Goal: Information Seeking & Learning: Learn about a topic

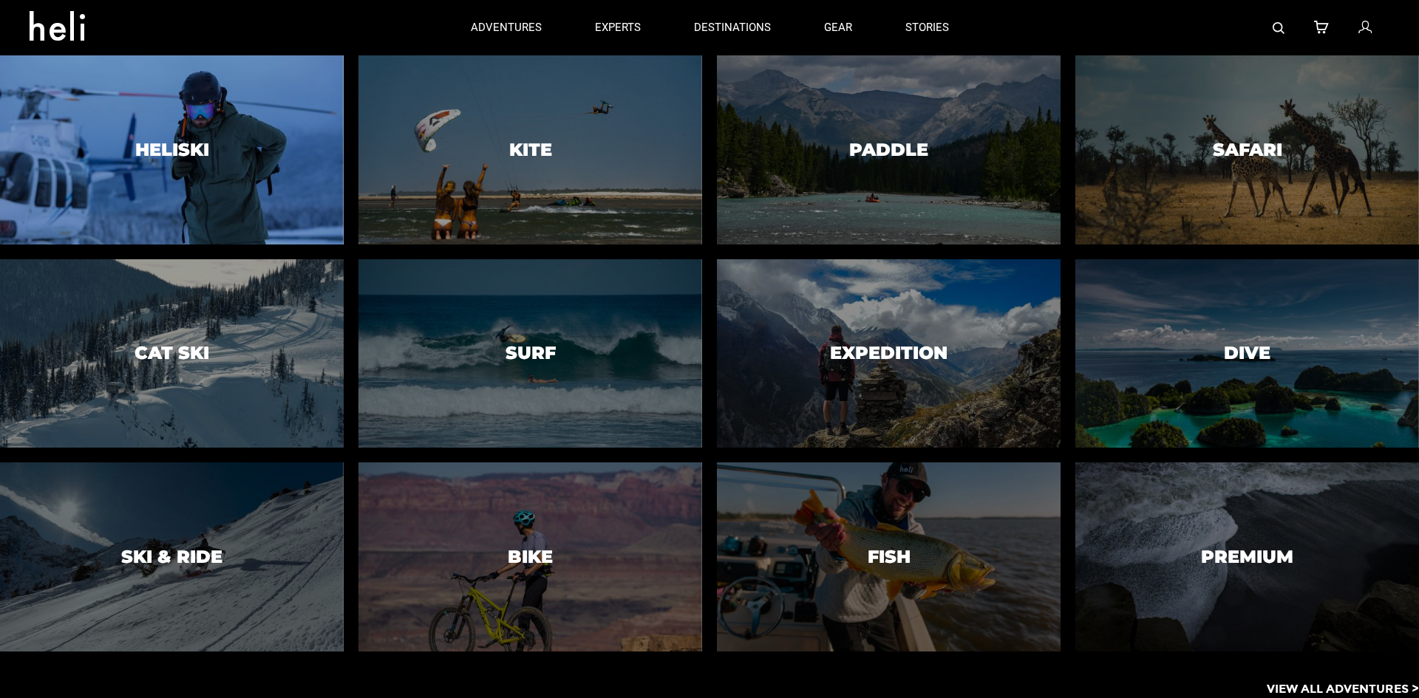
click at [111, 115] on div at bounding box center [171, 149] width 350 height 193
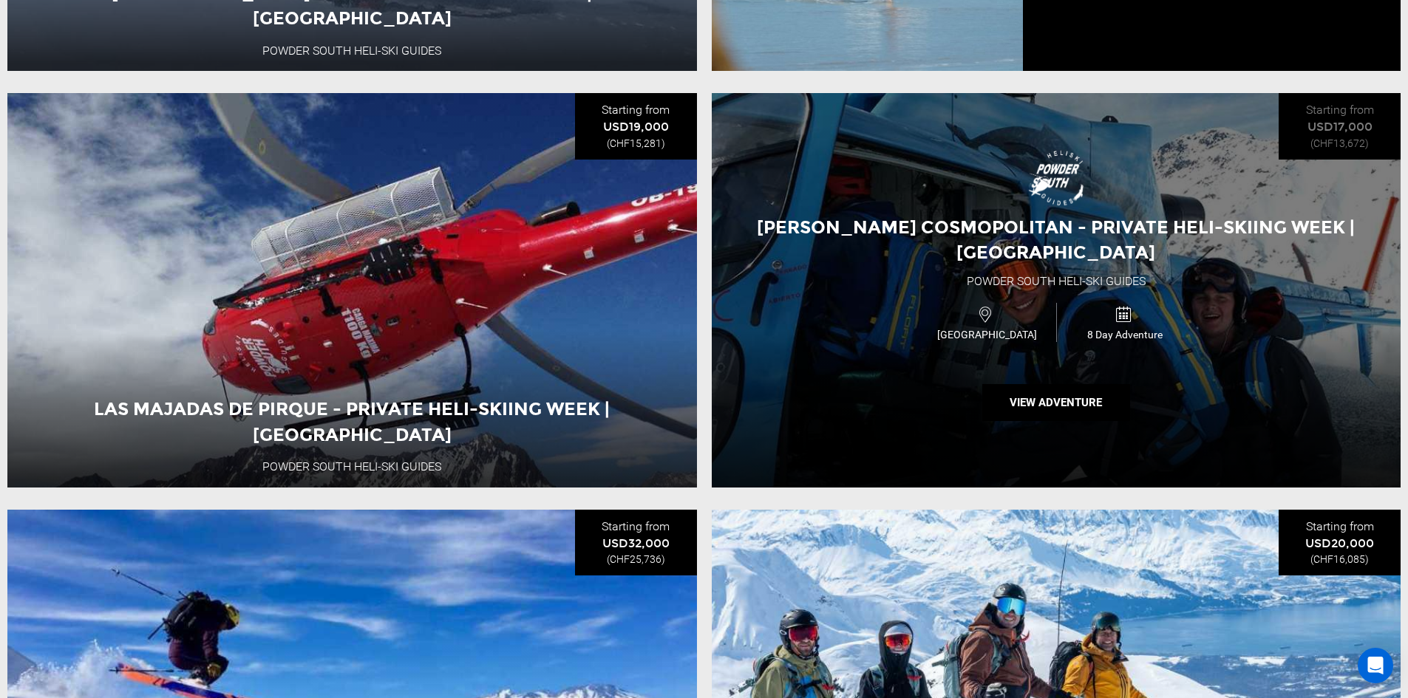
scroll to position [2808, 0]
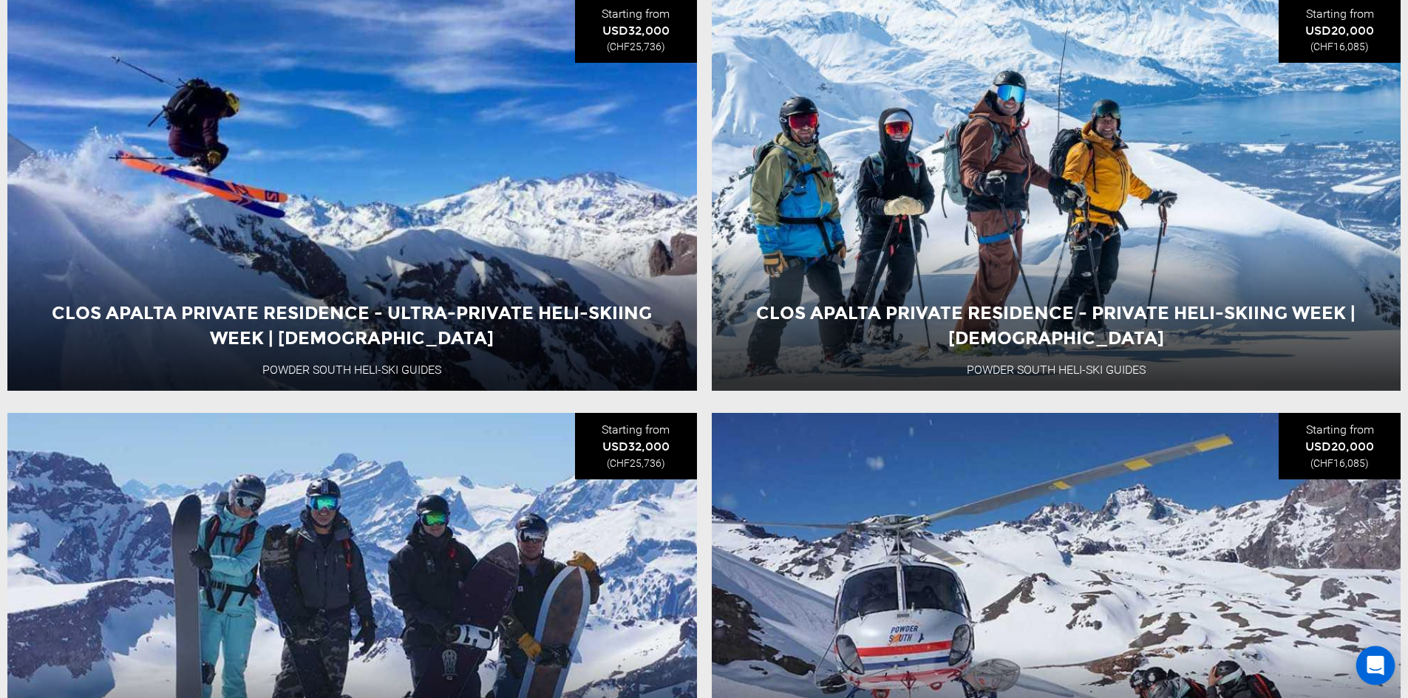
click at [1380, 665] on icon "Open Intercom Messenger" at bounding box center [1374, 665] width 17 height 19
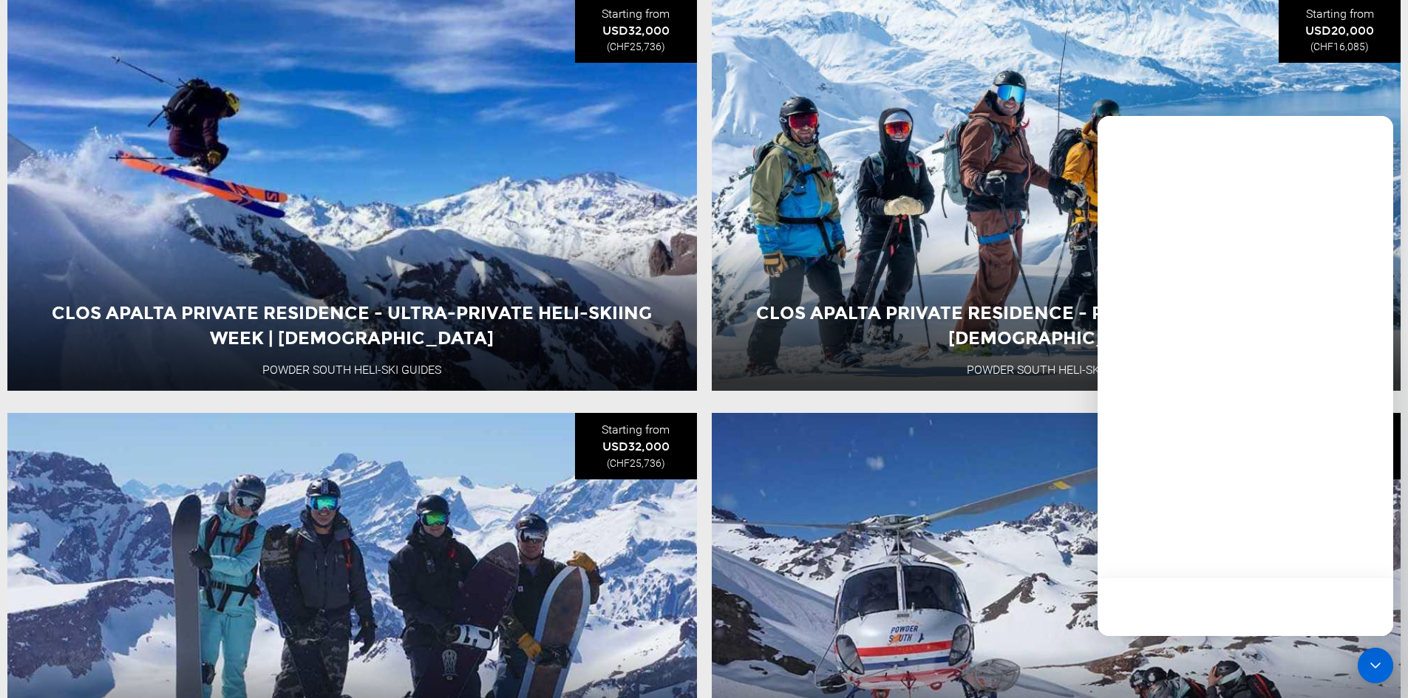
scroll to position [0, 0]
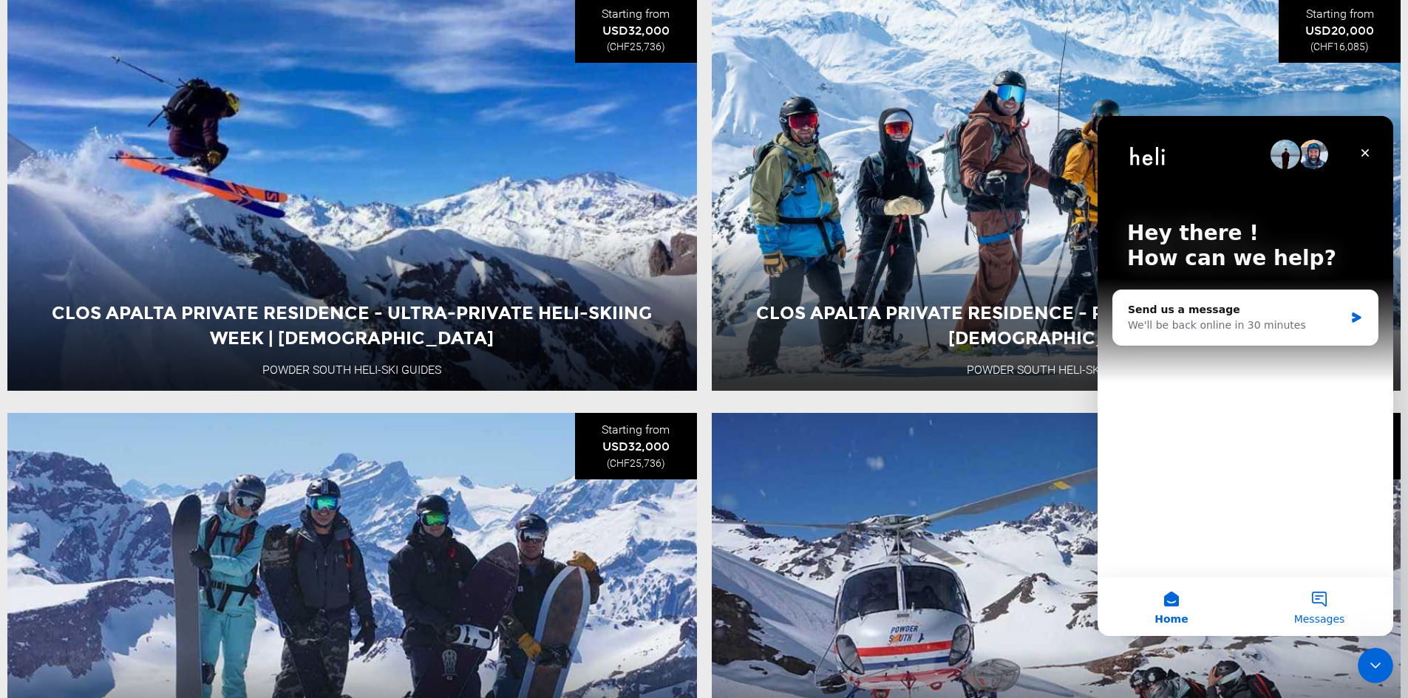
click at [1323, 603] on button "Messages" at bounding box center [1319, 606] width 148 height 59
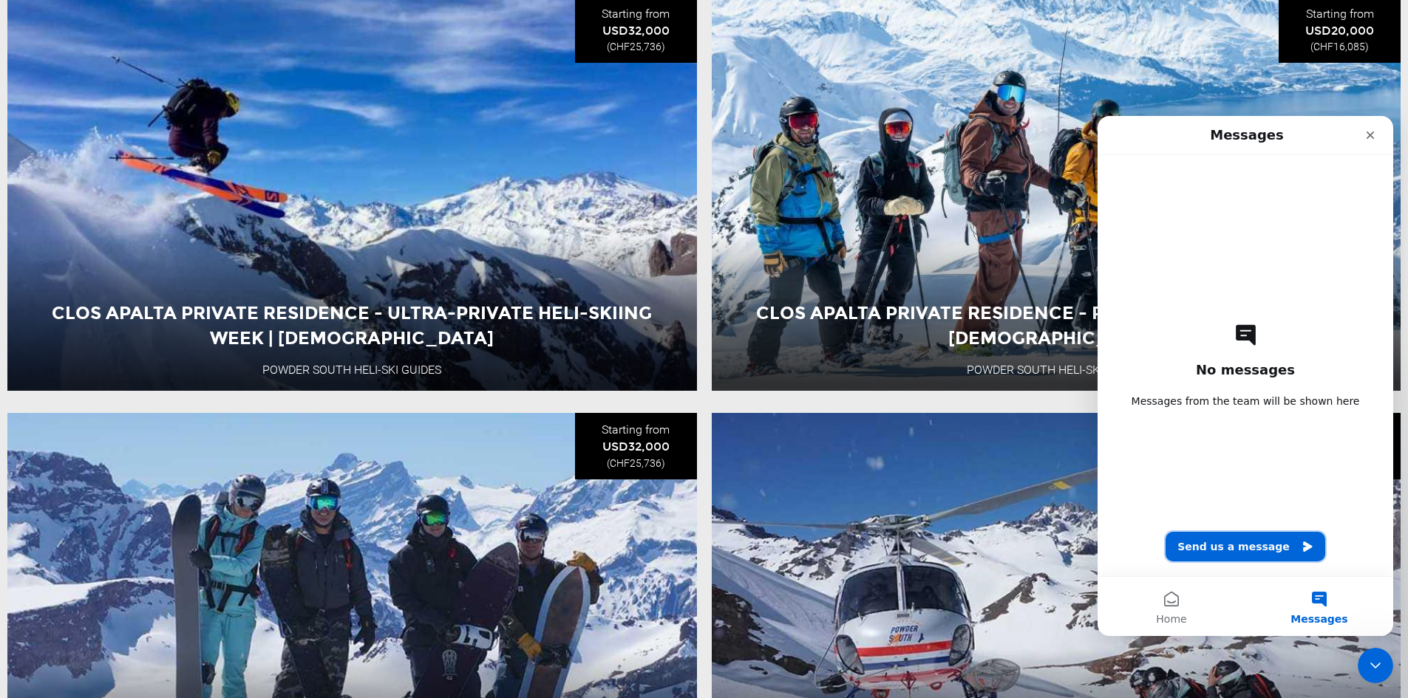
click at [1258, 554] on button "Send us a message" at bounding box center [1245, 547] width 160 height 30
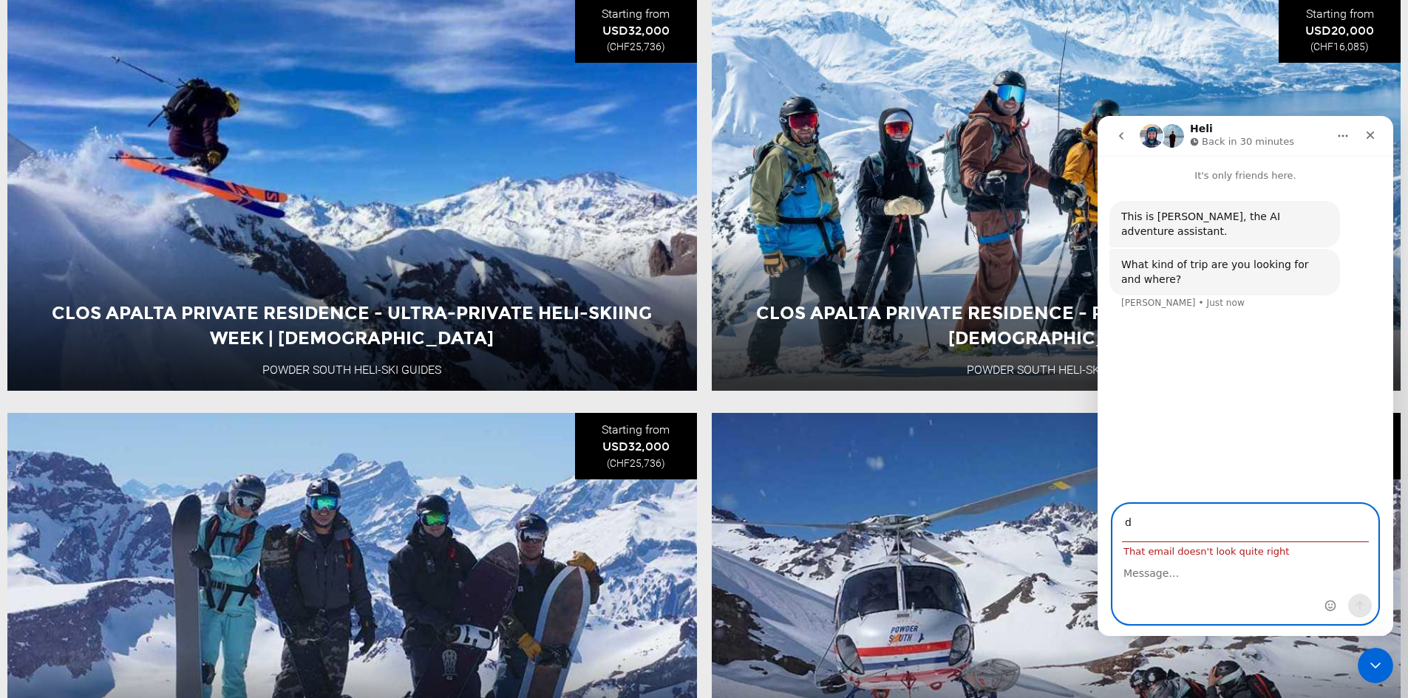
click at [1175, 584] on div "Intercom messenger" at bounding box center [1245, 590] width 265 height 67
type input "d"
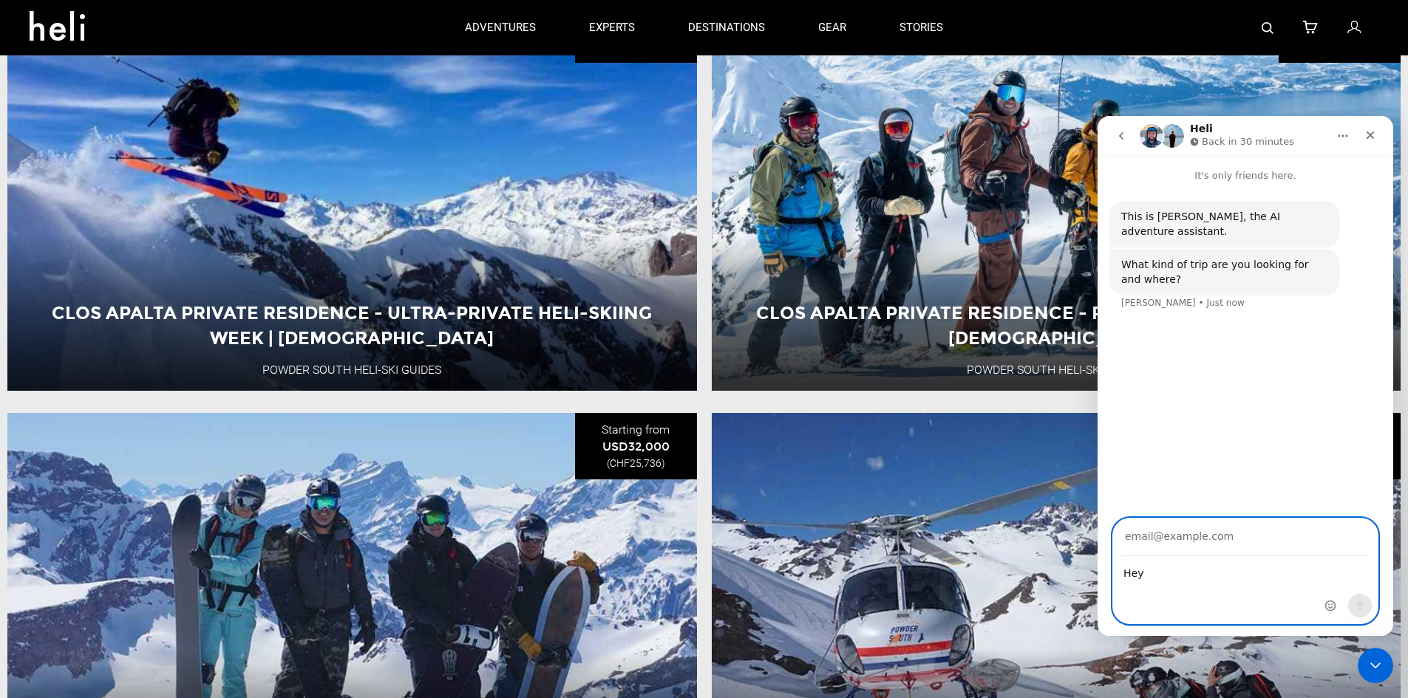
scroll to position [2660, 0]
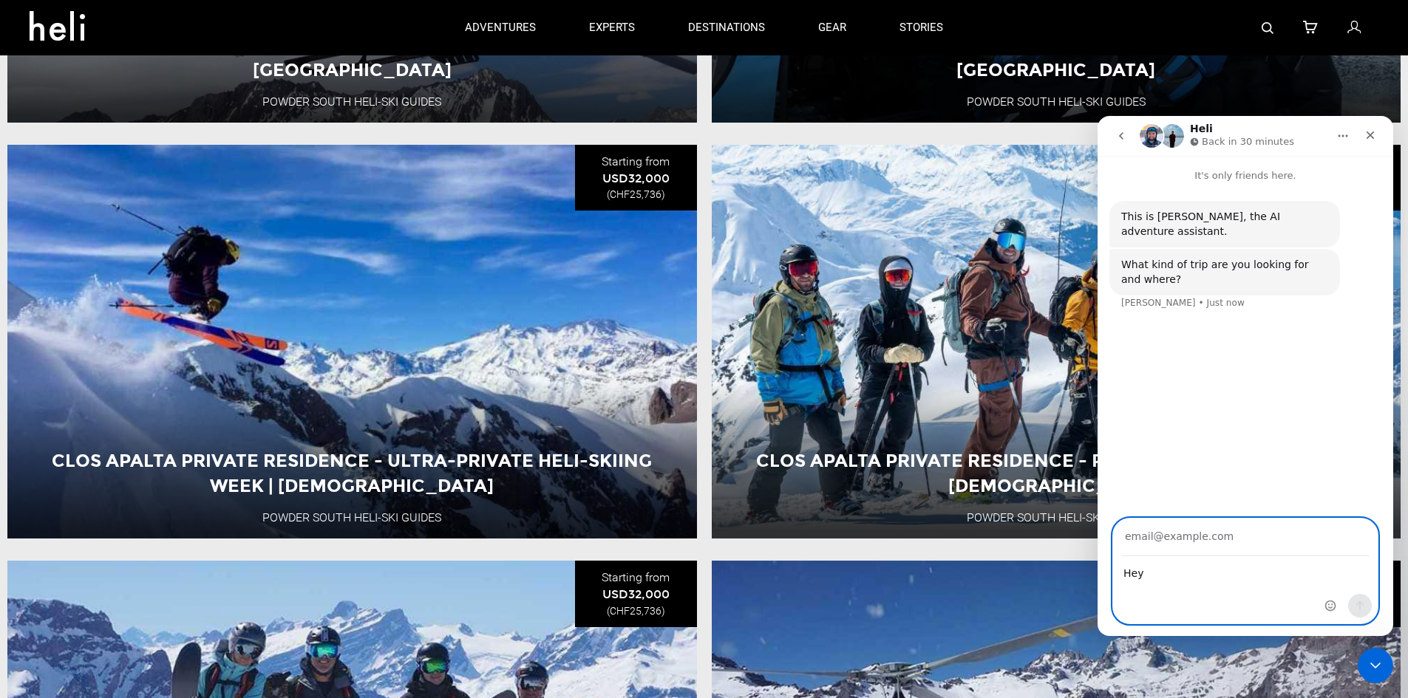
type textarea "Hey"
click at [1200, 545] on input "Your email" at bounding box center [1245, 538] width 247 height 38
type input "[PERSON_NAME][EMAIL_ADDRESS][DOMAIN_NAME]"
click at [1202, 574] on textarea "Hey" at bounding box center [1245, 569] width 265 height 25
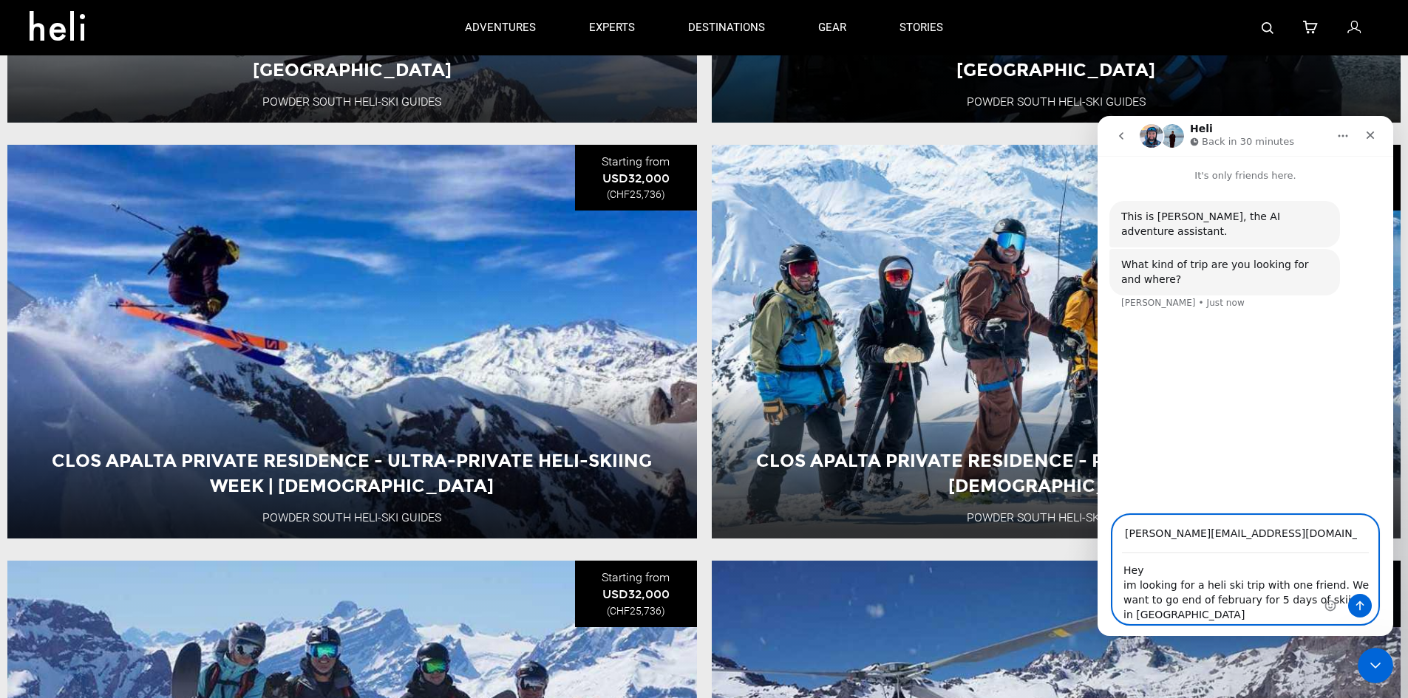
type textarea "Hey im looking for a heli ski trip with one friend. We want to go end of februa…"
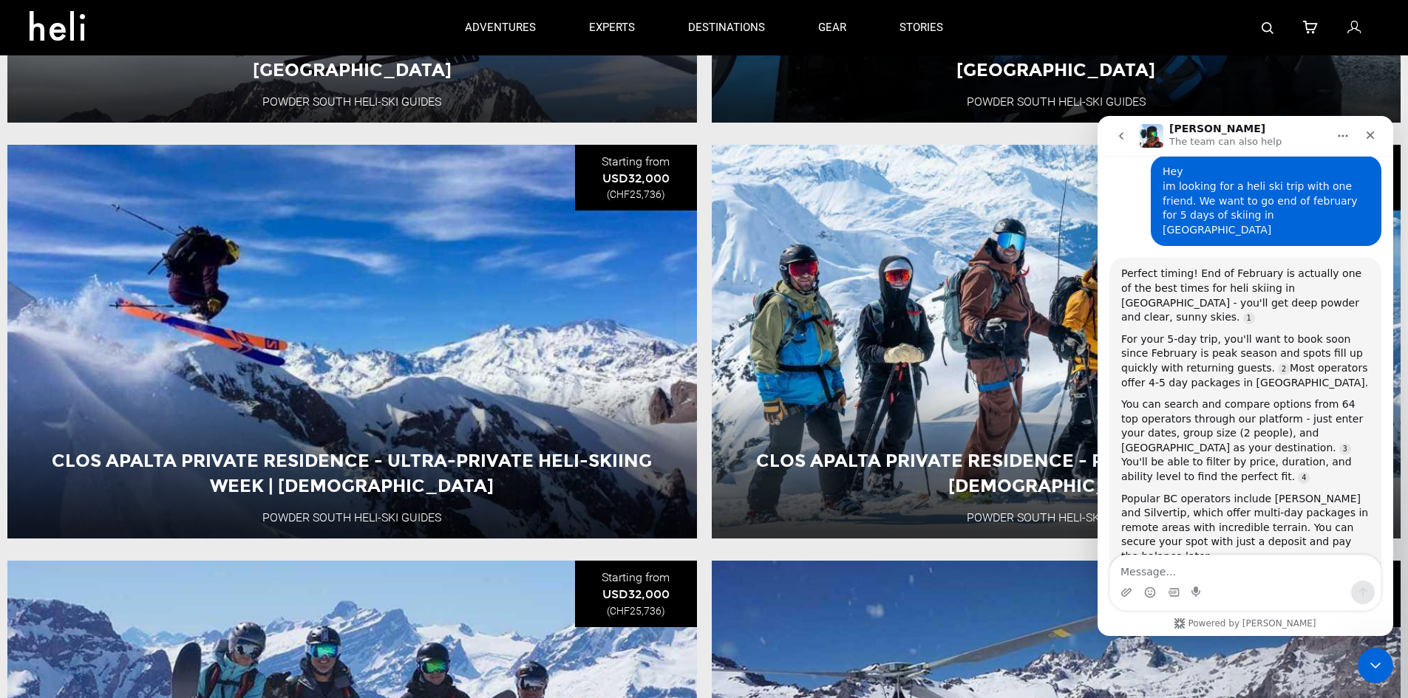
scroll to position [137, 0]
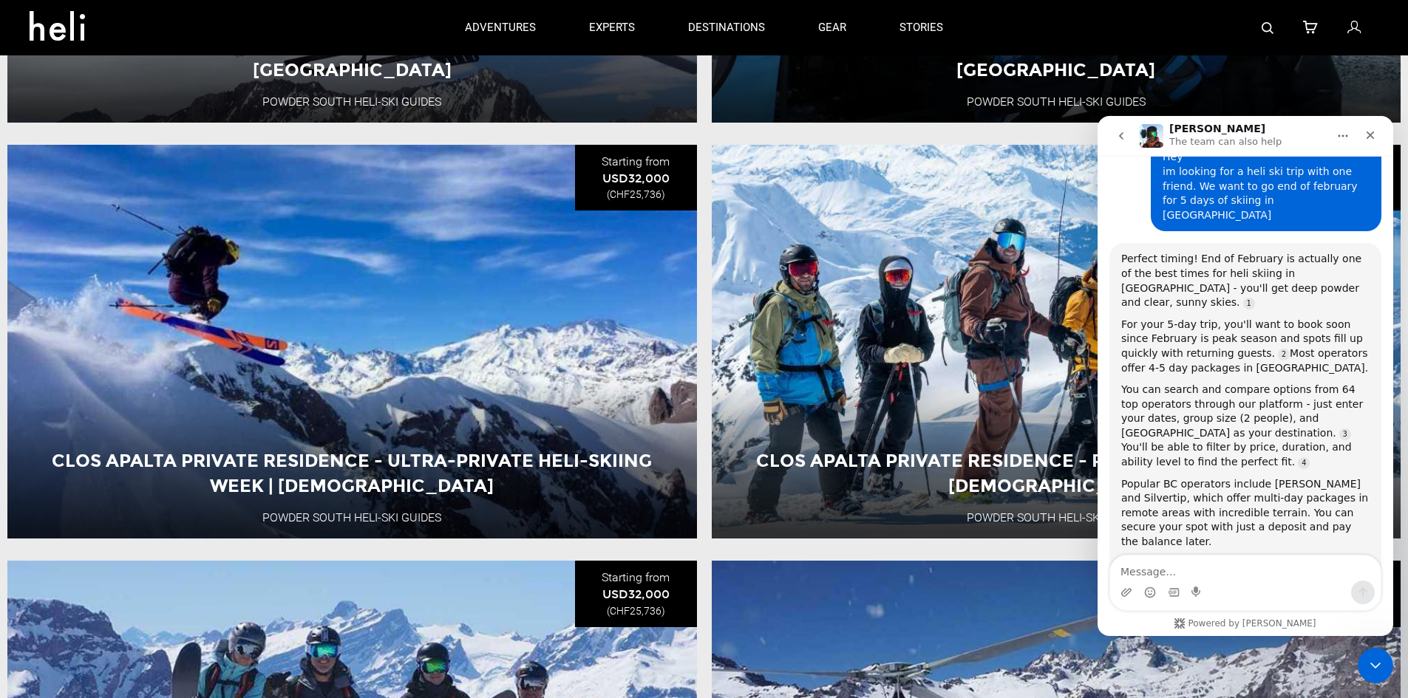
click at [1213, 559] on textarea "Message…" at bounding box center [1245, 568] width 270 height 25
type textarea "yes im ready to start planing"
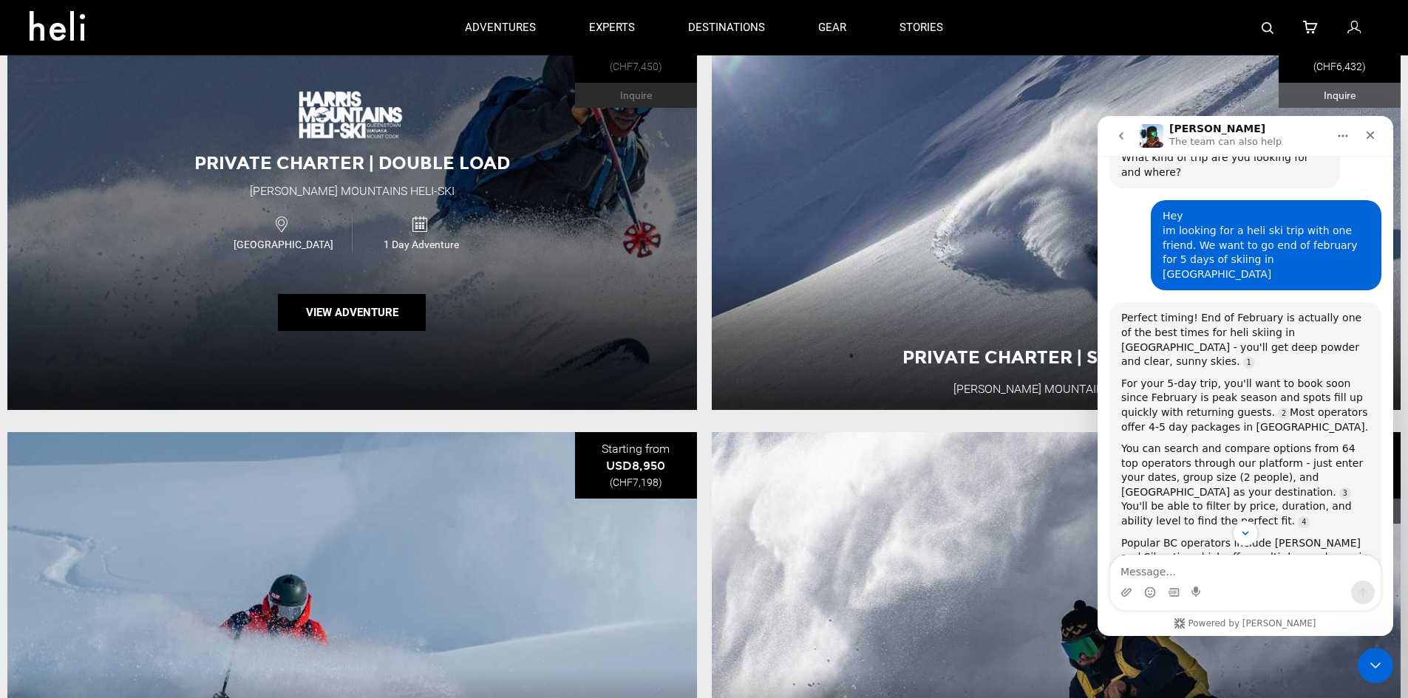
scroll to position [0, 0]
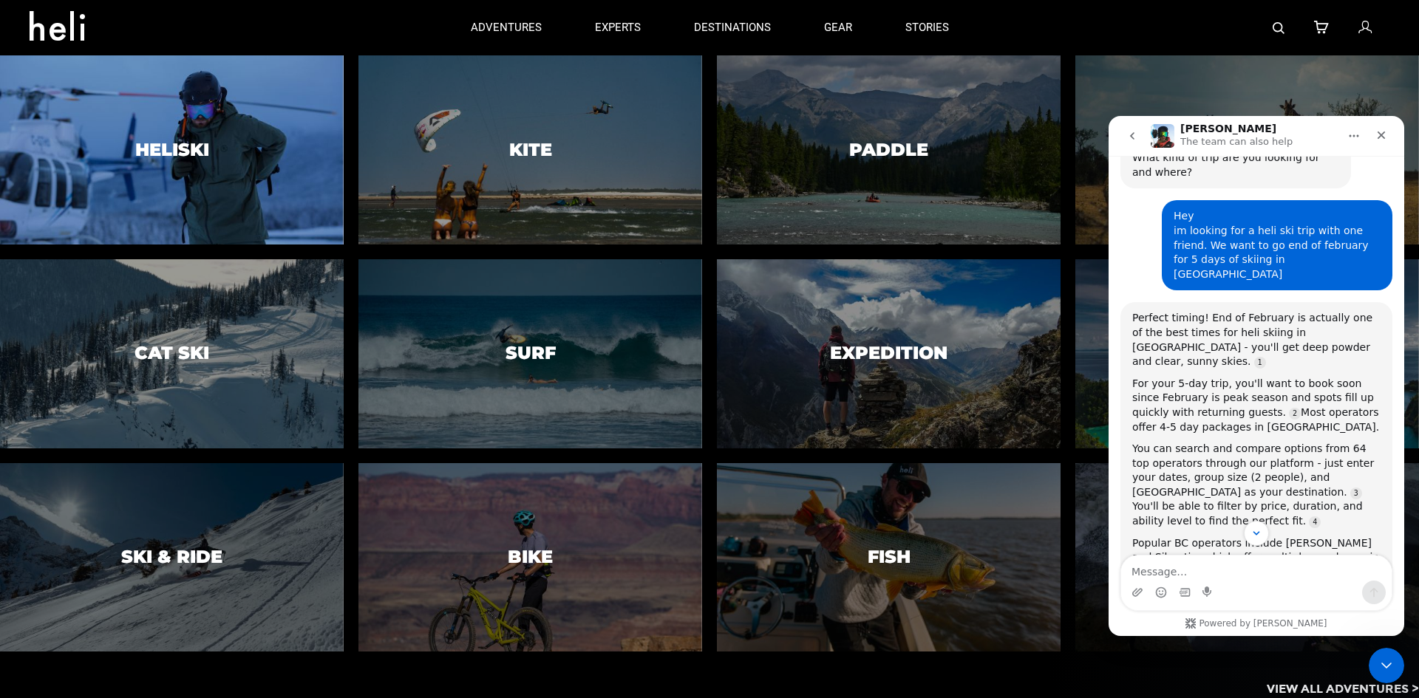
click at [189, 141] on h3 "Heliski" at bounding box center [172, 149] width 74 height 19
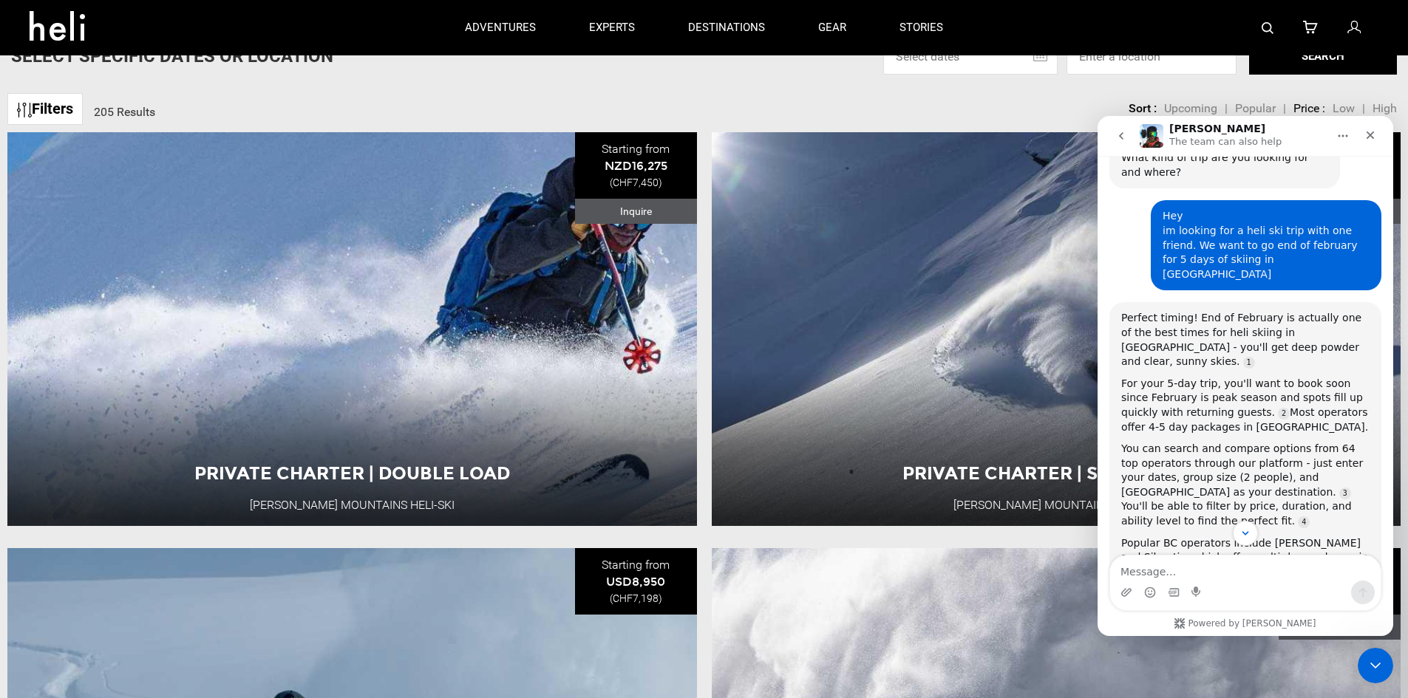
scroll to position [521, 0]
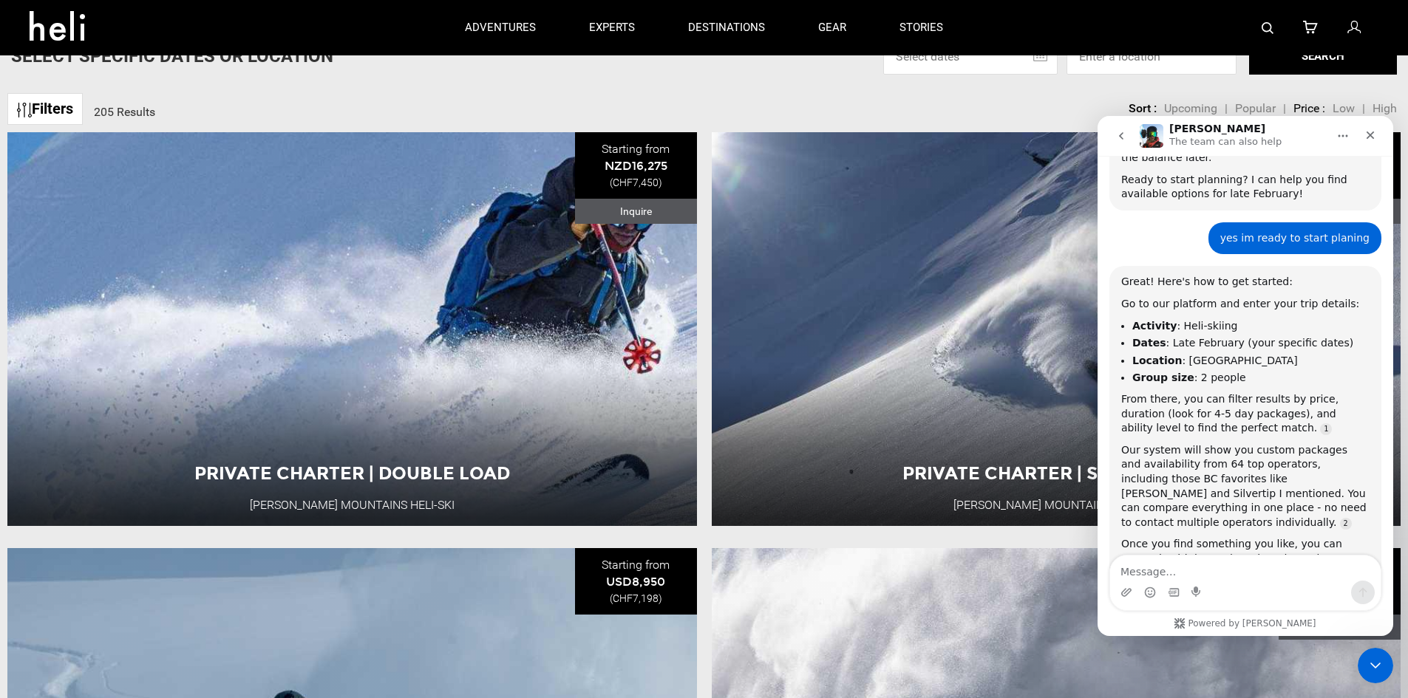
click at [62, 24] on icon at bounding box center [63, 22] width 67 height 24
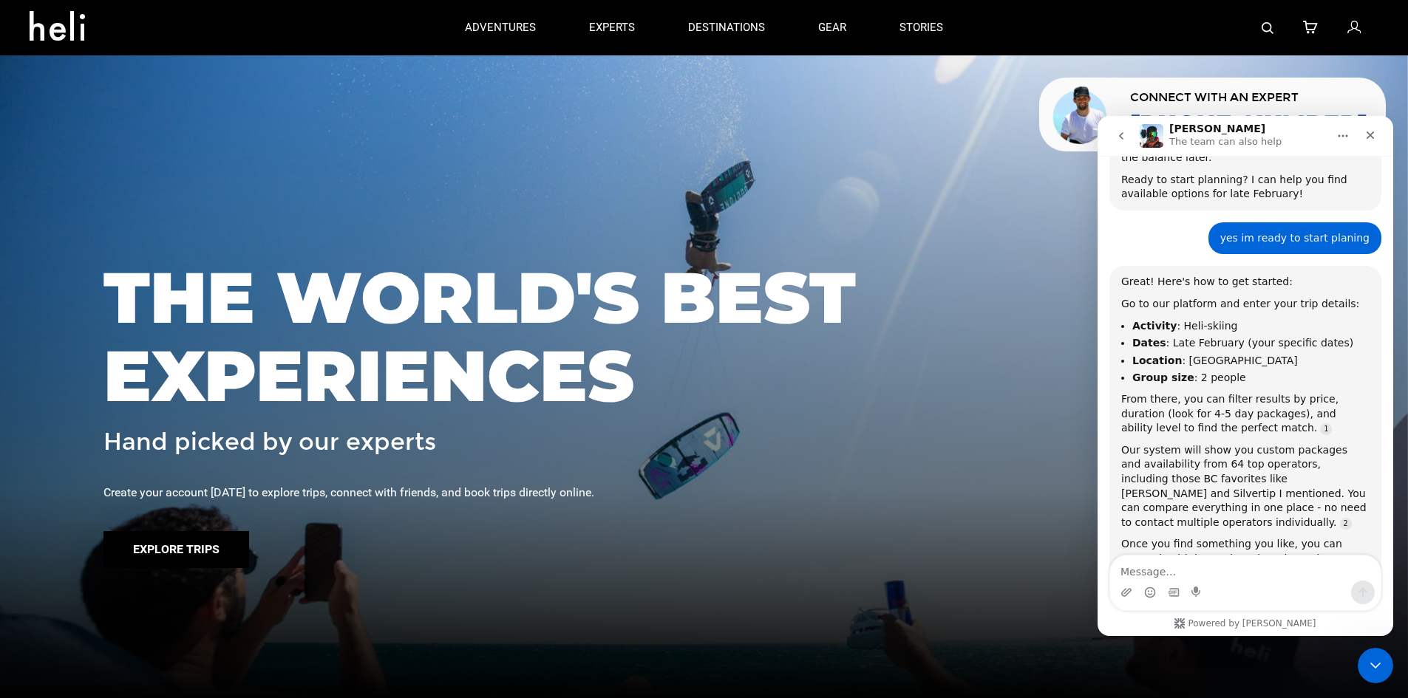
click at [214, 542] on button "Explore Trips" at bounding box center [176, 549] width 146 height 37
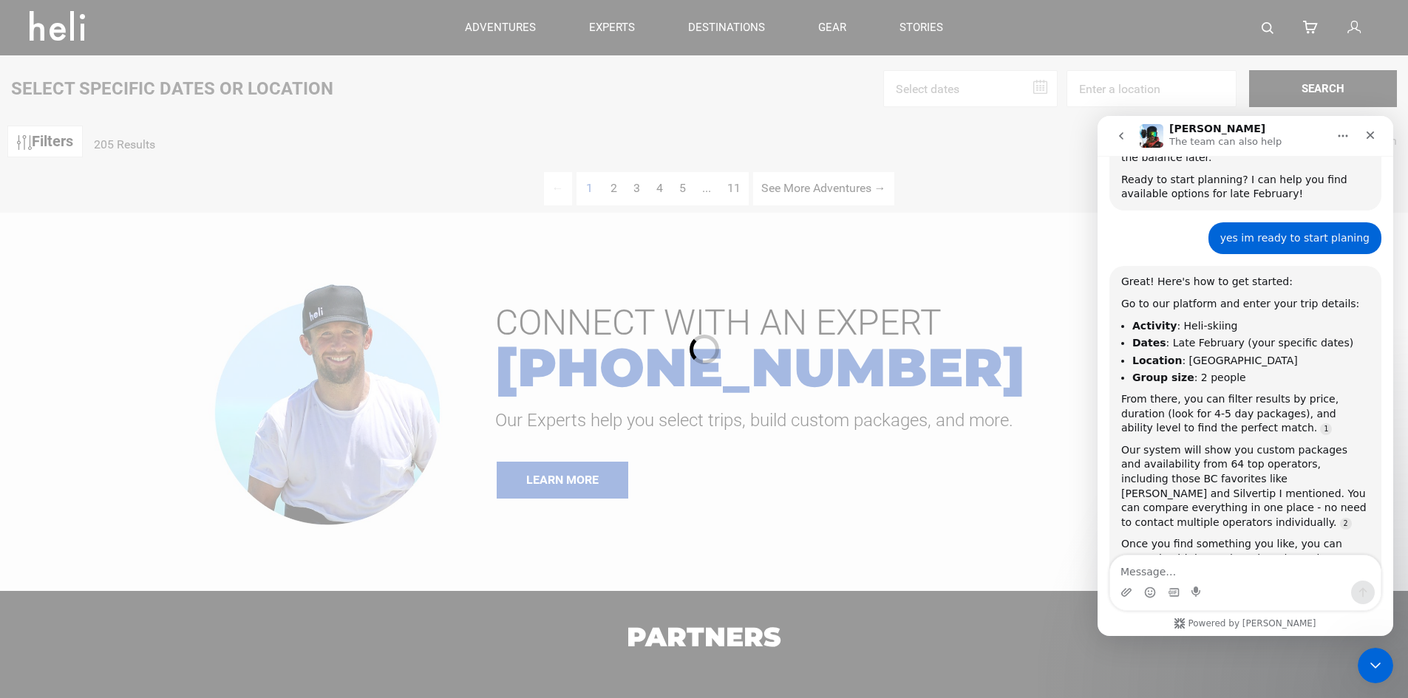
click at [55, 145] on div "adventures experts destinations gear stories search cart sign in search Suggest…" at bounding box center [704, 499] width 1408 height 999
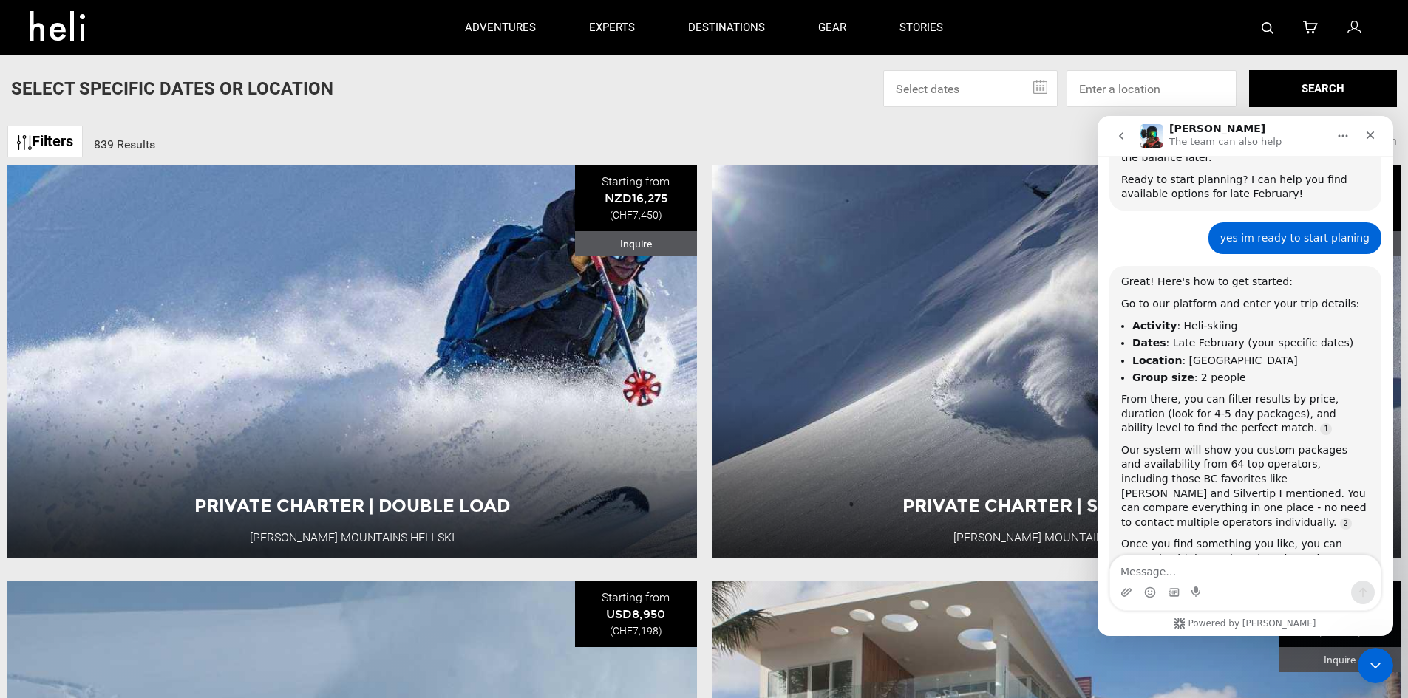
click at [1044, 85] on input "text" at bounding box center [970, 88] width 174 height 37
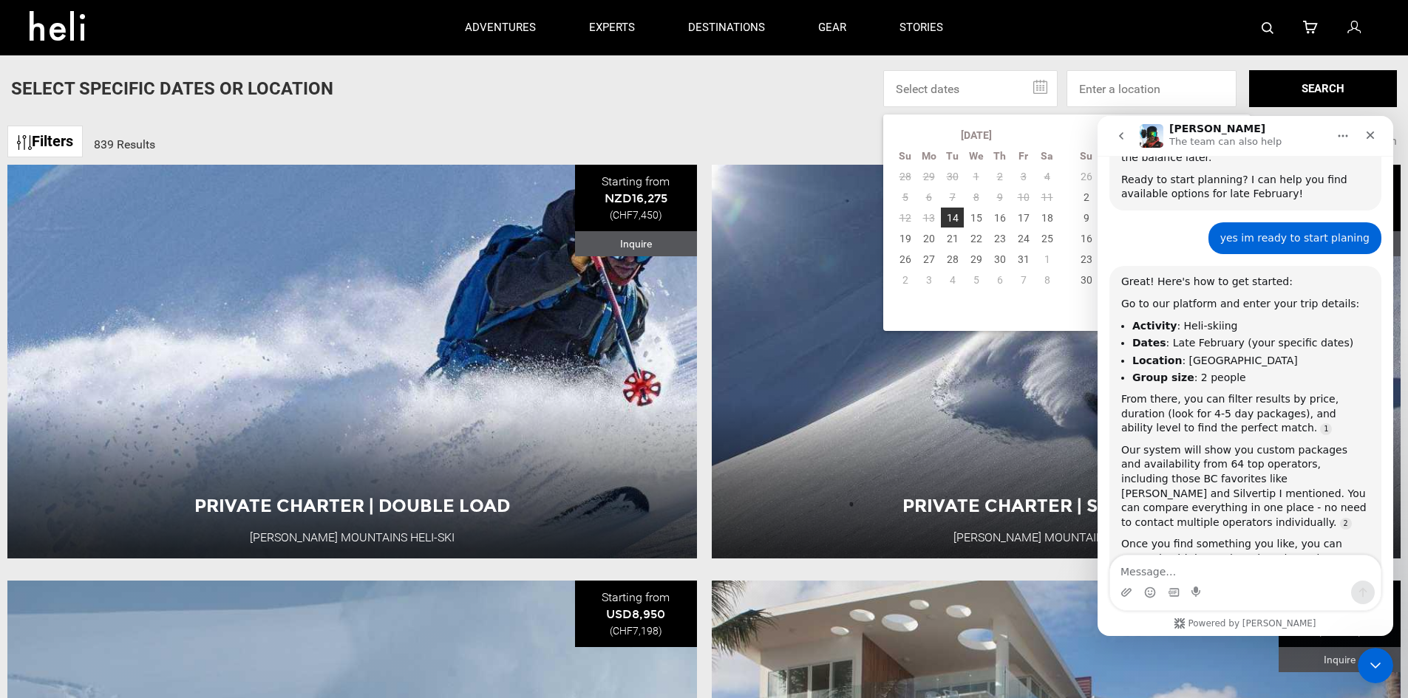
click at [1044, 85] on input "text" at bounding box center [970, 88] width 174 height 37
click at [66, 145] on link "Filters" at bounding box center [44, 142] width 75 height 32
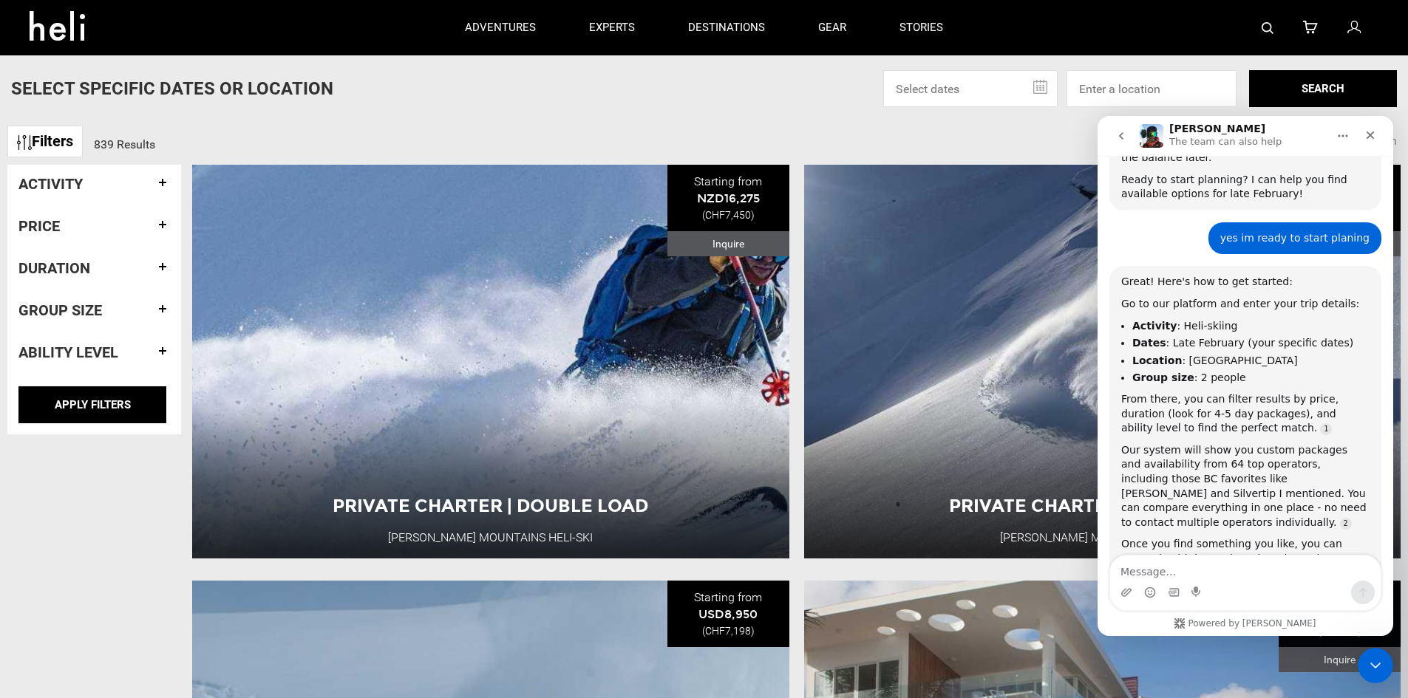
click at [84, 189] on h4 "Activity" at bounding box center [93, 184] width 151 height 16
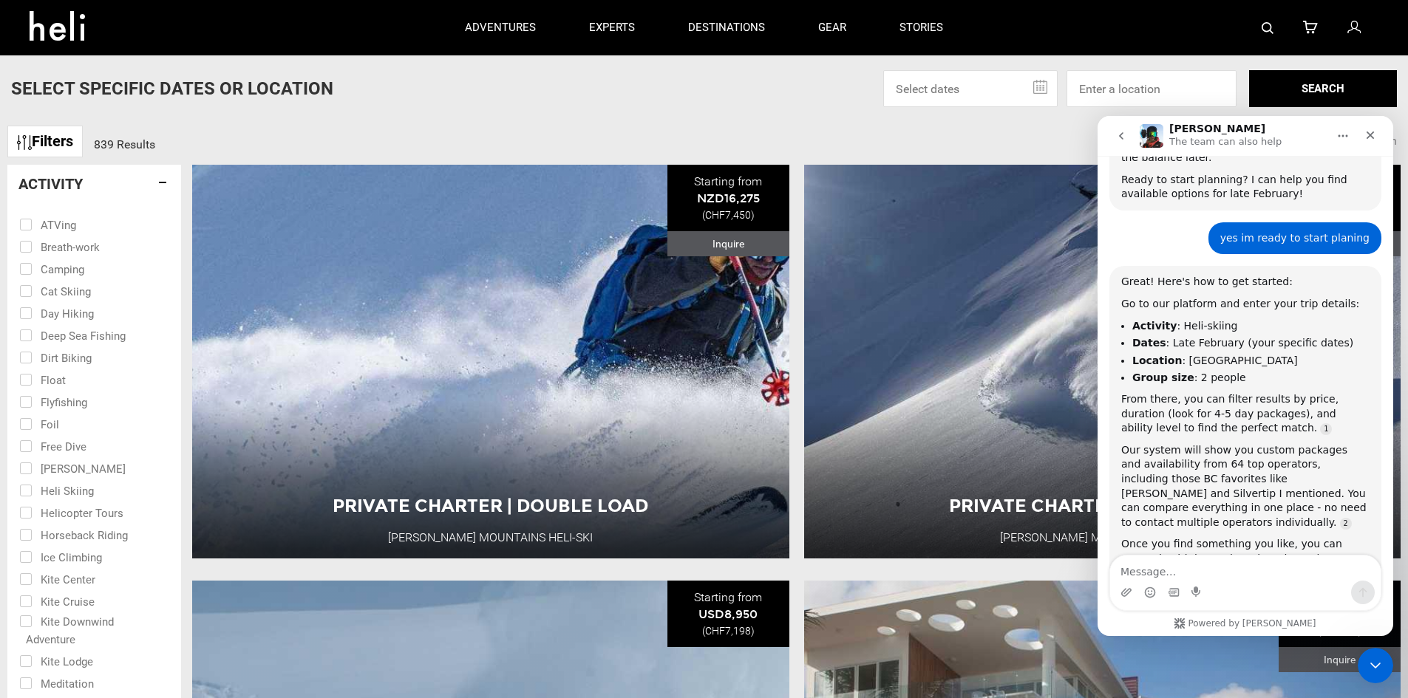
click at [84, 494] on input "checkbox" at bounding box center [83, 490] width 129 height 22
checkbox input "true"
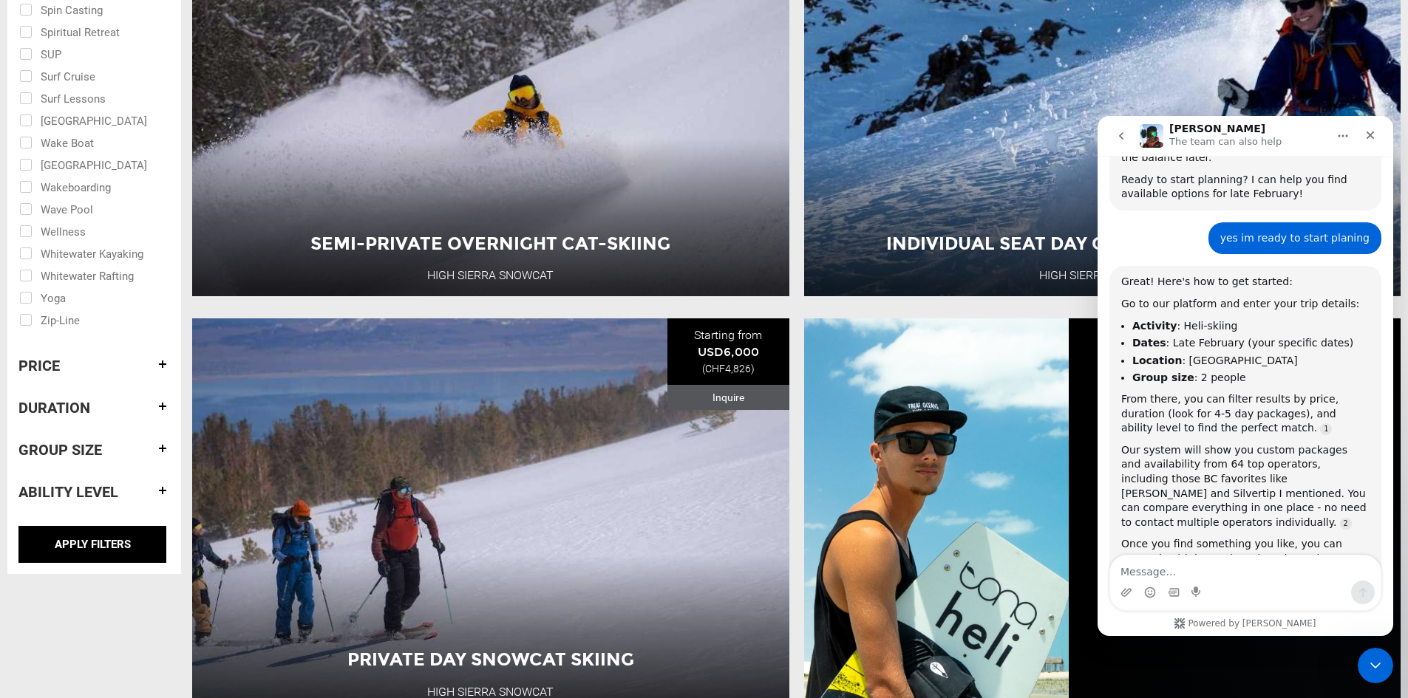
scroll to position [1108, 0]
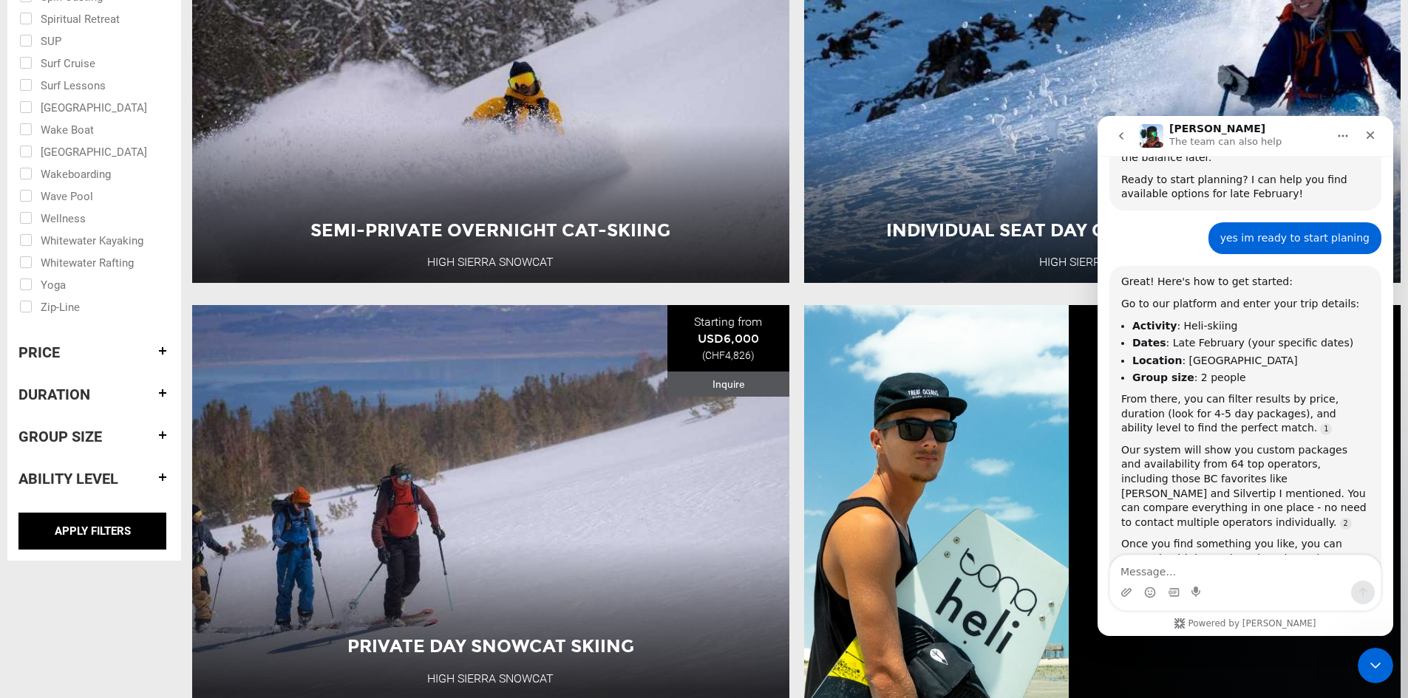
click at [86, 395] on h4 "Duration" at bounding box center [93, 394] width 151 height 16
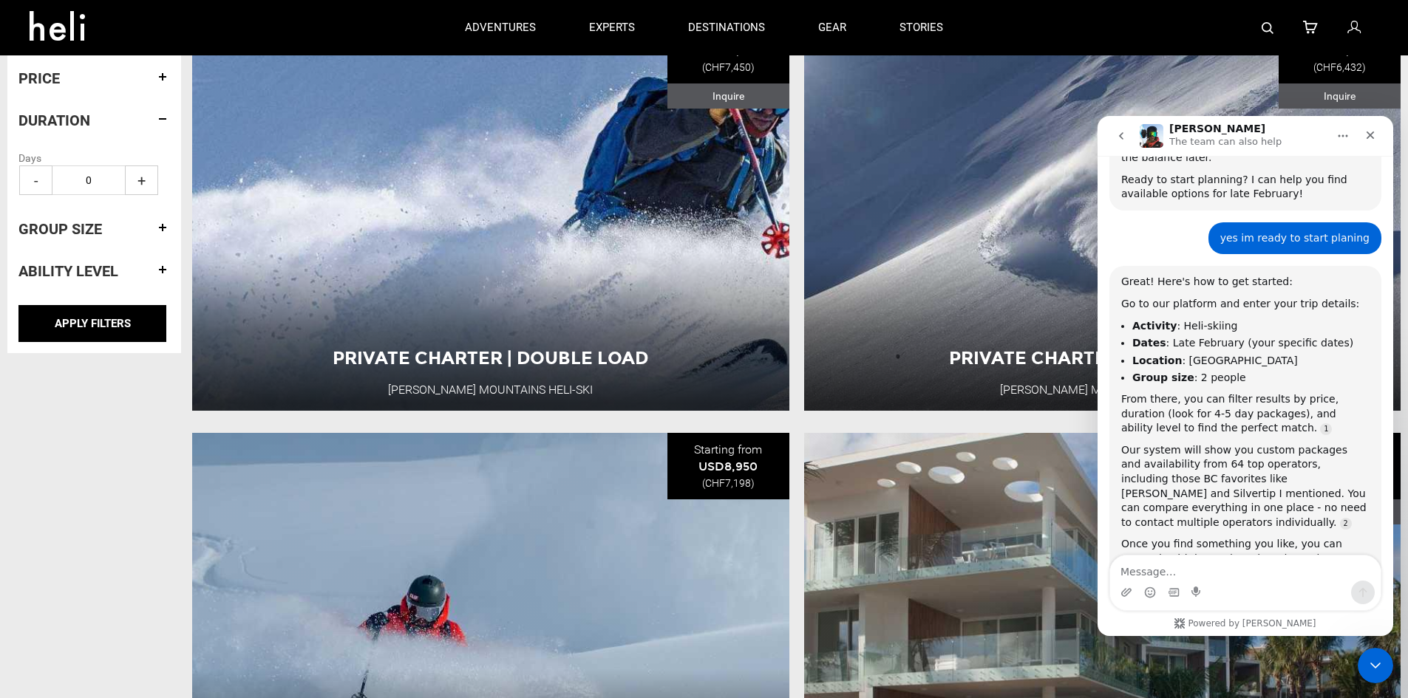
scroll to position [0, 0]
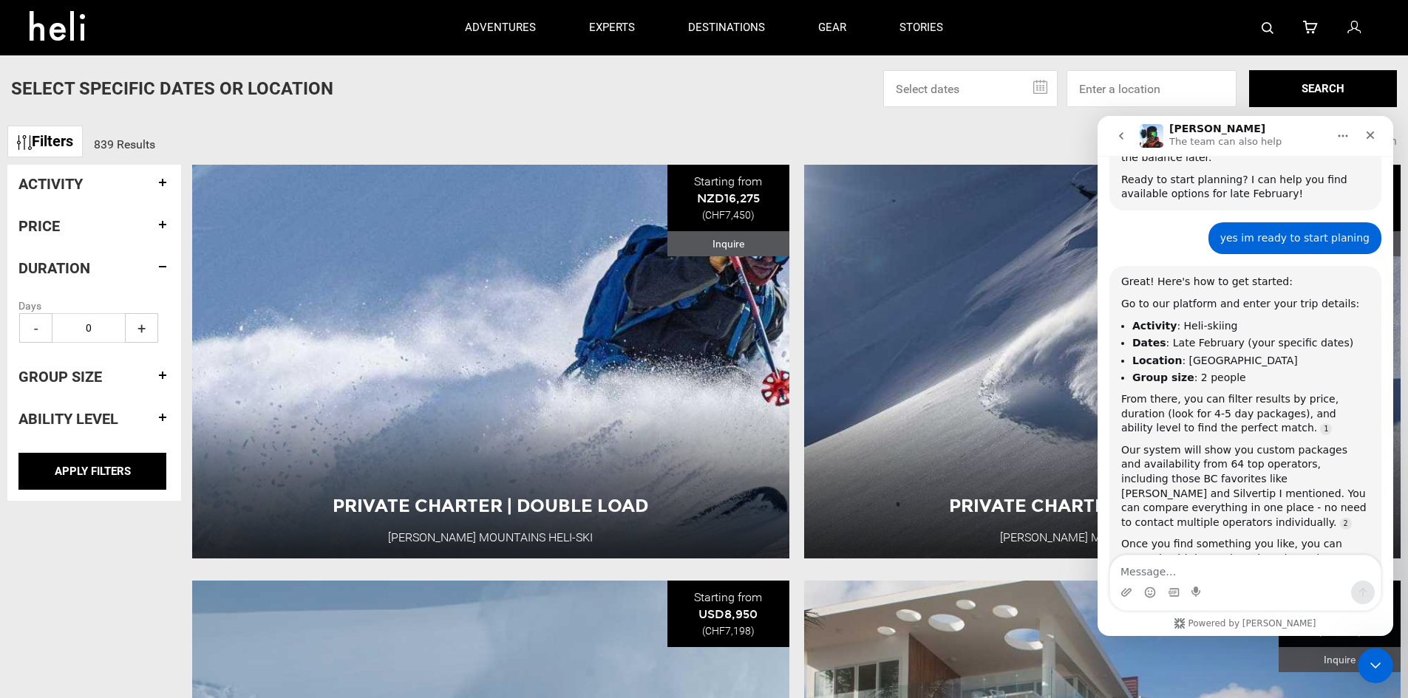
click at [146, 328] on span "+" at bounding box center [141, 328] width 33 height 30
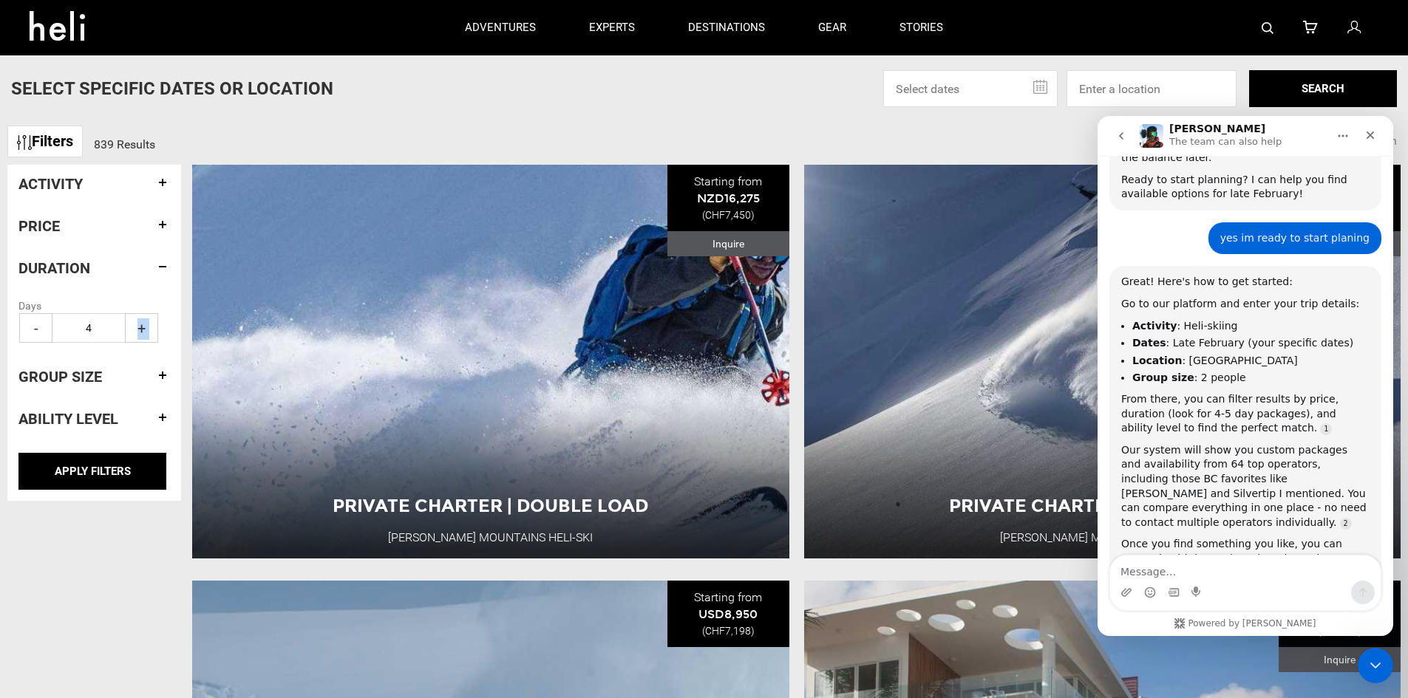
type input "5"
click at [137, 374] on h4 "Group size" at bounding box center [93, 377] width 151 height 16
click at [153, 360] on span "+" at bounding box center [141, 370] width 33 height 30
type input "2"
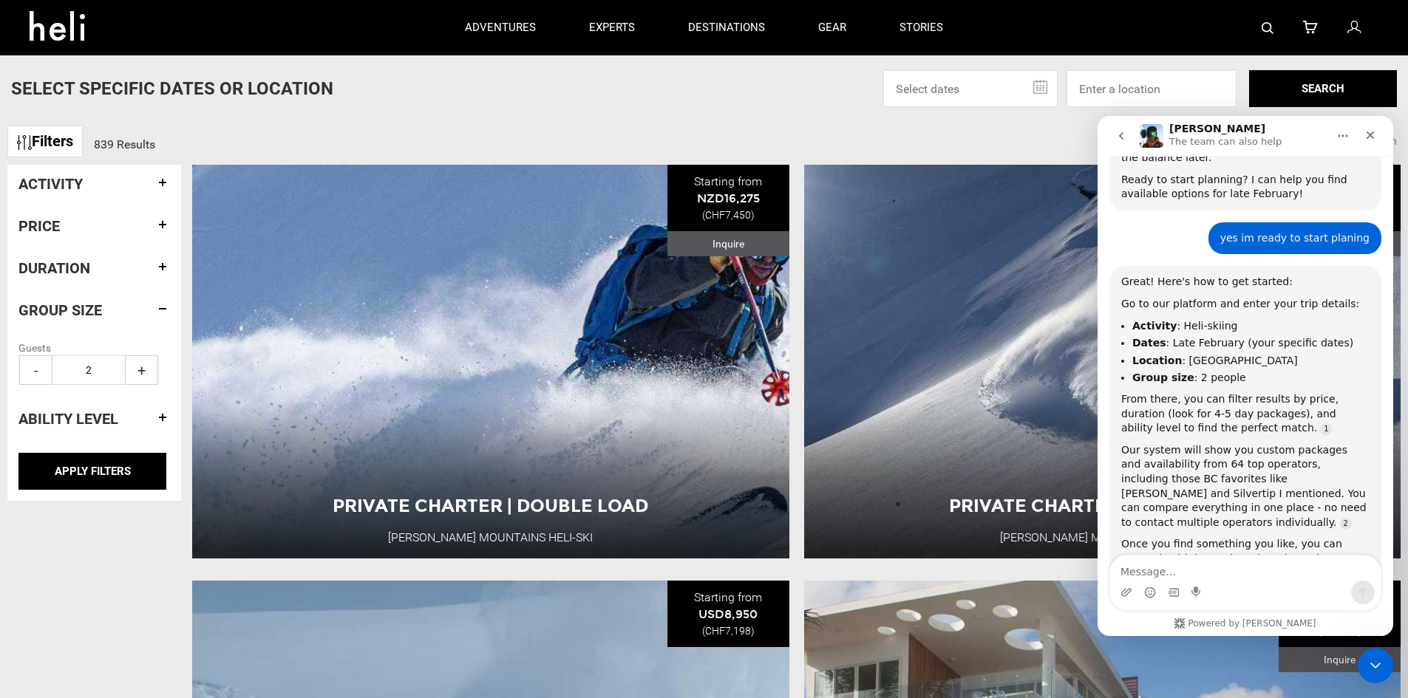
click at [130, 418] on h4 "Ability Level" at bounding box center [93, 419] width 151 height 16
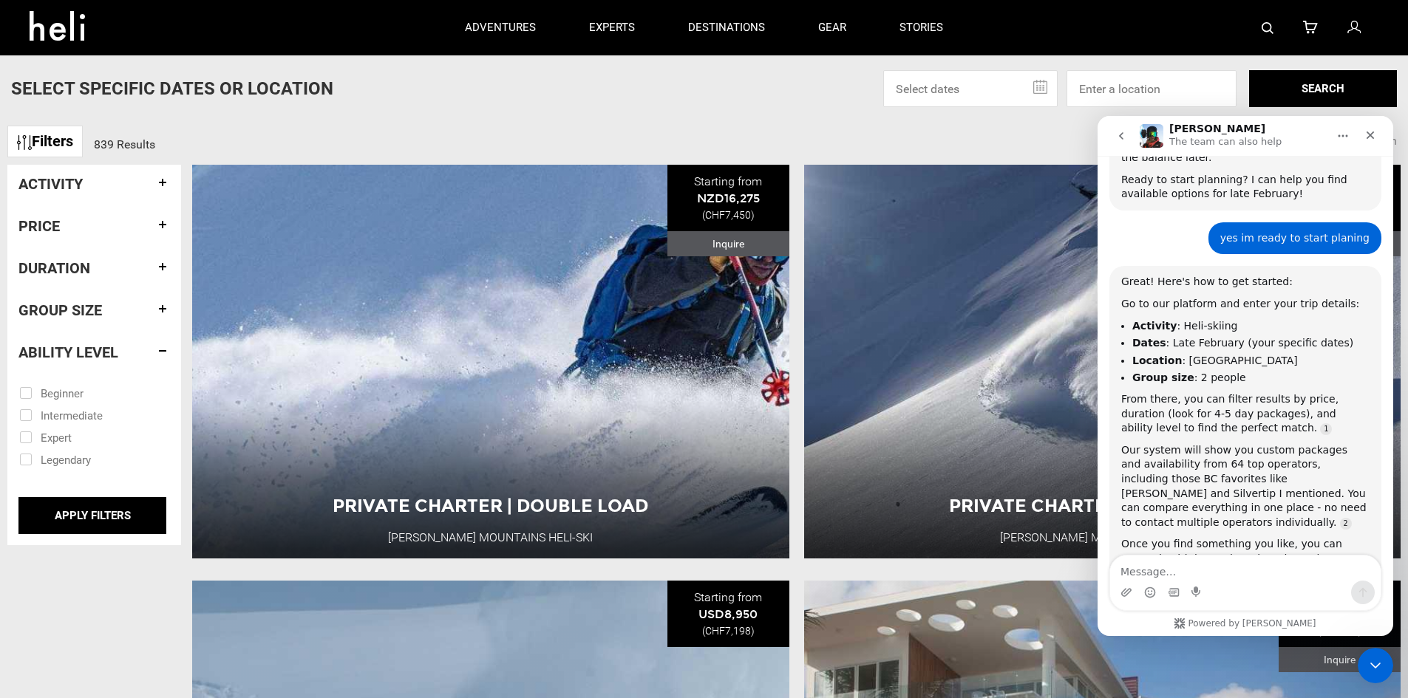
click at [61, 418] on input "checkbox" at bounding box center [83, 414] width 129 height 22
checkbox input "true"
click at [64, 435] on input "checkbox" at bounding box center [83, 437] width 129 height 22
checkbox input "true"
click at [66, 454] on input "checkbox" at bounding box center [83, 459] width 129 height 22
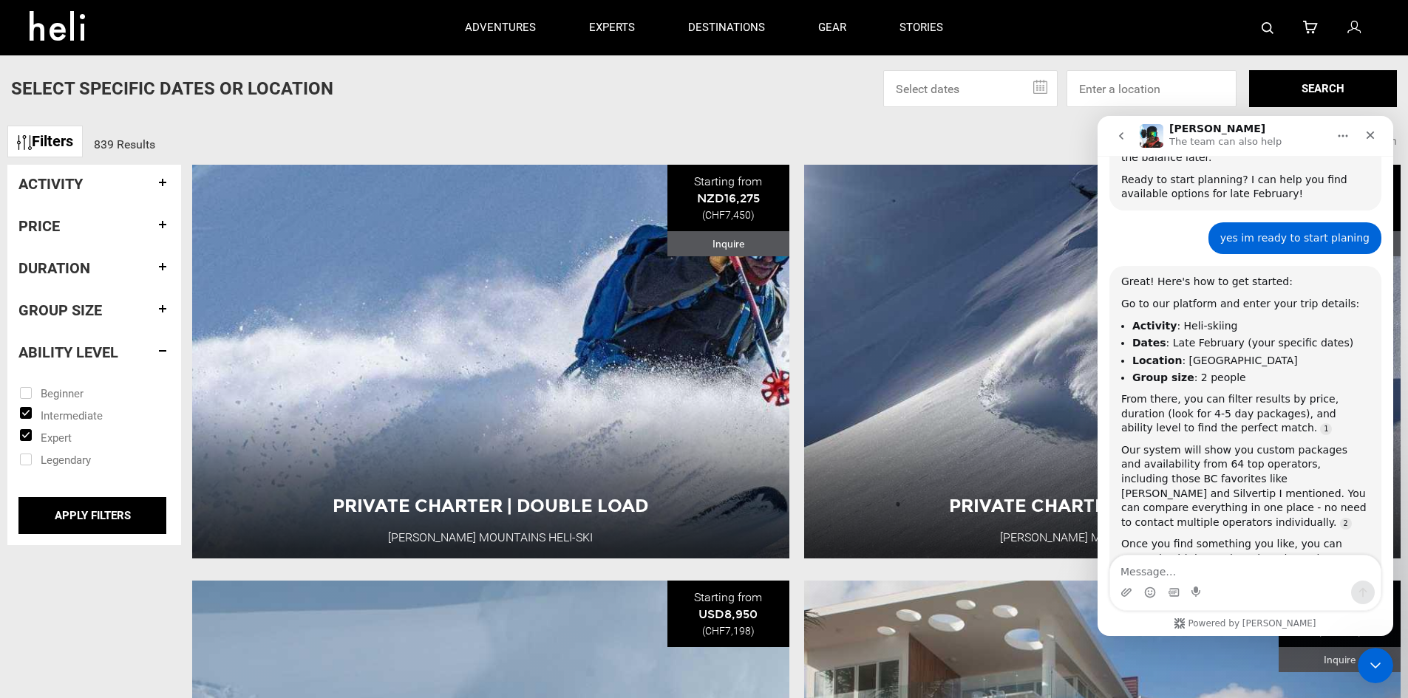
checkbox input "true"
click at [52, 415] on input "checkbox" at bounding box center [83, 414] width 129 height 22
checkbox input "false"
click at [55, 432] on input "checkbox" at bounding box center [83, 437] width 129 height 22
checkbox input "false"
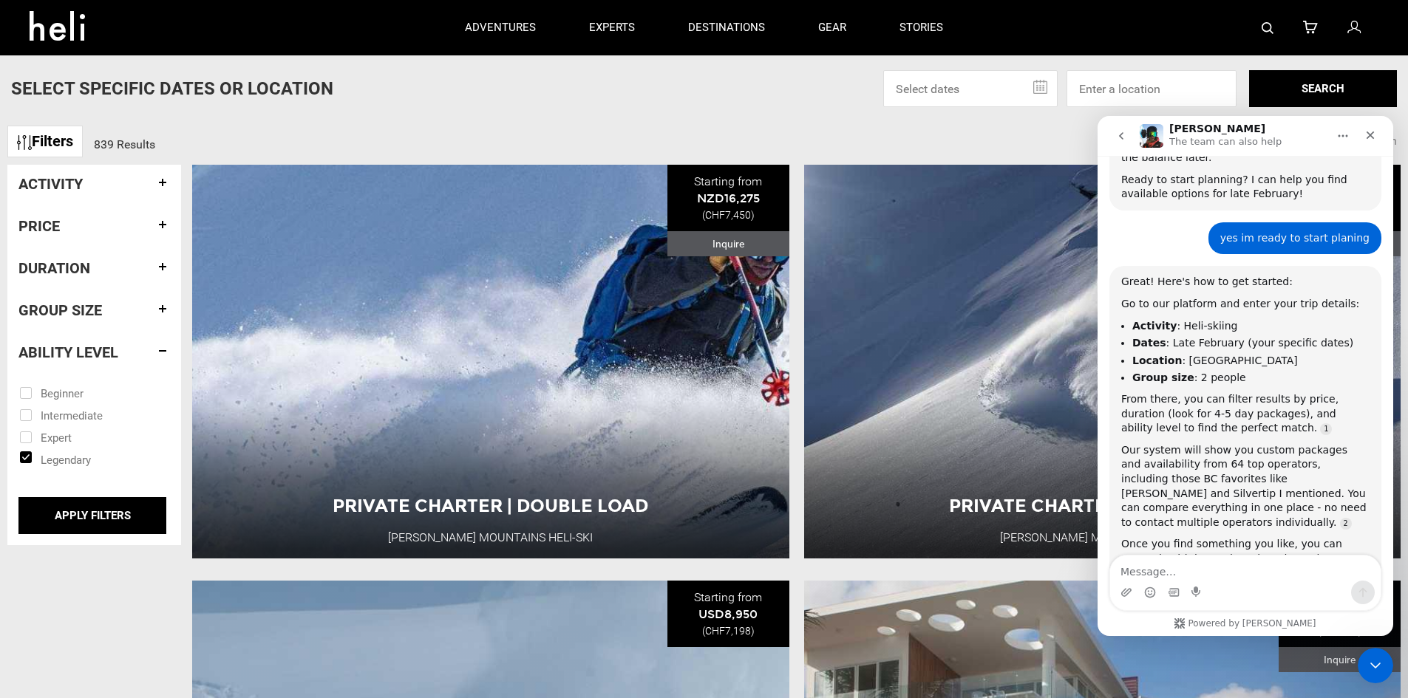
click at [62, 451] on input "checkbox" at bounding box center [83, 459] width 129 height 22
checkbox input "false"
click at [89, 511] on input "APPLY FILTERS" at bounding box center [92, 515] width 148 height 37
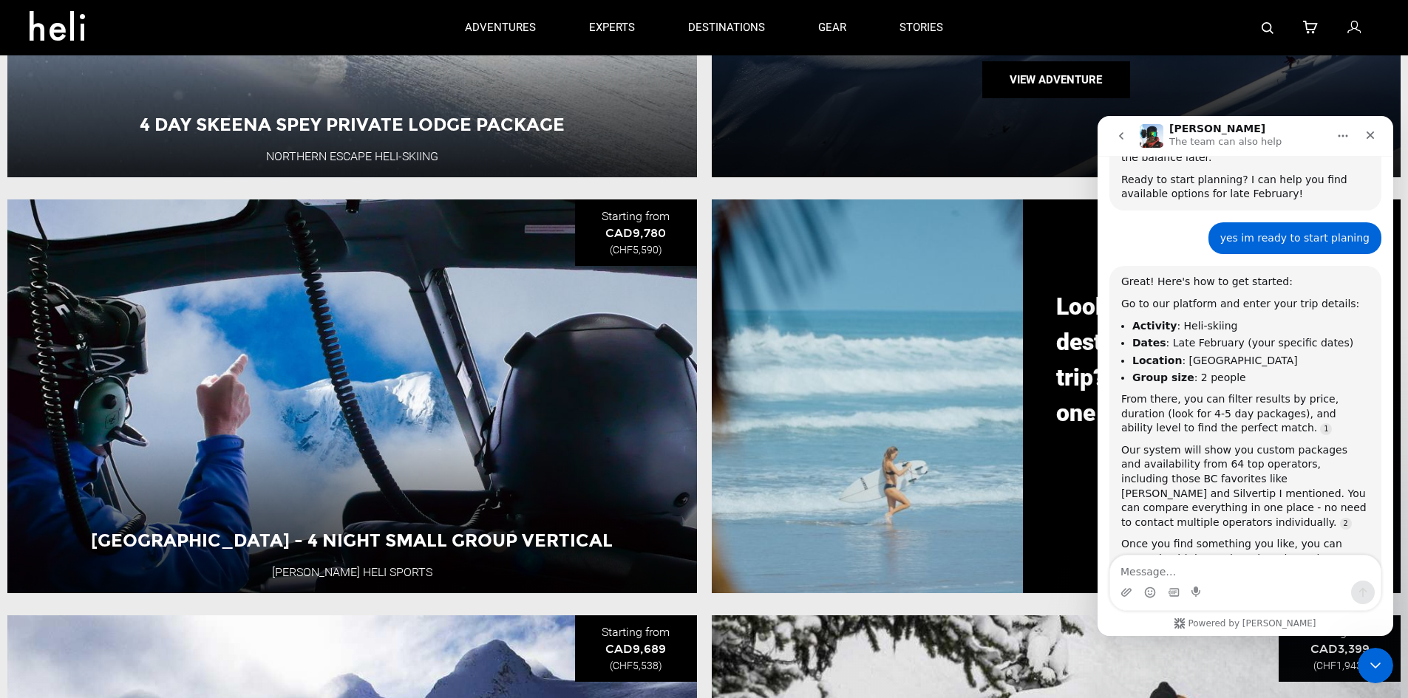
scroll to position [1182, 0]
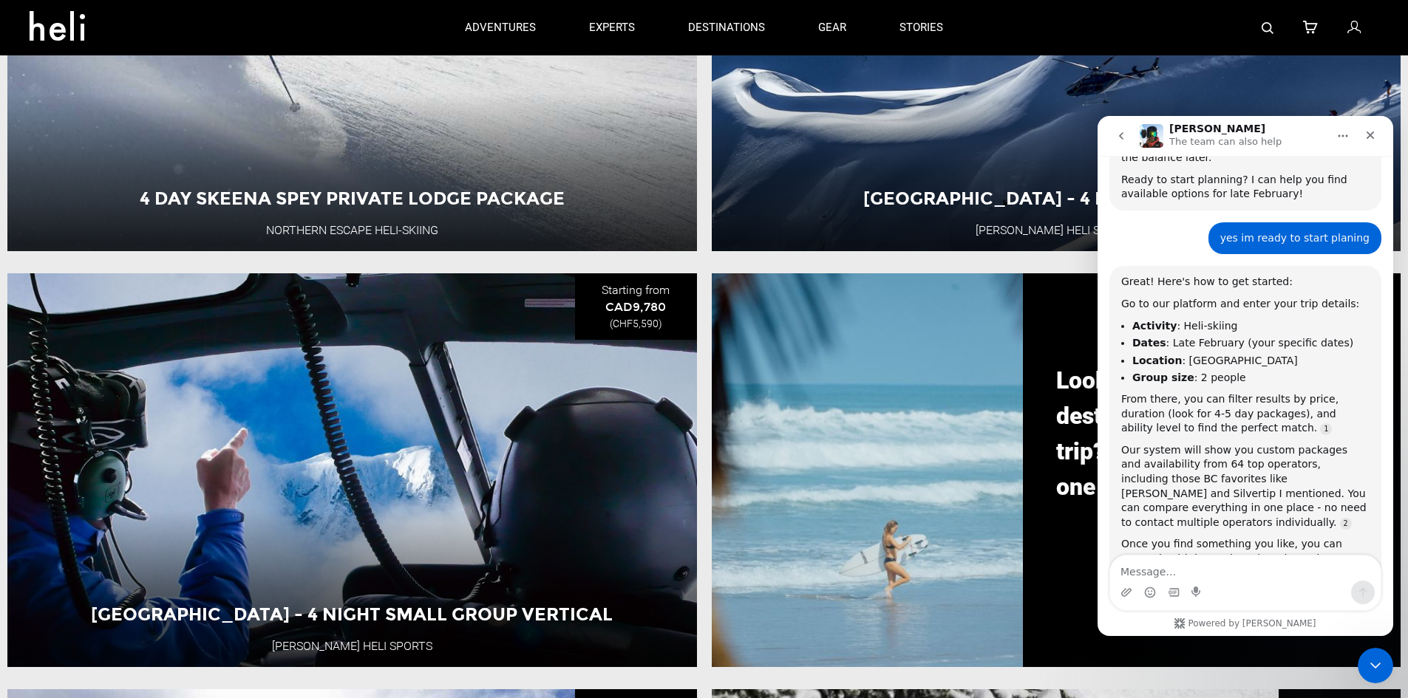
click at [1348, 133] on icon "Home" at bounding box center [1343, 136] width 12 height 12
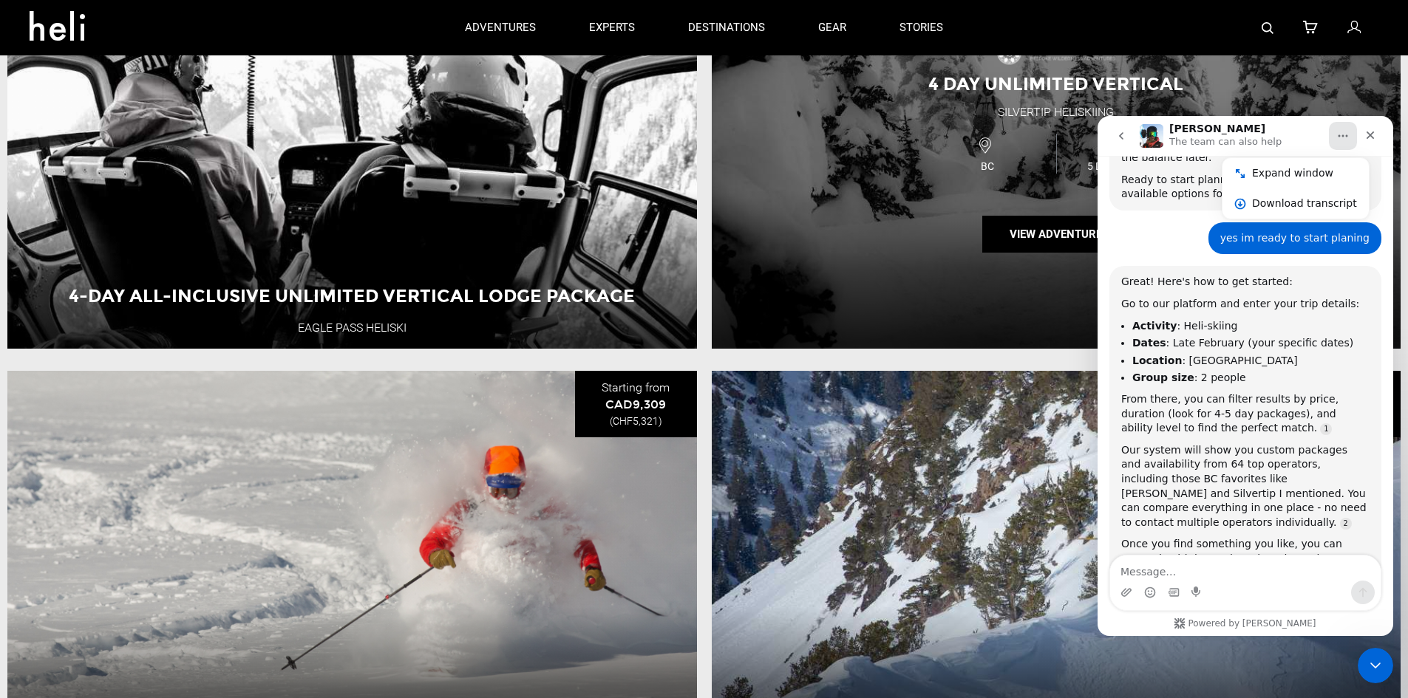
scroll to position [222, 0]
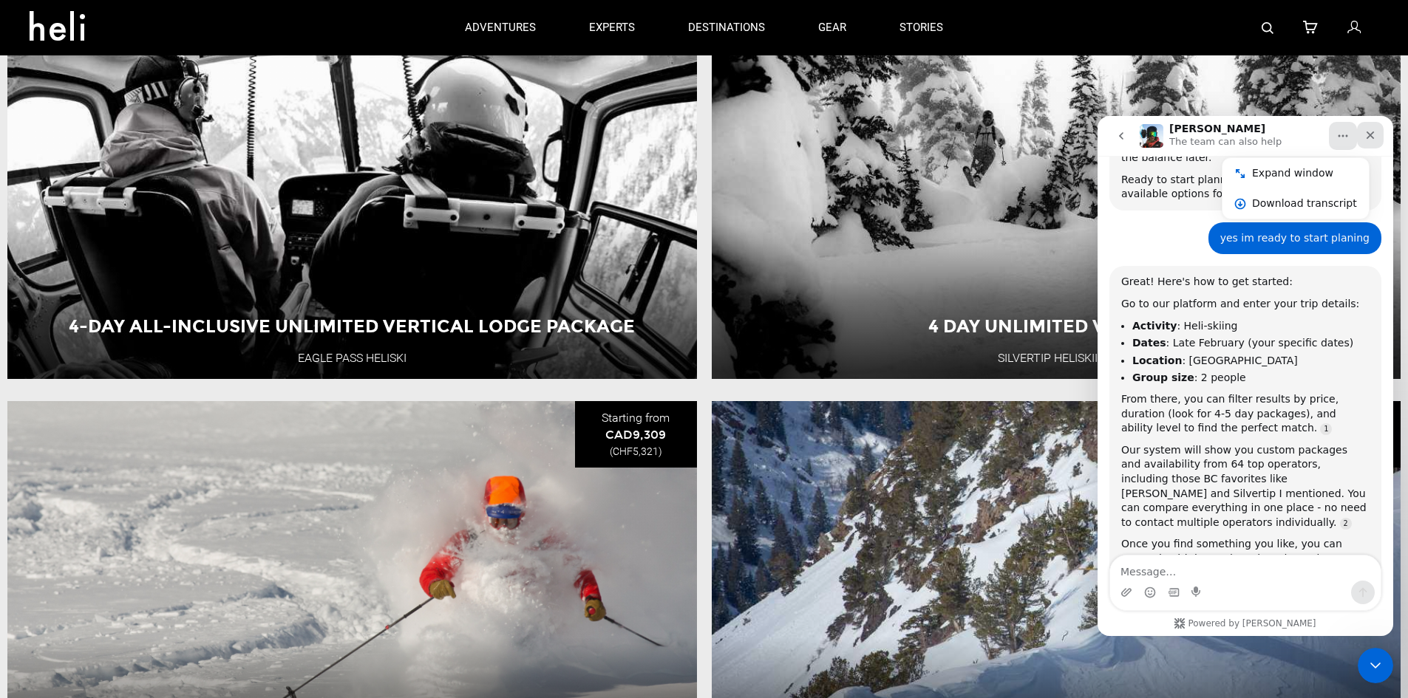
click at [1373, 137] on icon "Close" at bounding box center [1370, 135] width 12 height 12
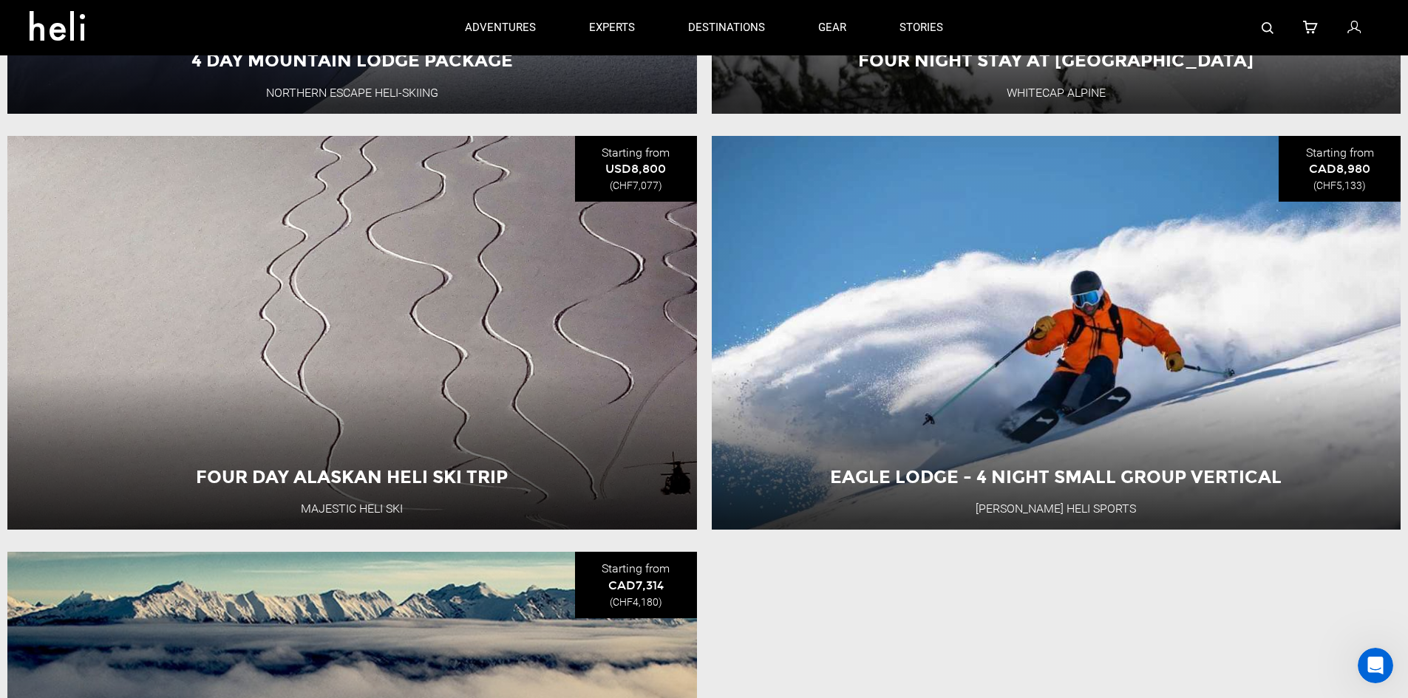
scroll to position [2143, 0]
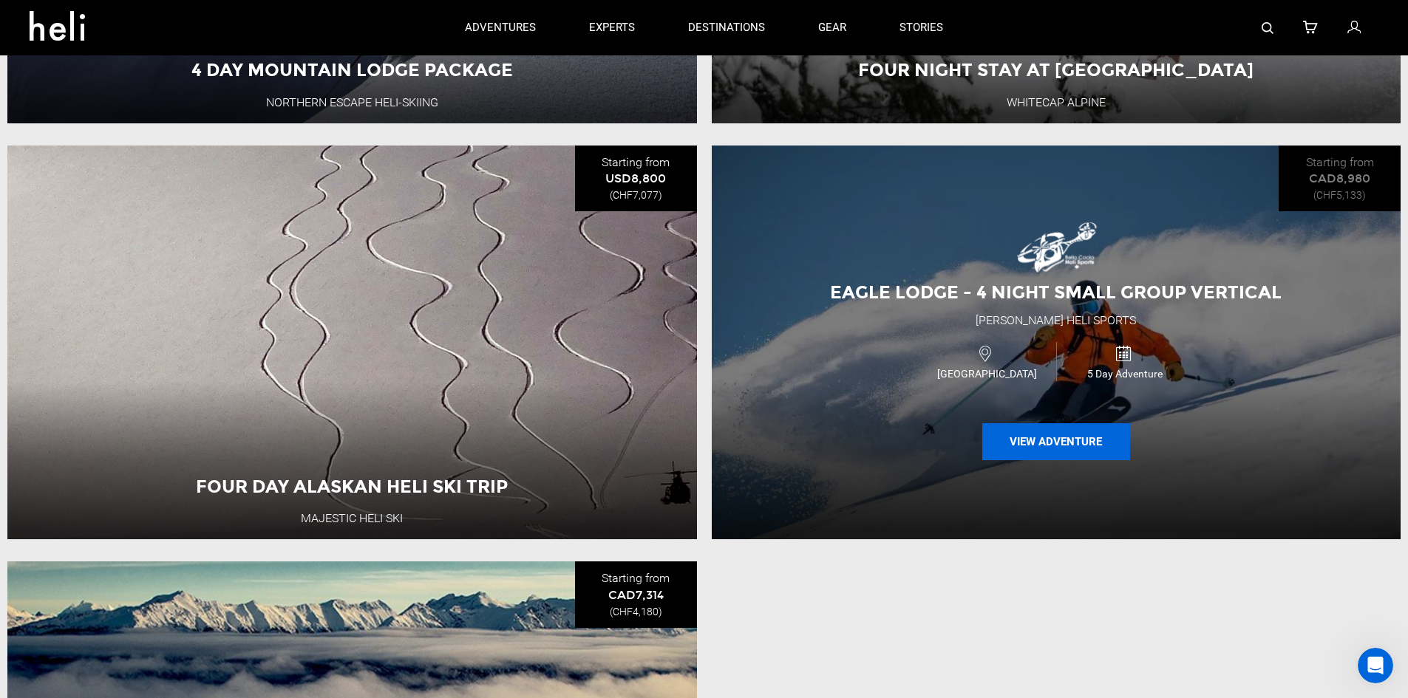
click at [1083, 453] on button "View Adventure" at bounding box center [1056, 441] width 148 height 37
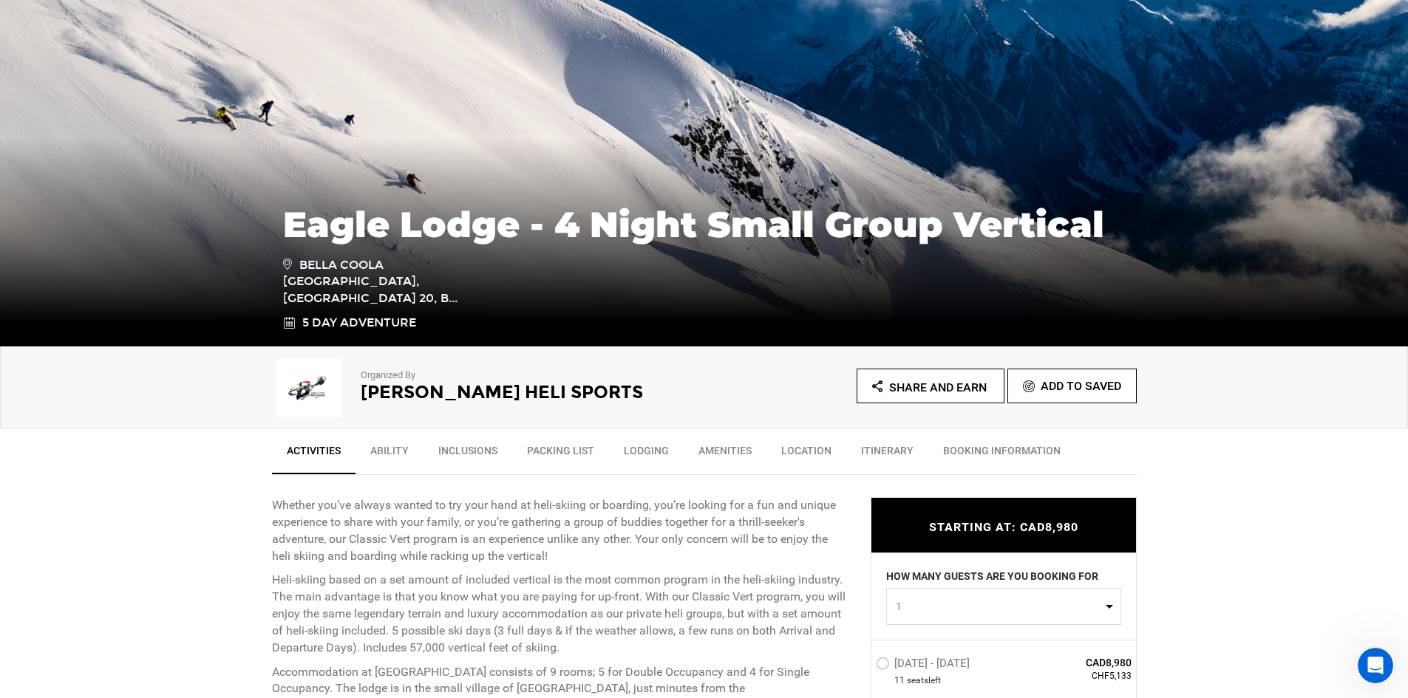
scroll to position [222, 0]
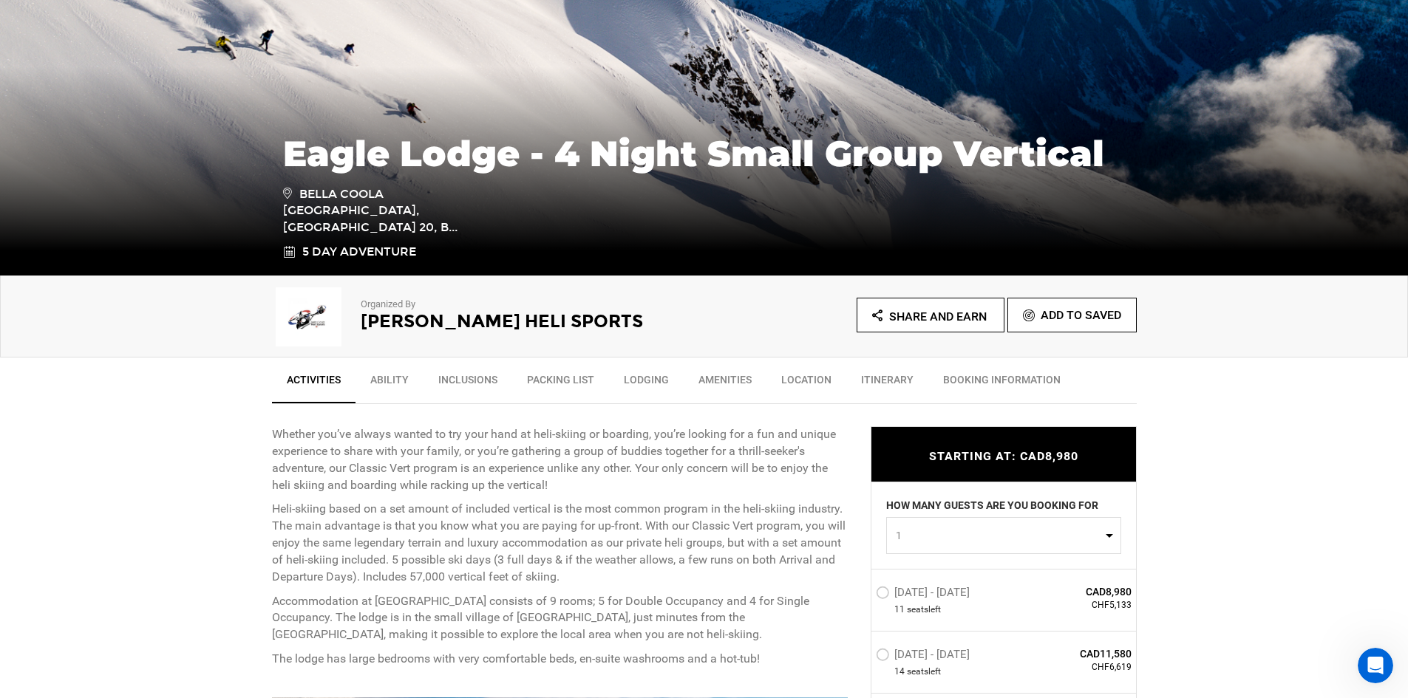
click at [373, 384] on link "Ability" at bounding box center [389, 383] width 68 height 37
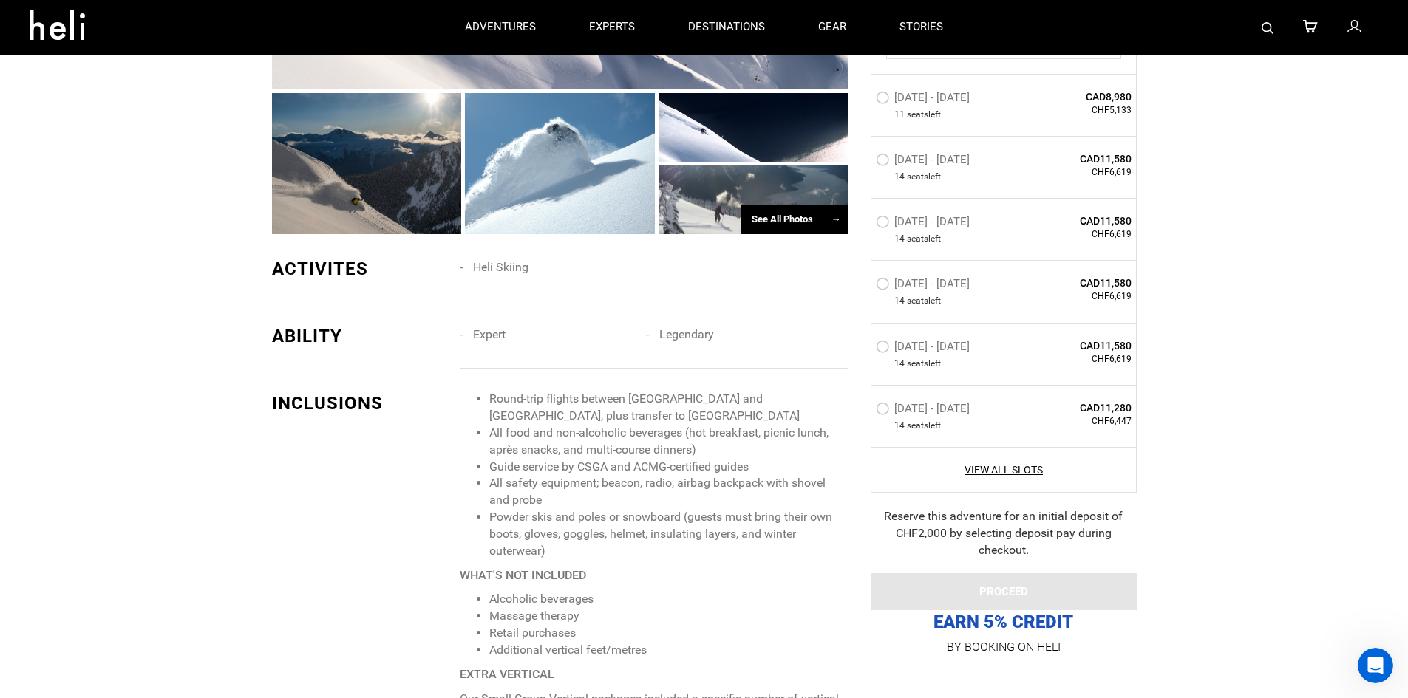
scroll to position [903, 0]
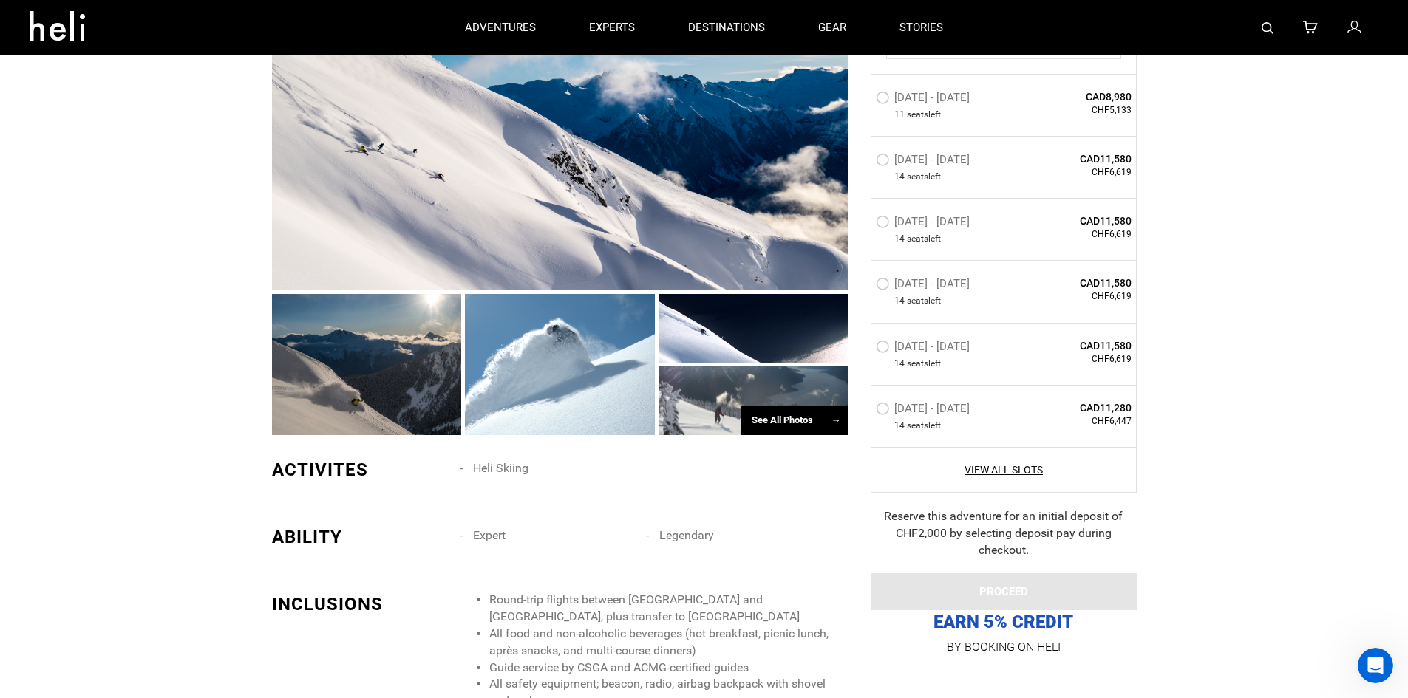
click at [430, 220] on div at bounding box center [560, 153] width 576 height 274
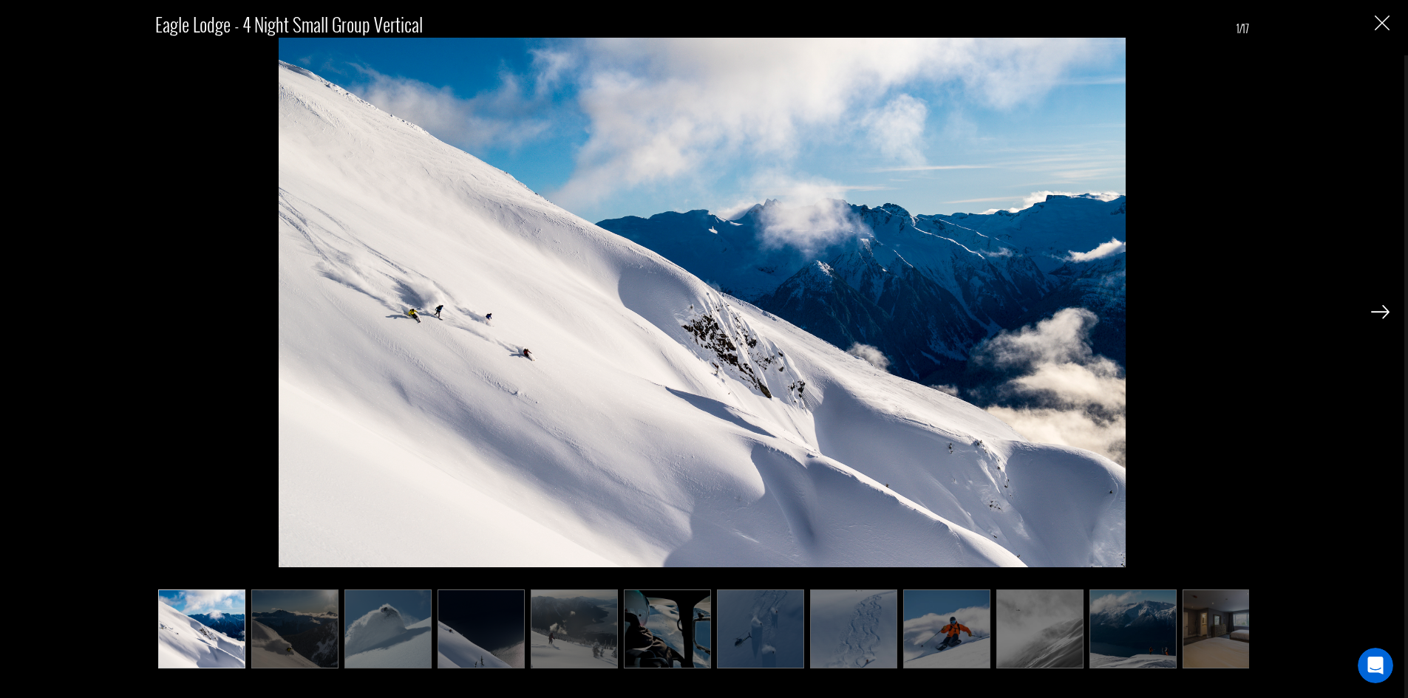
click at [1377, 307] on img at bounding box center [1380, 311] width 18 height 13
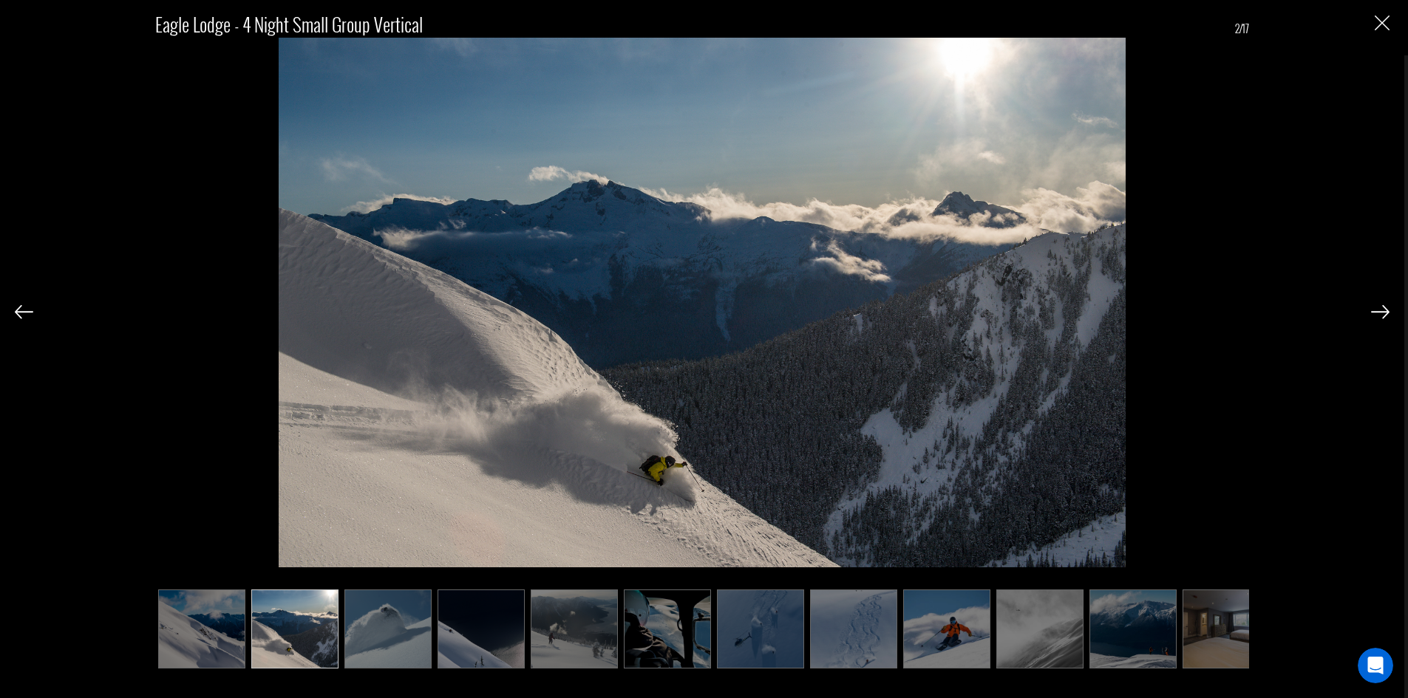
click at [1377, 307] on img at bounding box center [1380, 311] width 18 height 13
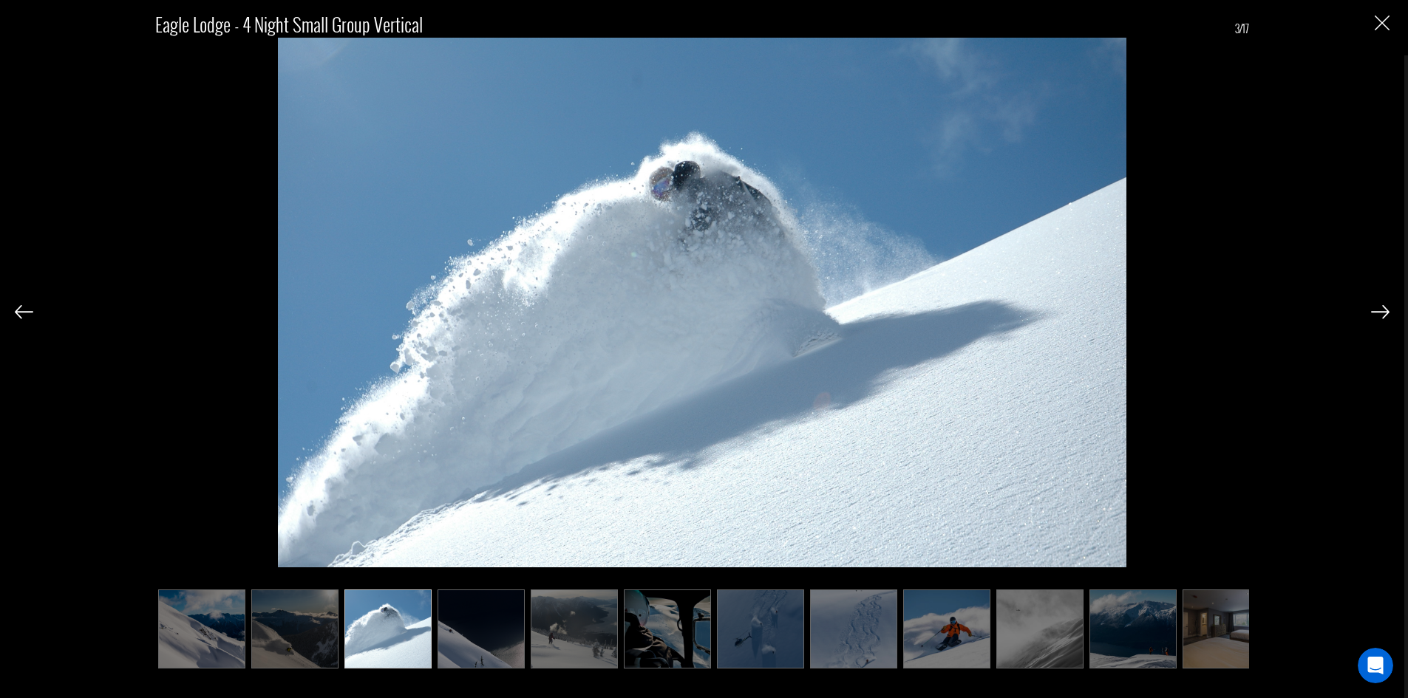
click at [1377, 307] on img at bounding box center [1380, 311] width 18 height 13
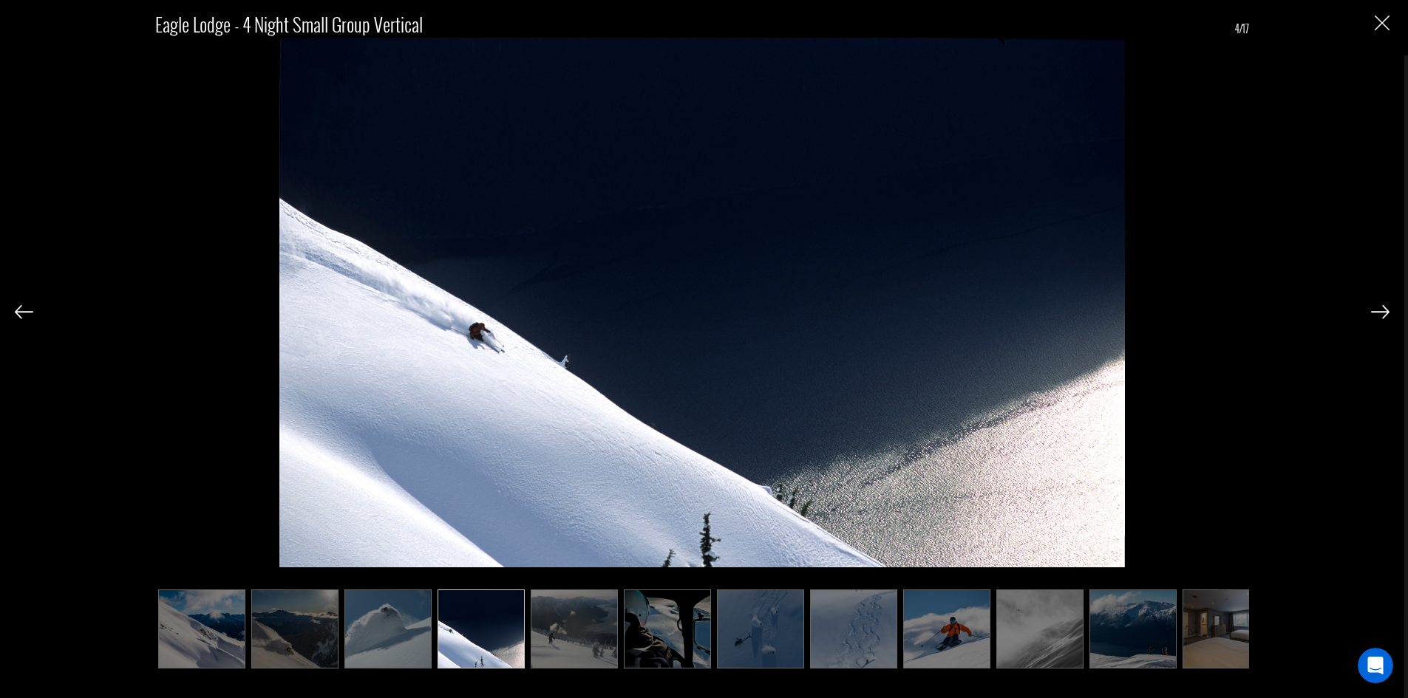
click at [1377, 307] on img at bounding box center [1380, 311] width 18 height 13
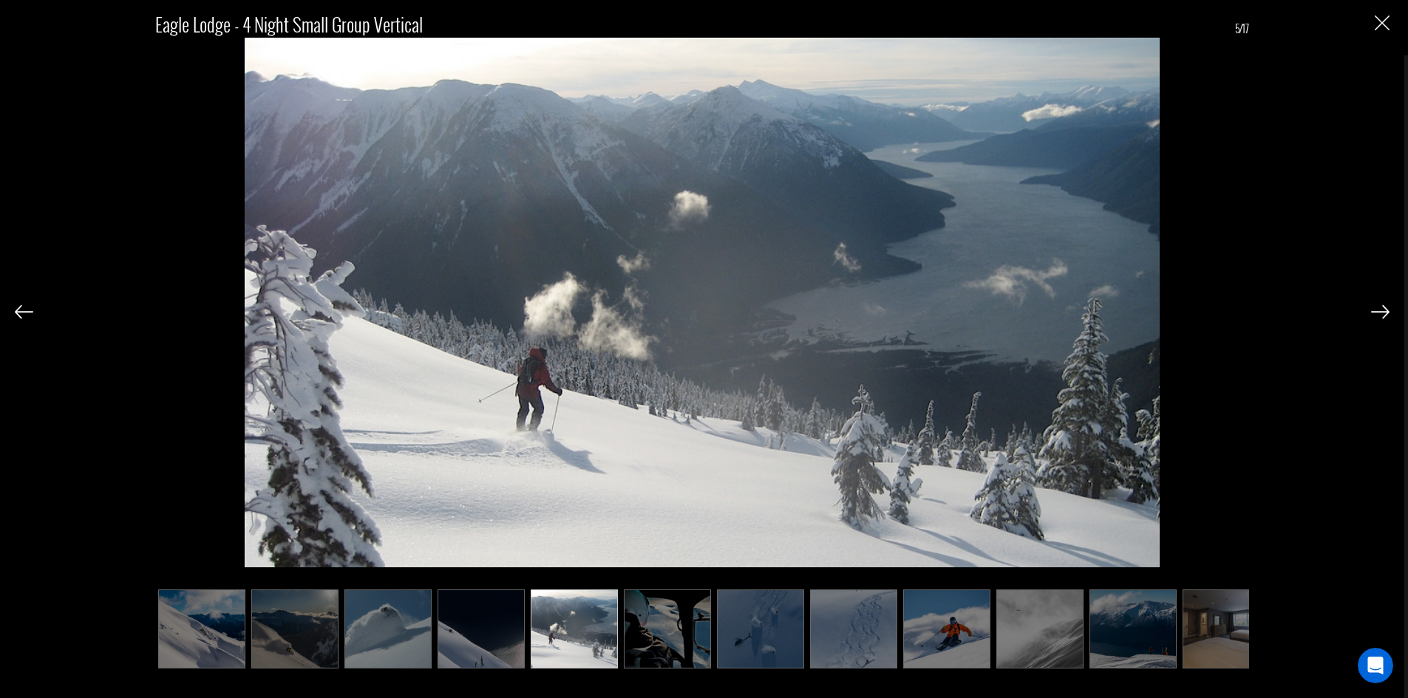
click at [1377, 307] on img at bounding box center [1380, 311] width 18 height 13
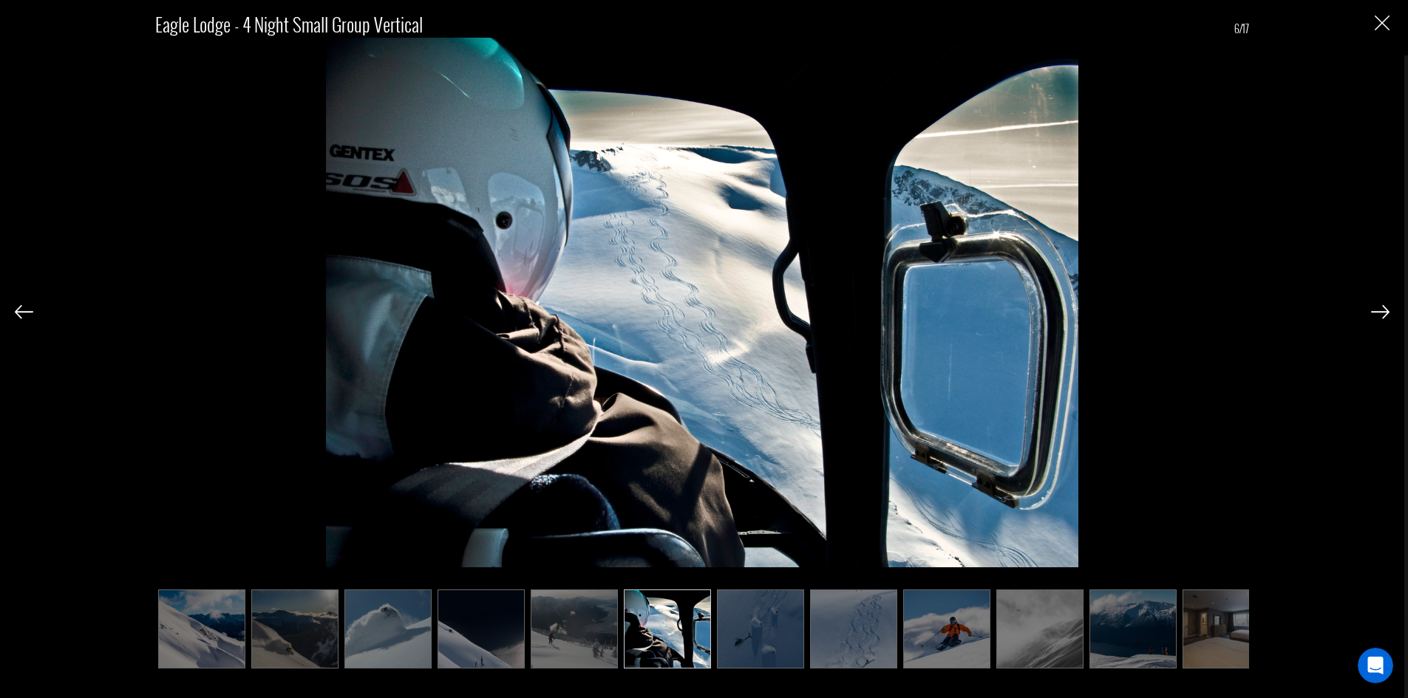
click at [1377, 307] on img at bounding box center [1380, 311] width 18 height 13
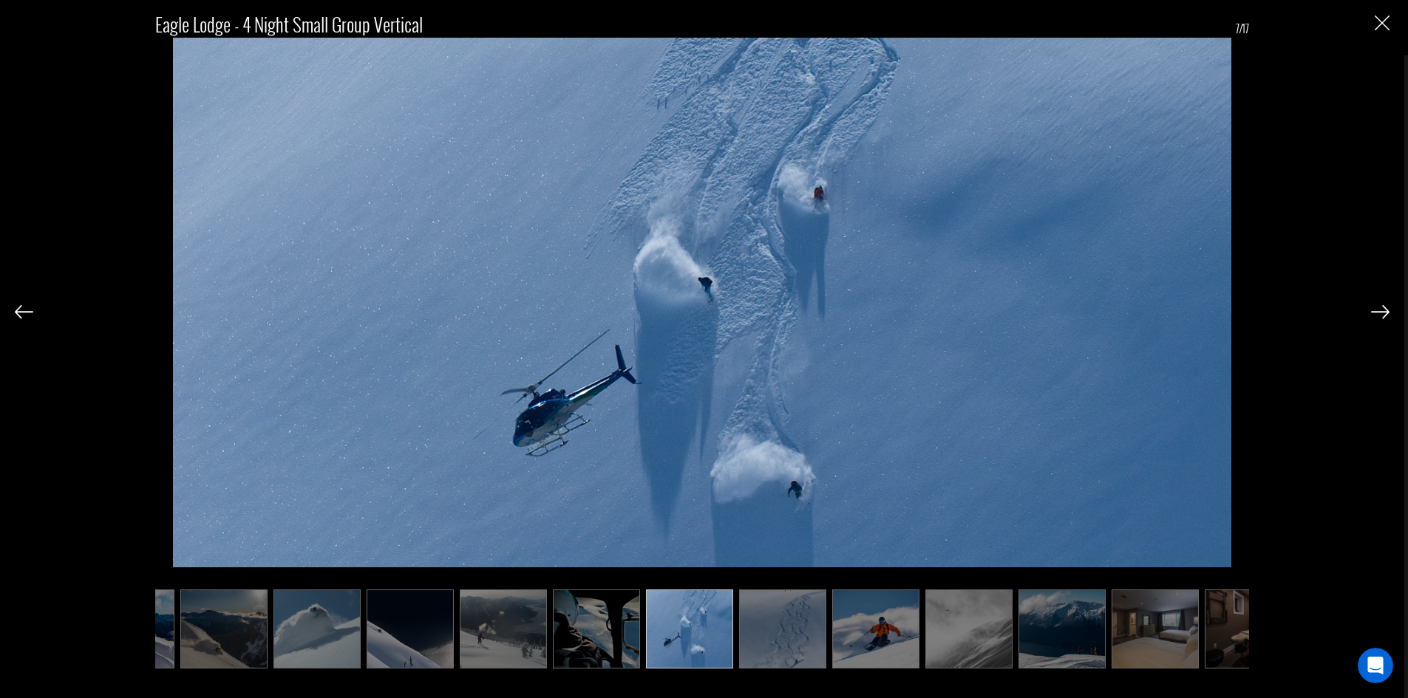
click at [1377, 307] on img at bounding box center [1380, 311] width 18 height 13
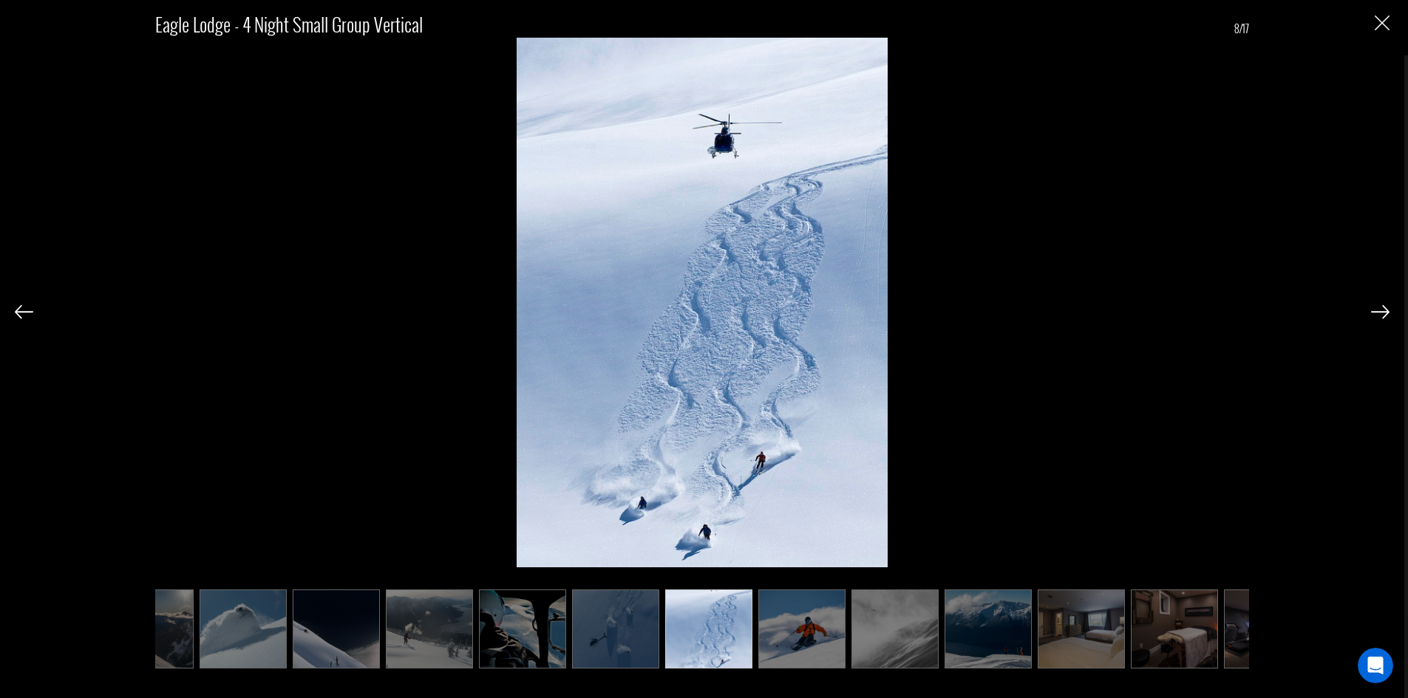
click at [1377, 307] on img at bounding box center [1380, 311] width 18 height 13
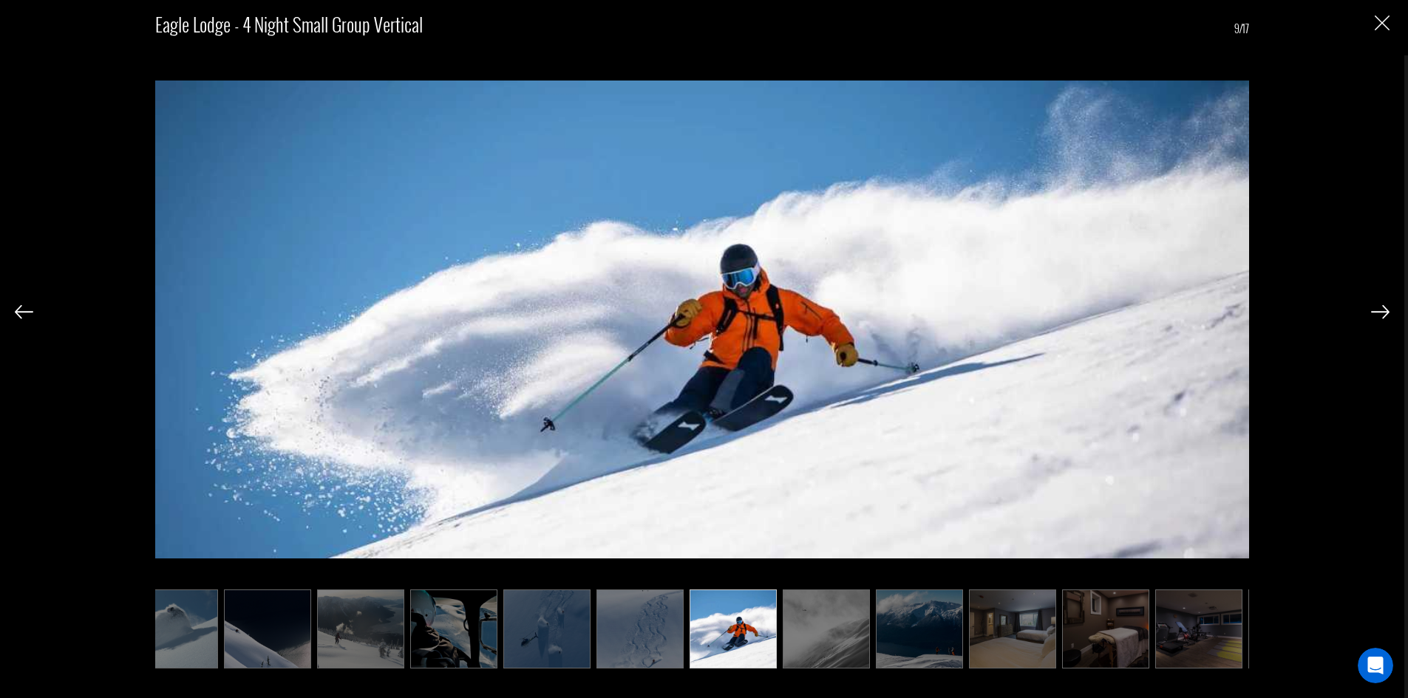
click at [1377, 307] on img at bounding box center [1380, 311] width 18 height 13
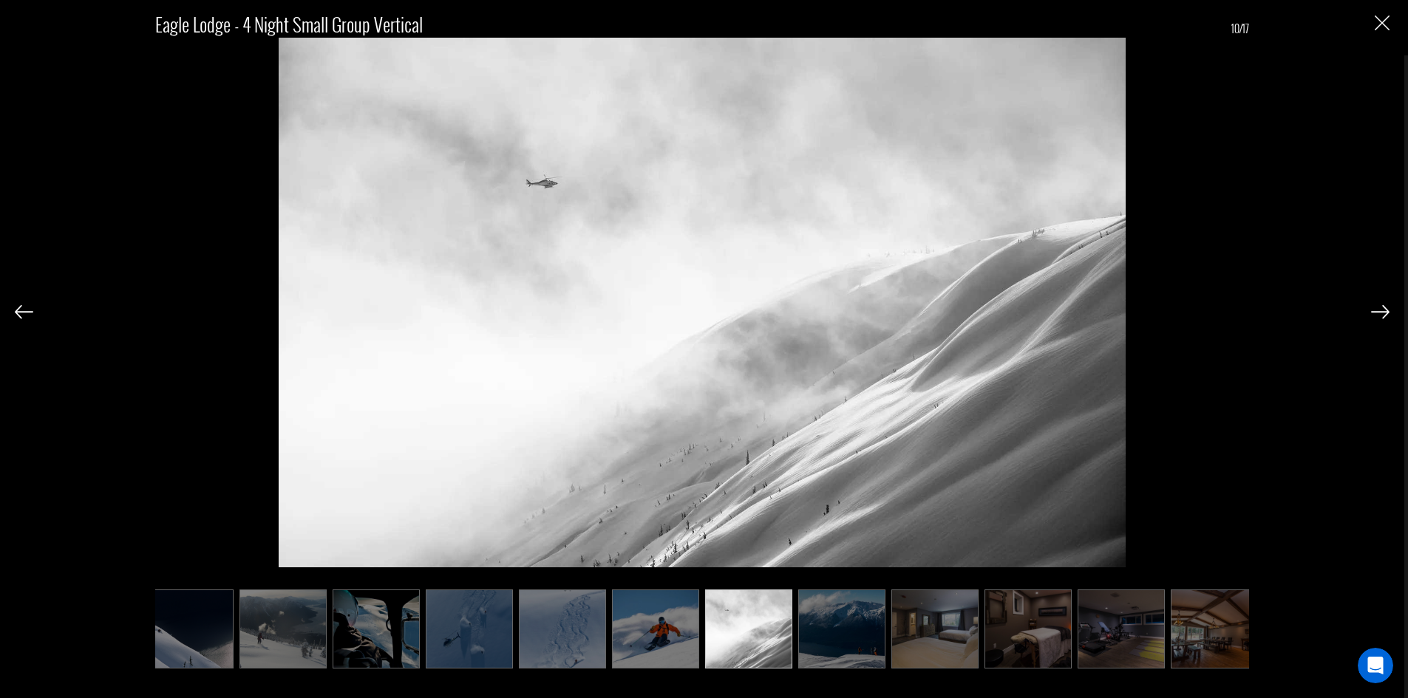
click at [1377, 307] on img at bounding box center [1380, 311] width 18 height 13
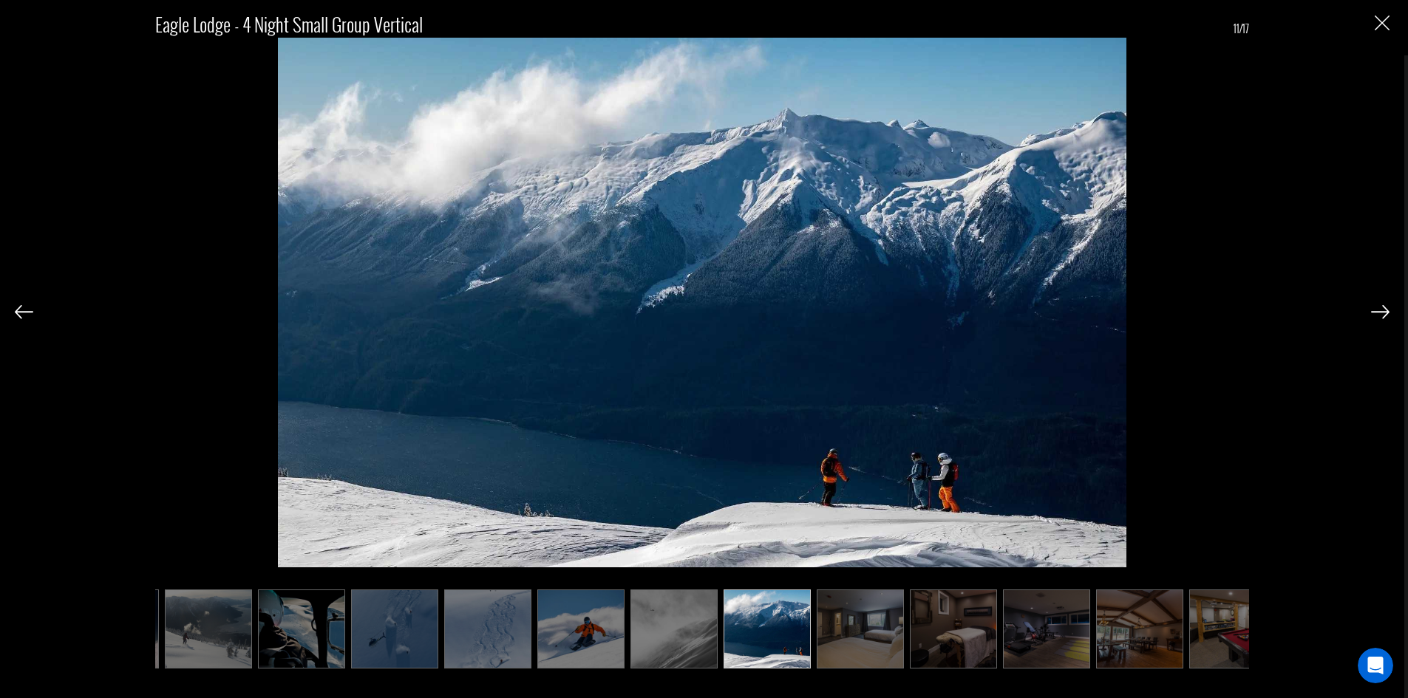
click at [1377, 307] on img at bounding box center [1380, 311] width 18 height 13
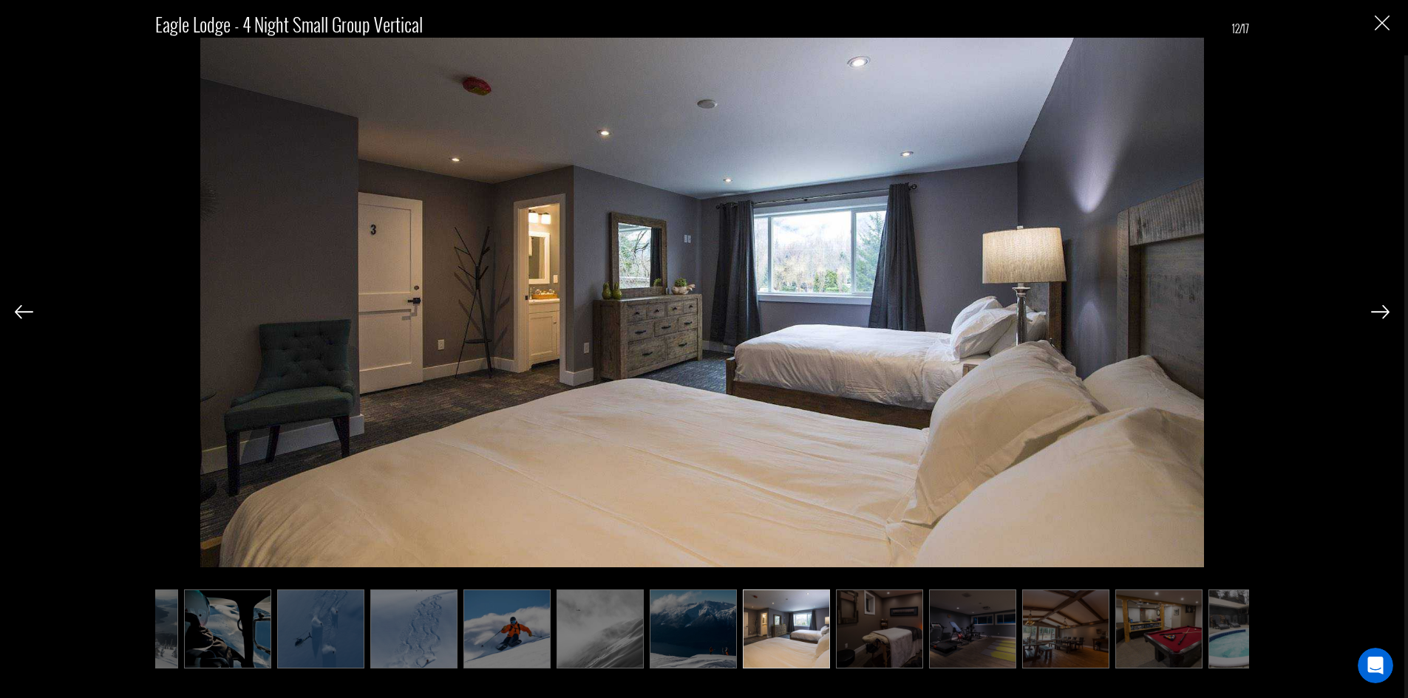
click at [1377, 307] on img at bounding box center [1380, 311] width 18 height 13
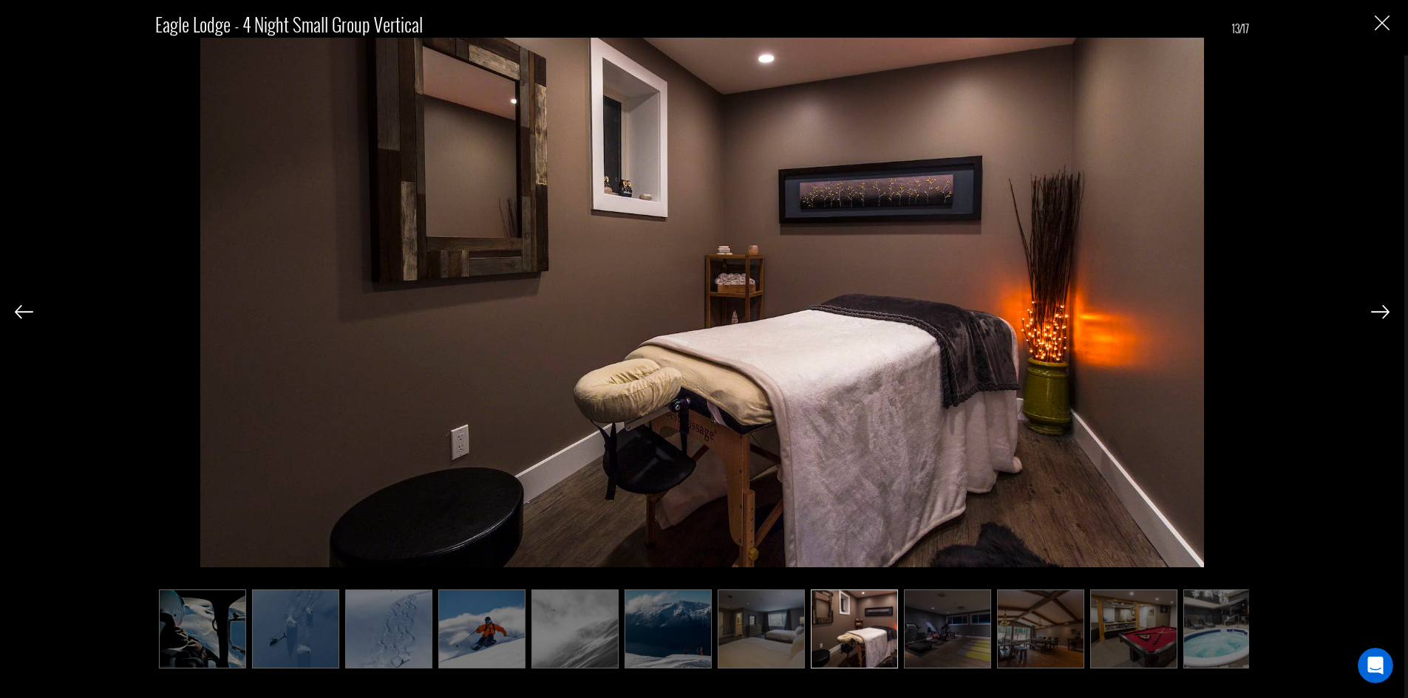
scroll to position [0, 489]
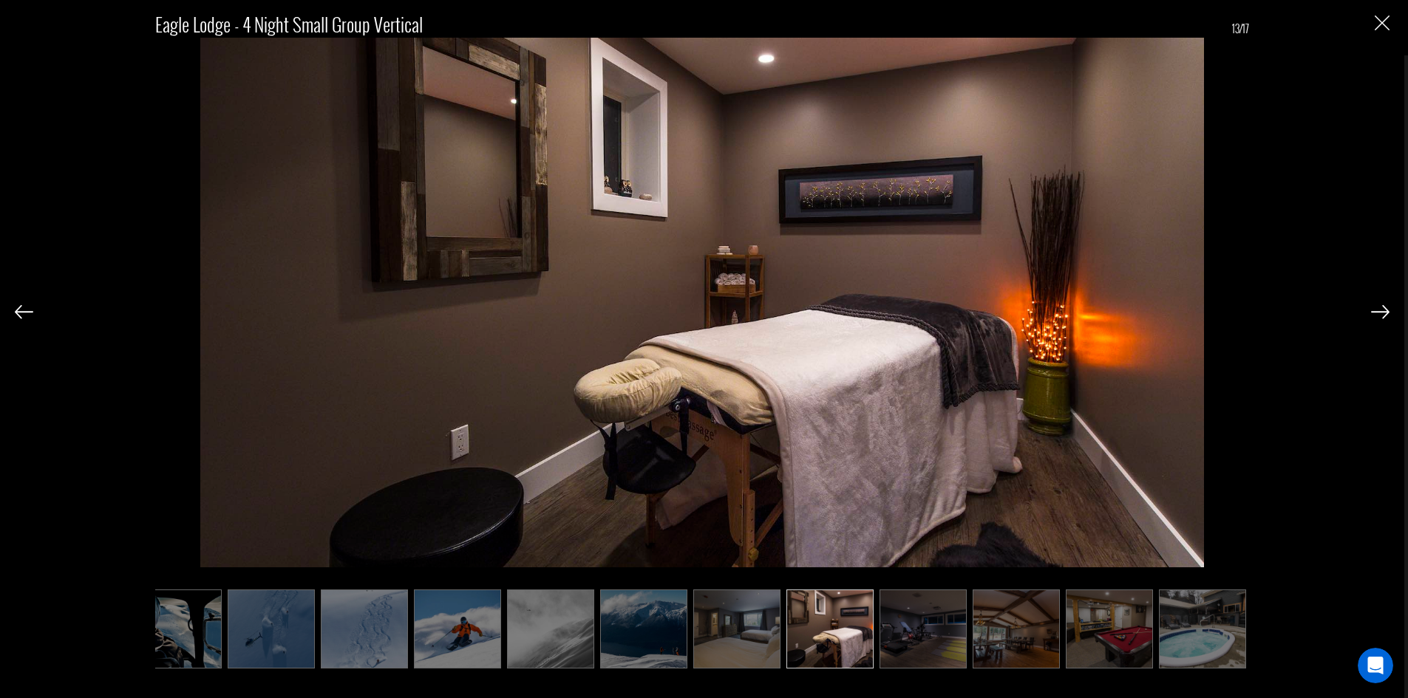
click at [1377, 307] on img at bounding box center [1380, 311] width 18 height 13
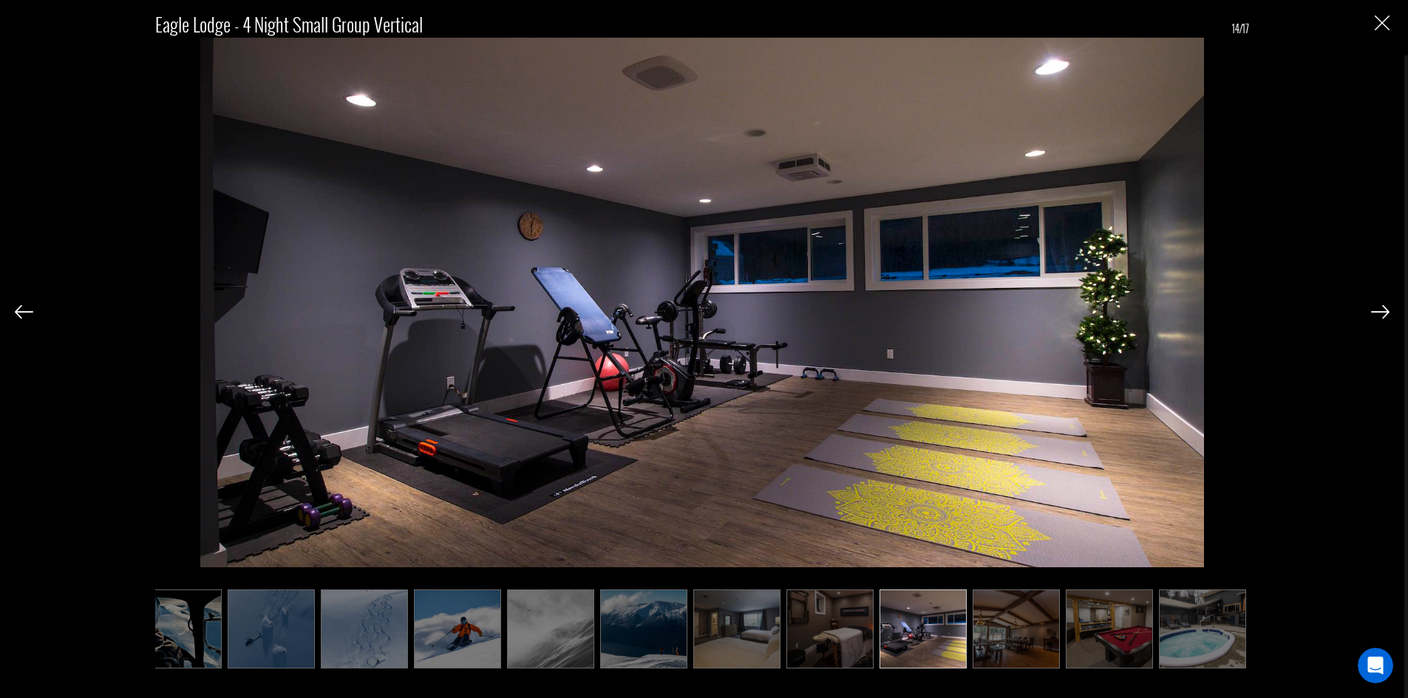
click at [1377, 307] on img at bounding box center [1380, 311] width 18 height 13
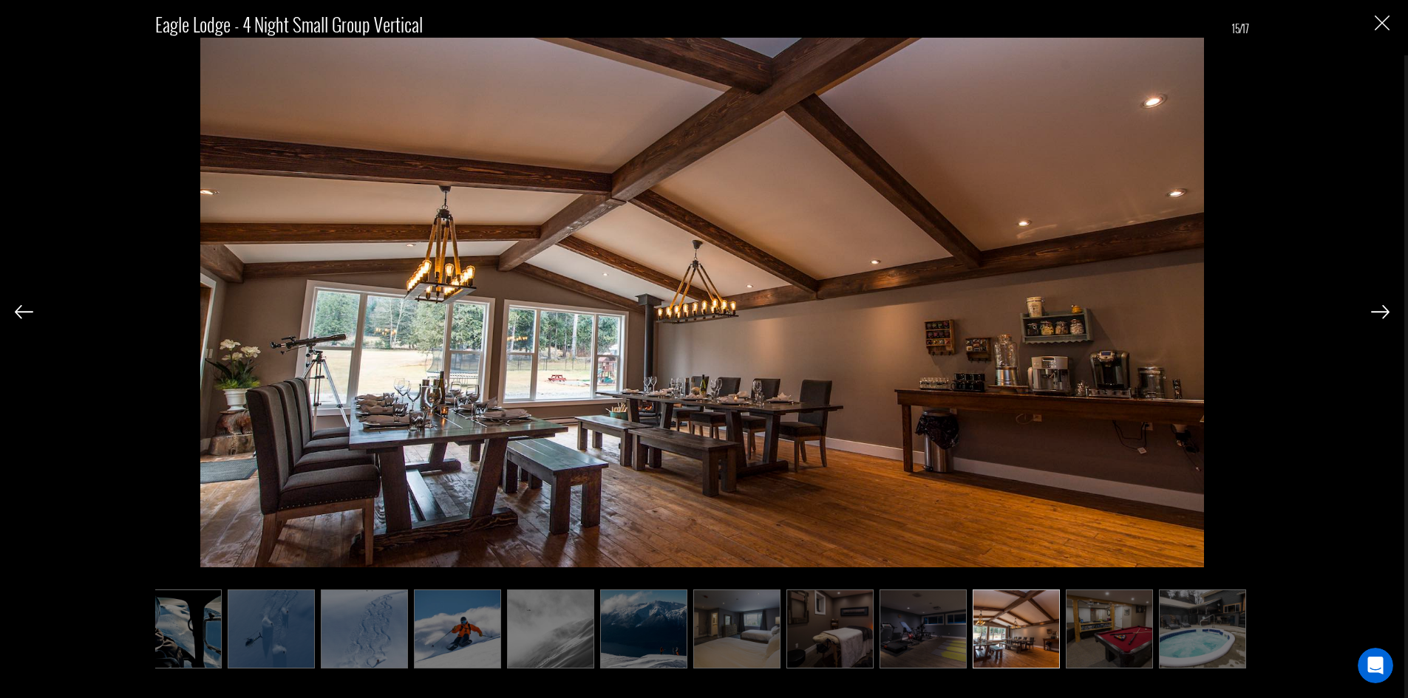
click at [1377, 307] on img at bounding box center [1380, 311] width 18 height 13
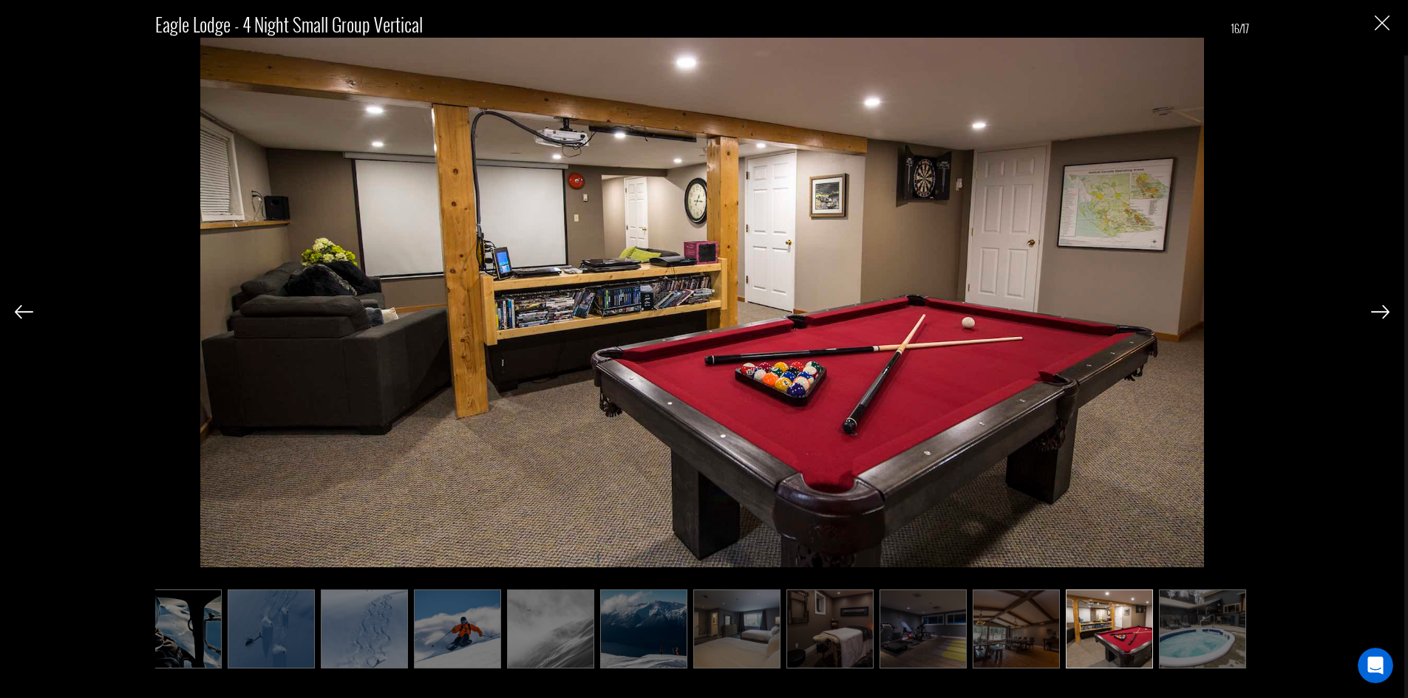
click at [1377, 307] on img at bounding box center [1380, 311] width 18 height 13
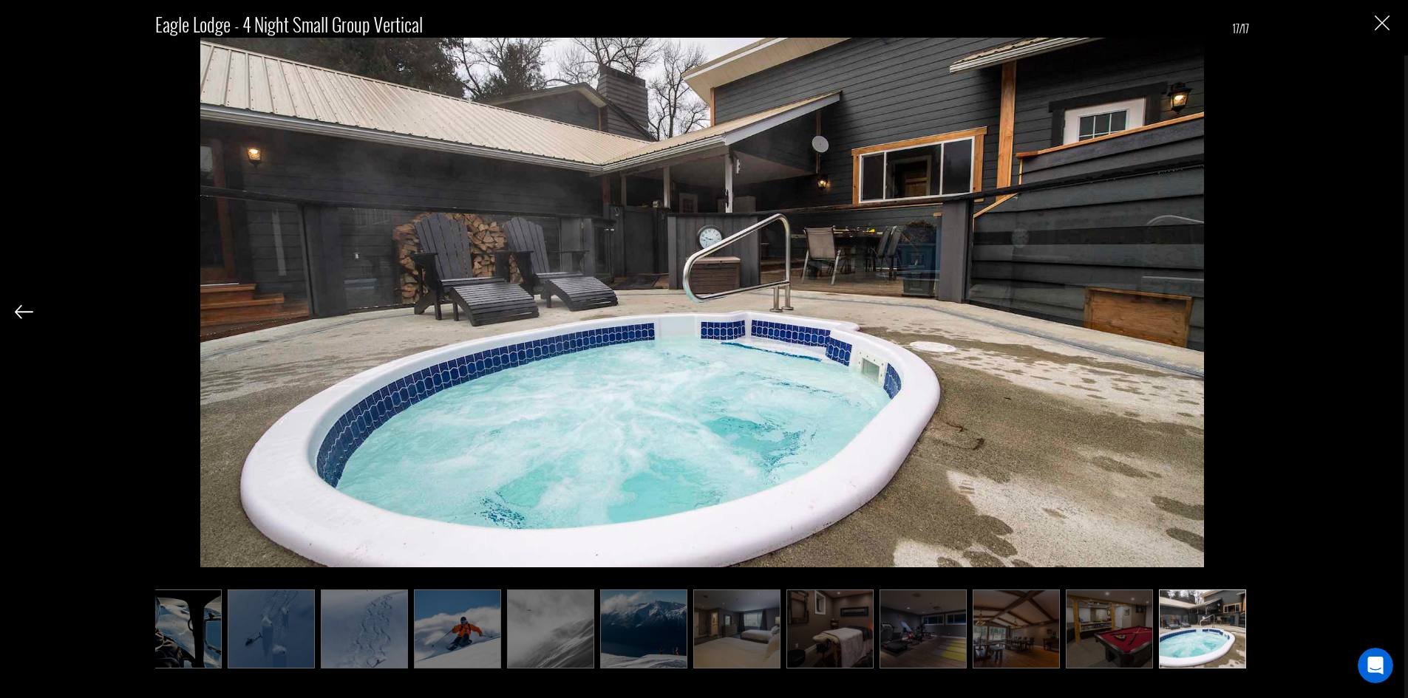
click at [1377, 307] on div "Eagle Lodge - 4 Night Small Group Vertical 17/17" at bounding box center [702, 332] width 1374 height 664
click at [1382, 26] on img "Close" at bounding box center [1381, 23] width 15 height 15
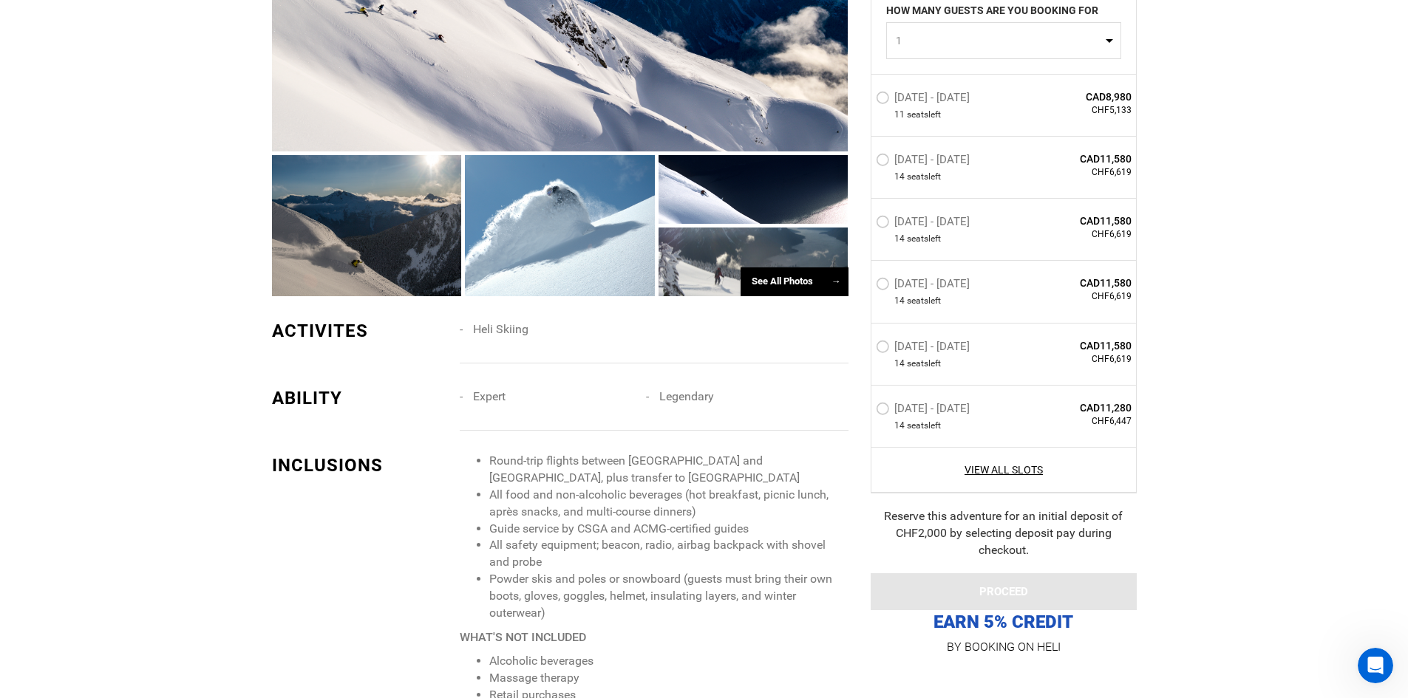
scroll to position [1051, 0]
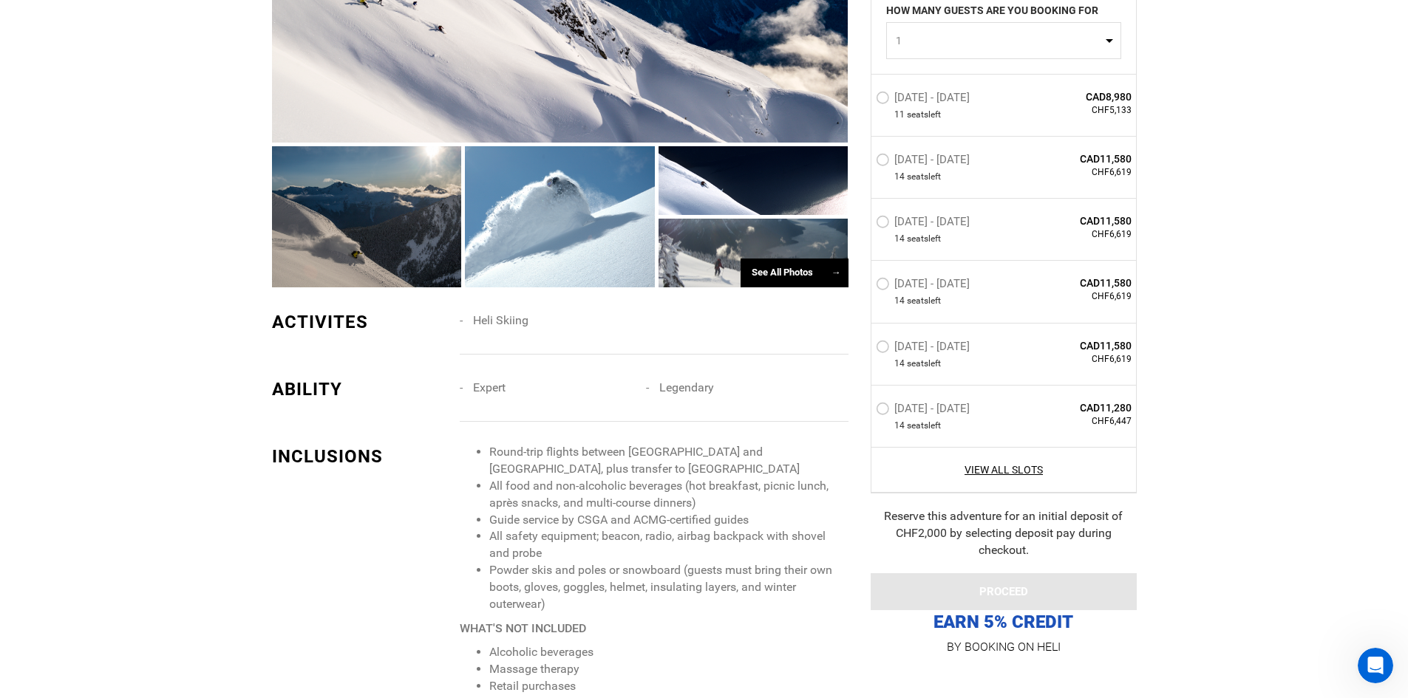
click at [729, 451] on li "Round-trip flights between [GEOGRAPHIC_DATA] and [GEOGRAPHIC_DATA], plus transf…" at bounding box center [668, 461] width 358 height 34
drag, startPoint x: 729, startPoint y: 451, endPoint x: 691, endPoint y: 464, distance: 40.0
click at [722, 454] on li "Round-trip flights between [GEOGRAPHIC_DATA] and [GEOGRAPHIC_DATA], plus transf…" at bounding box center [668, 461] width 358 height 34
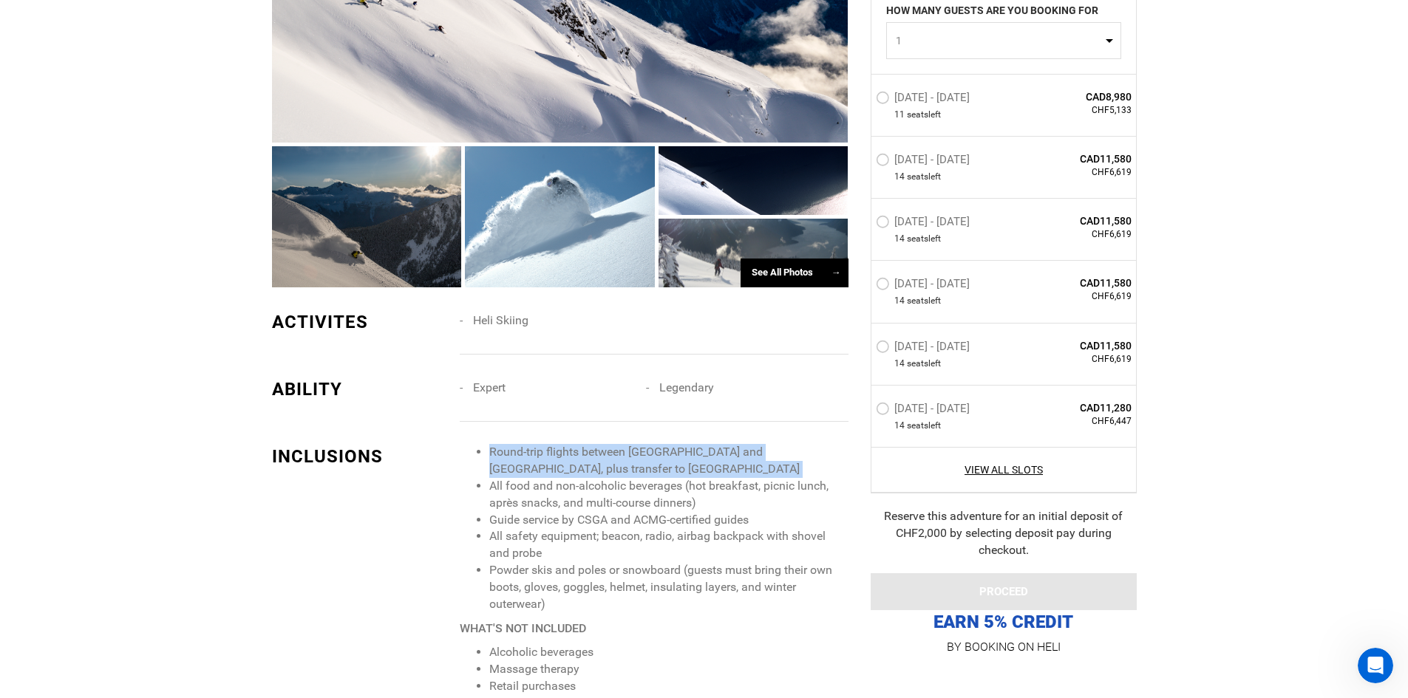
click at [709, 458] on li "Round-trip flights between [GEOGRAPHIC_DATA] and [GEOGRAPHIC_DATA], plus transf…" at bounding box center [668, 461] width 358 height 34
drag, startPoint x: 709, startPoint y: 458, endPoint x: 769, endPoint y: 453, distance: 59.3
click at [769, 453] on li "Round-trip flights between [GEOGRAPHIC_DATA] and [GEOGRAPHIC_DATA], plus transf…" at bounding box center [668, 461] width 358 height 34
copy li "[PERSON_NAME]"
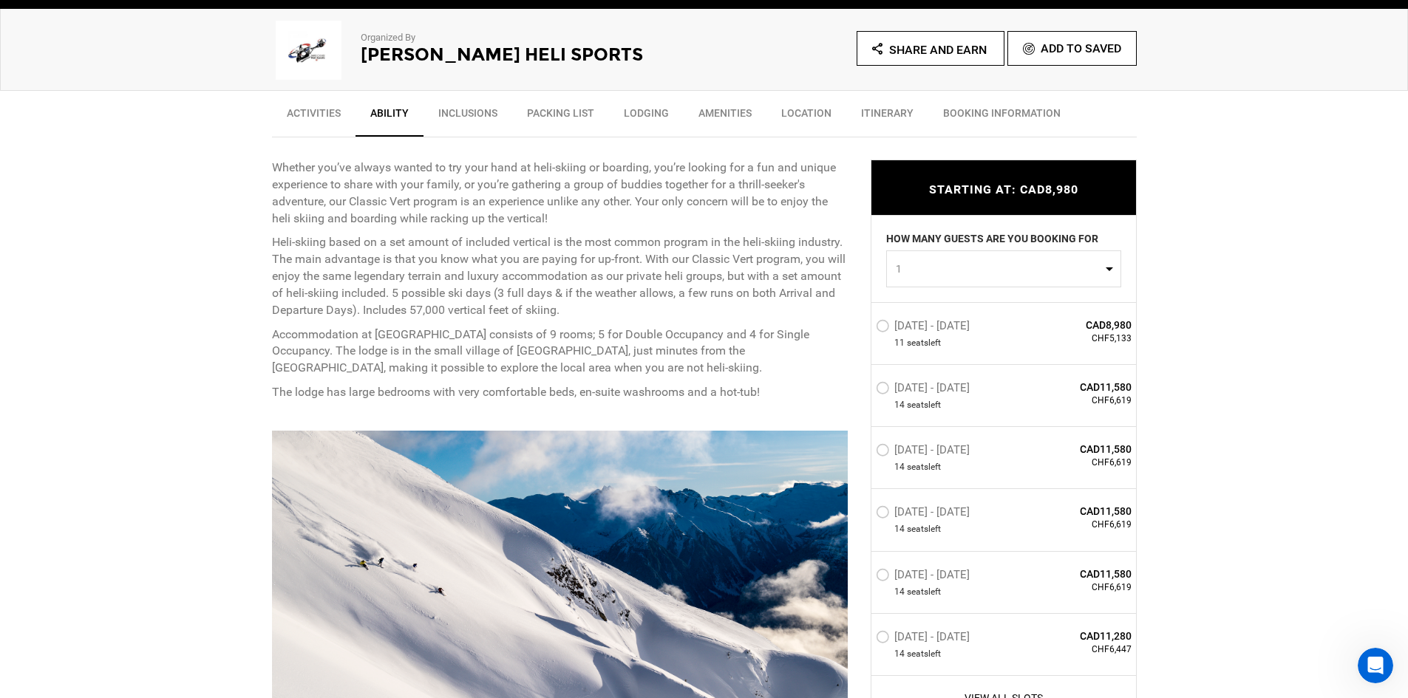
scroll to position [739, 0]
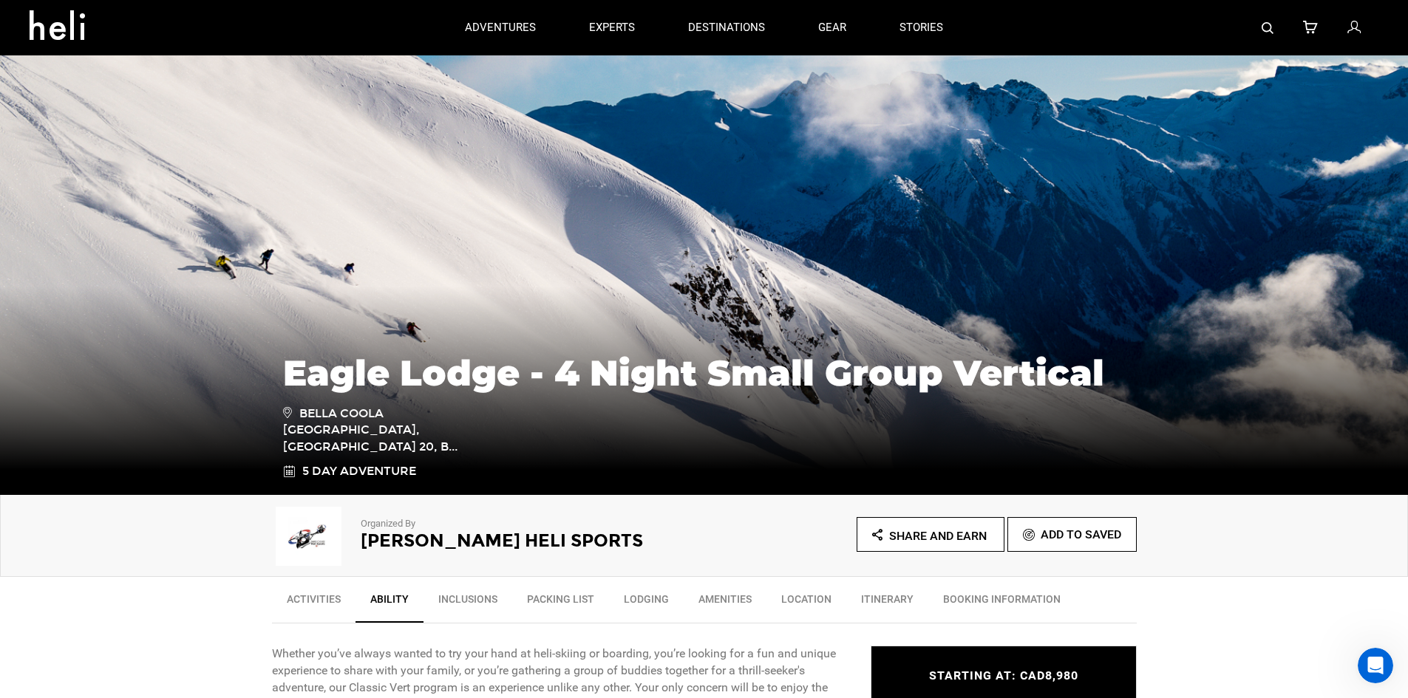
scroll to position [0, 0]
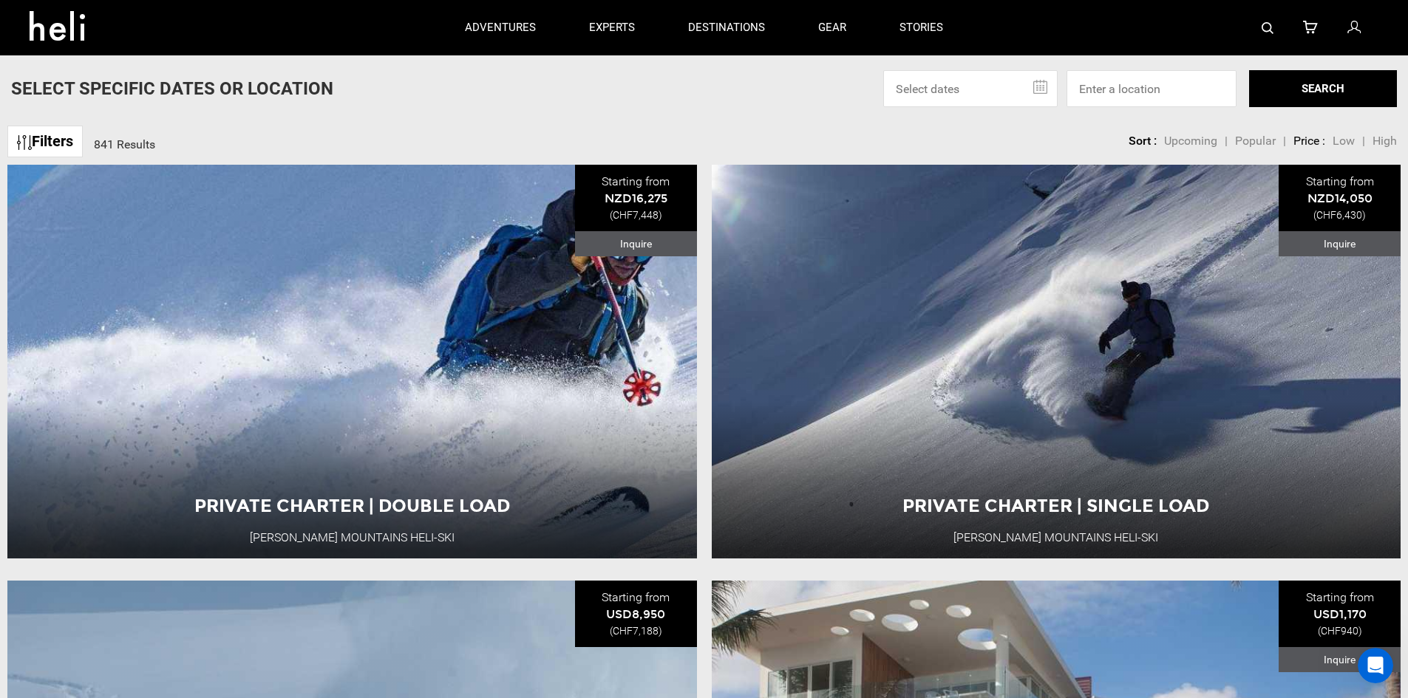
click at [65, 137] on link "Filters" at bounding box center [44, 142] width 75 height 32
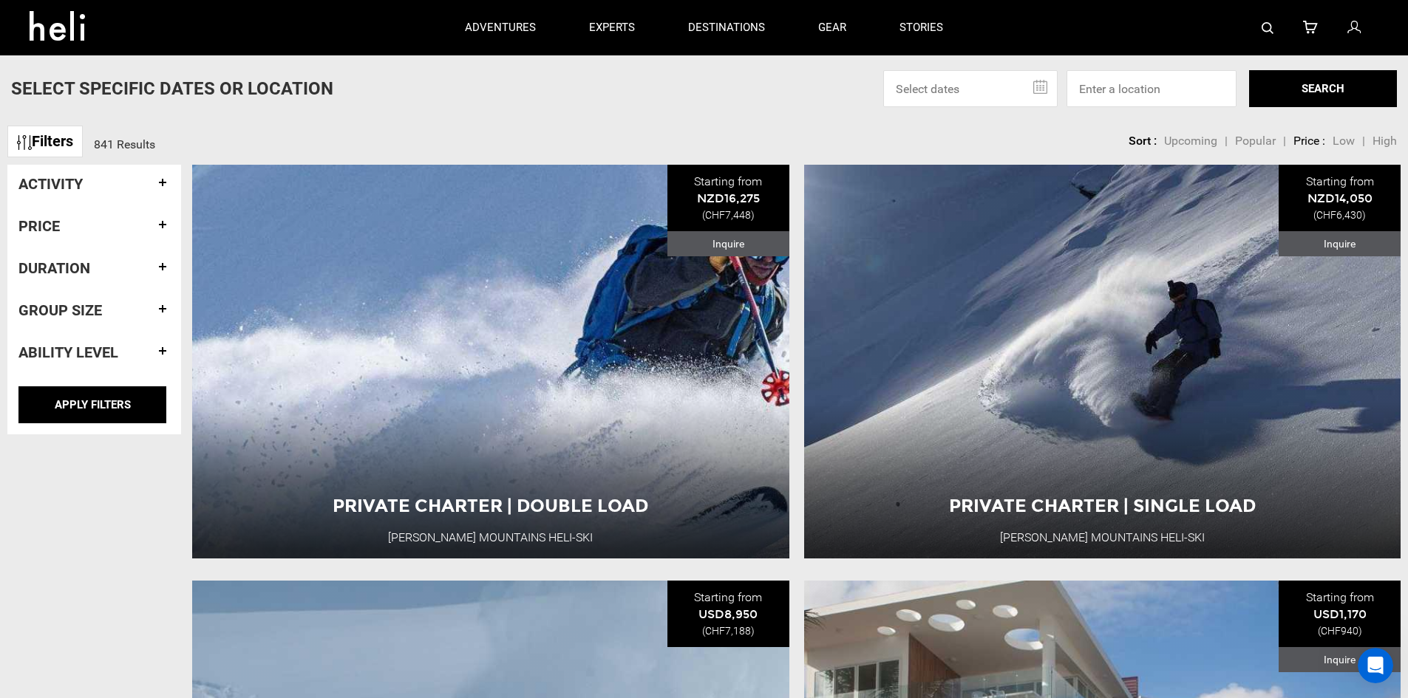
click at [107, 194] on div "Activity" at bounding box center [93, 184] width 151 height 38
click at [63, 186] on h4 "Activity" at bounding box center [93, 184] width 151 height 16
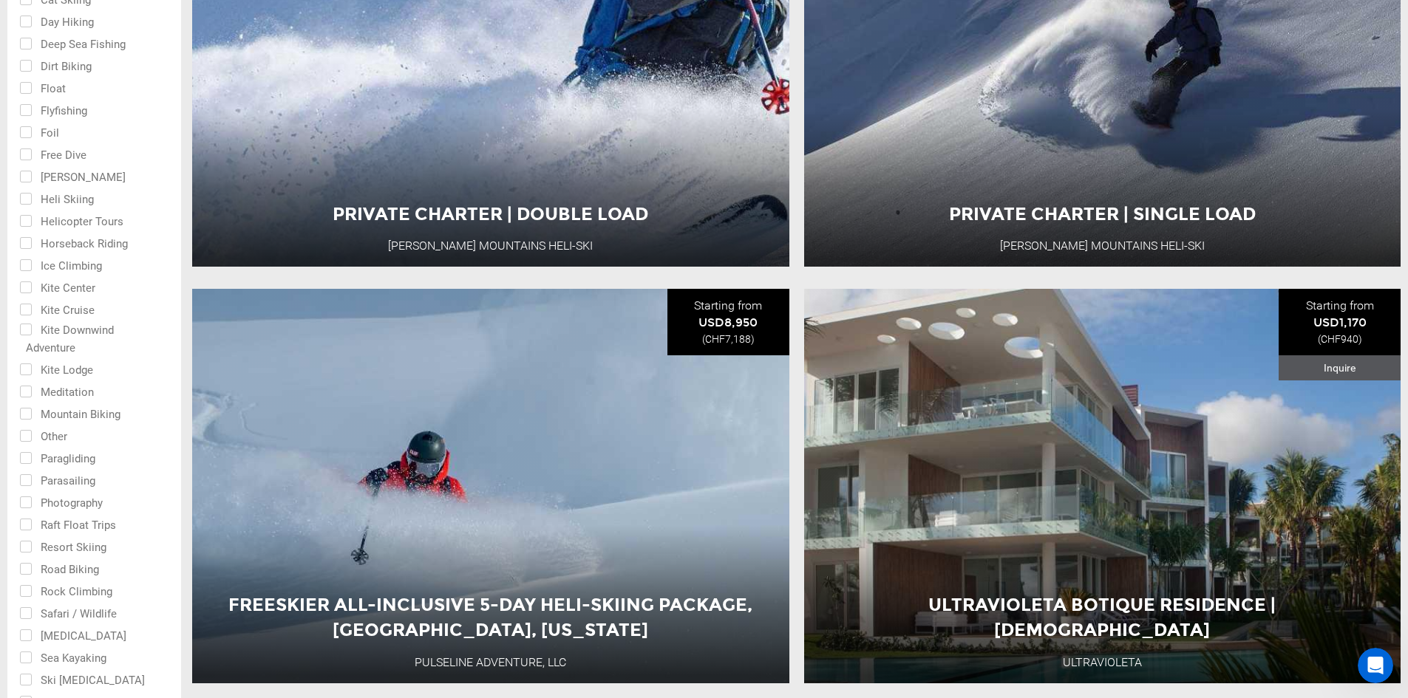
scroll to position [296, 0]
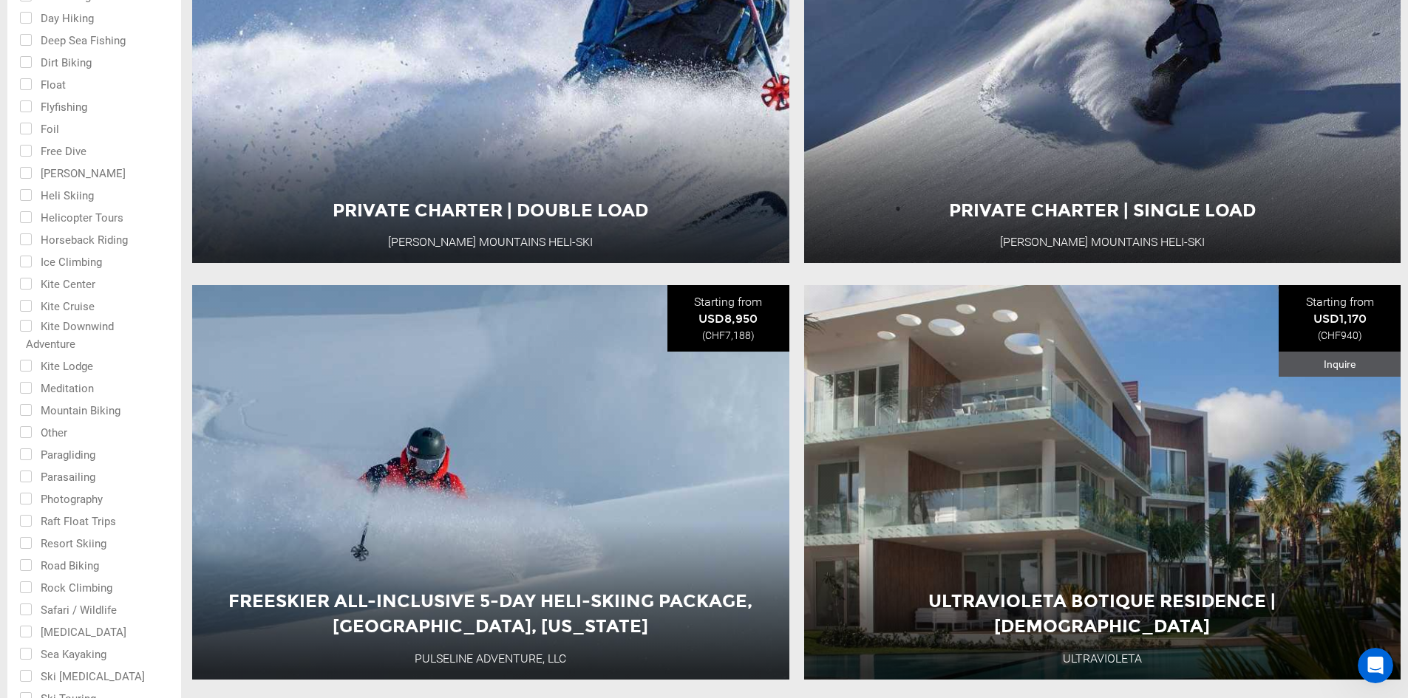
click at [81, 174] on input "checkbox" at bounding box center [83, 172] width 129 height 22
checkbox input "true"
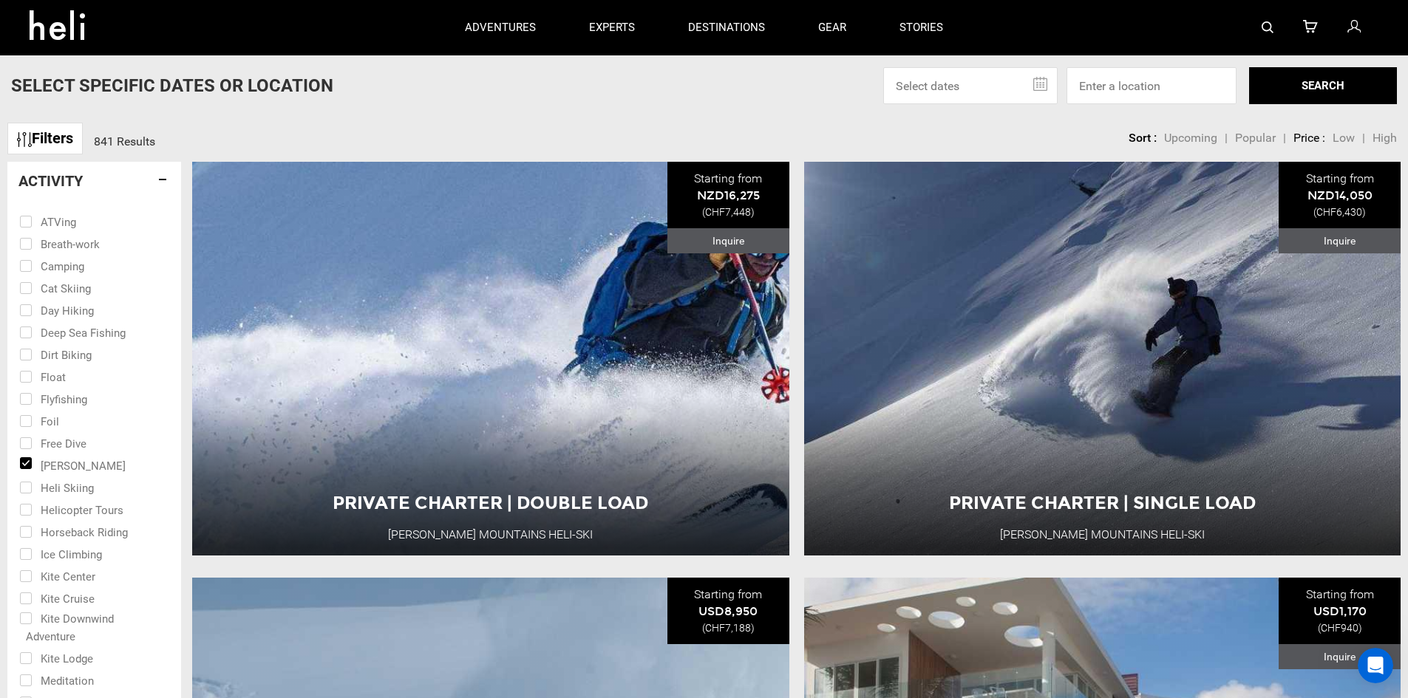
scroll to position [0, 0]
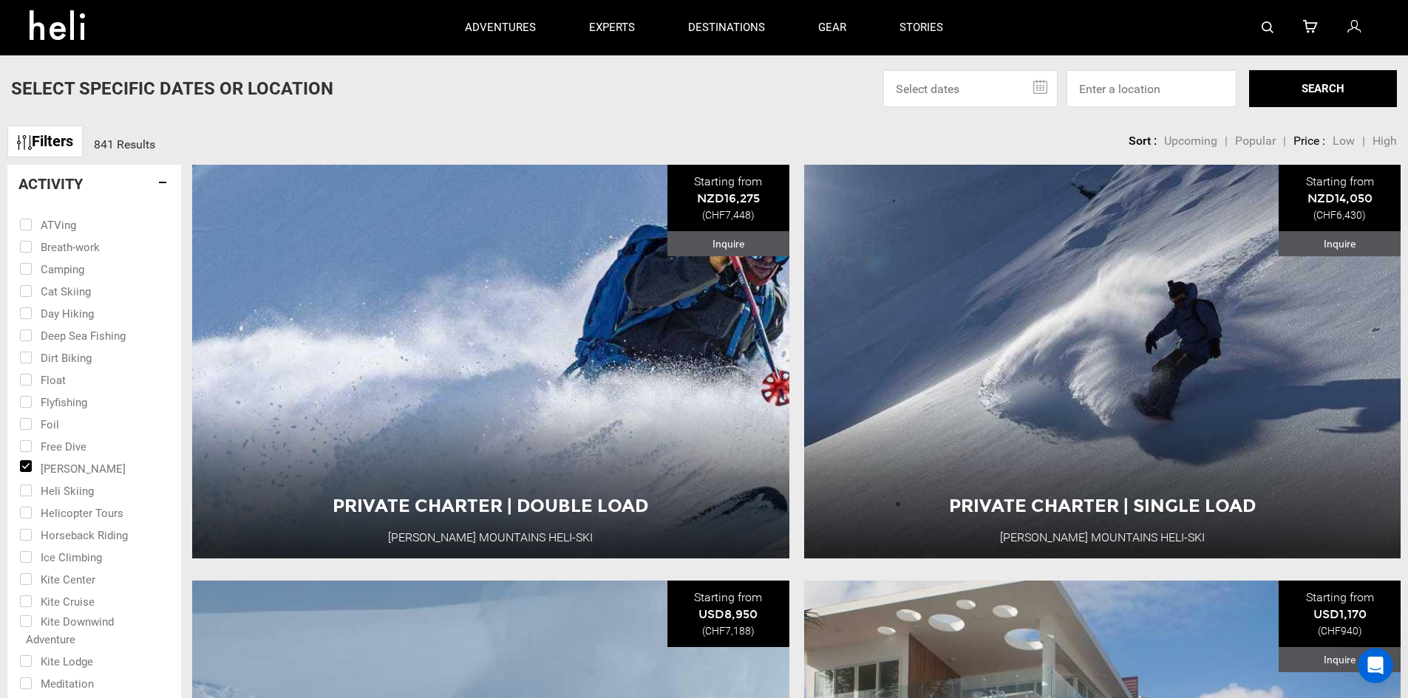
click at [166, 181] on h4 "Activity" at bounding box center [93, 184] width 151 height 16
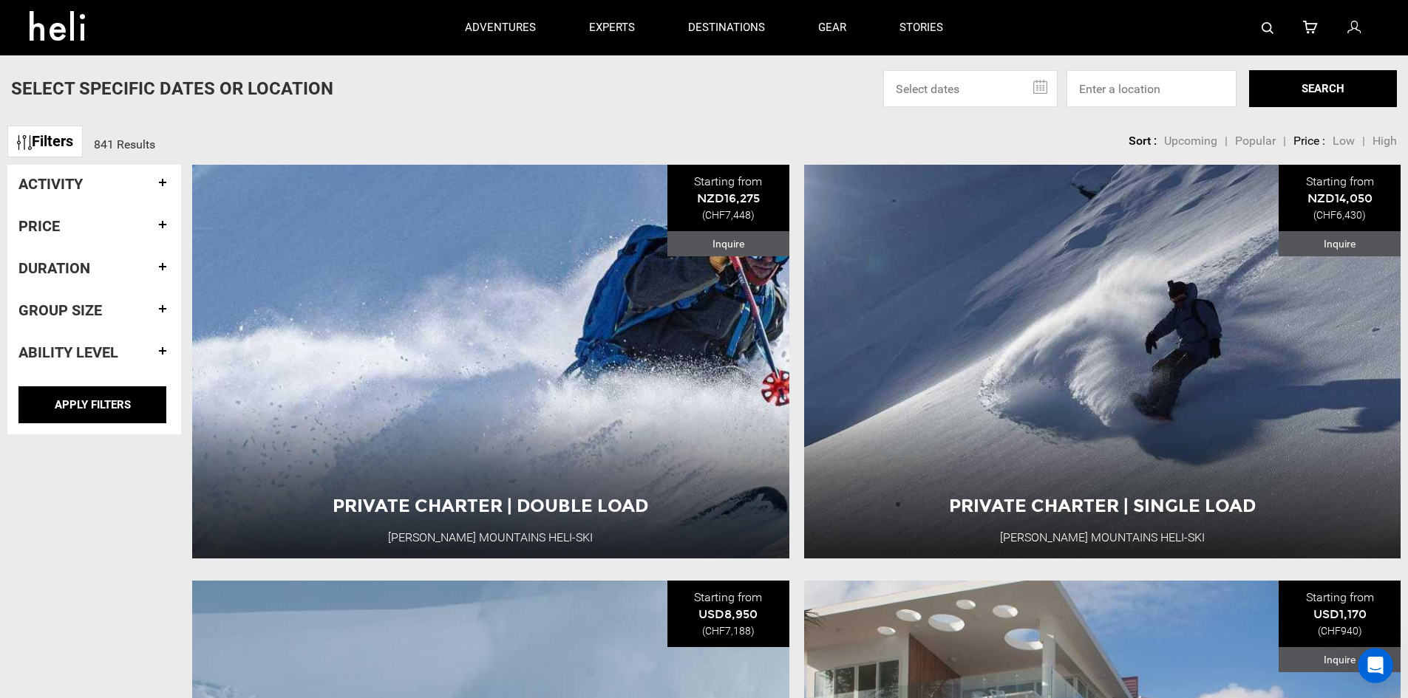
click at [75, 226] on h4 "Price" at bounding box center [93, 226] width 151 height 16
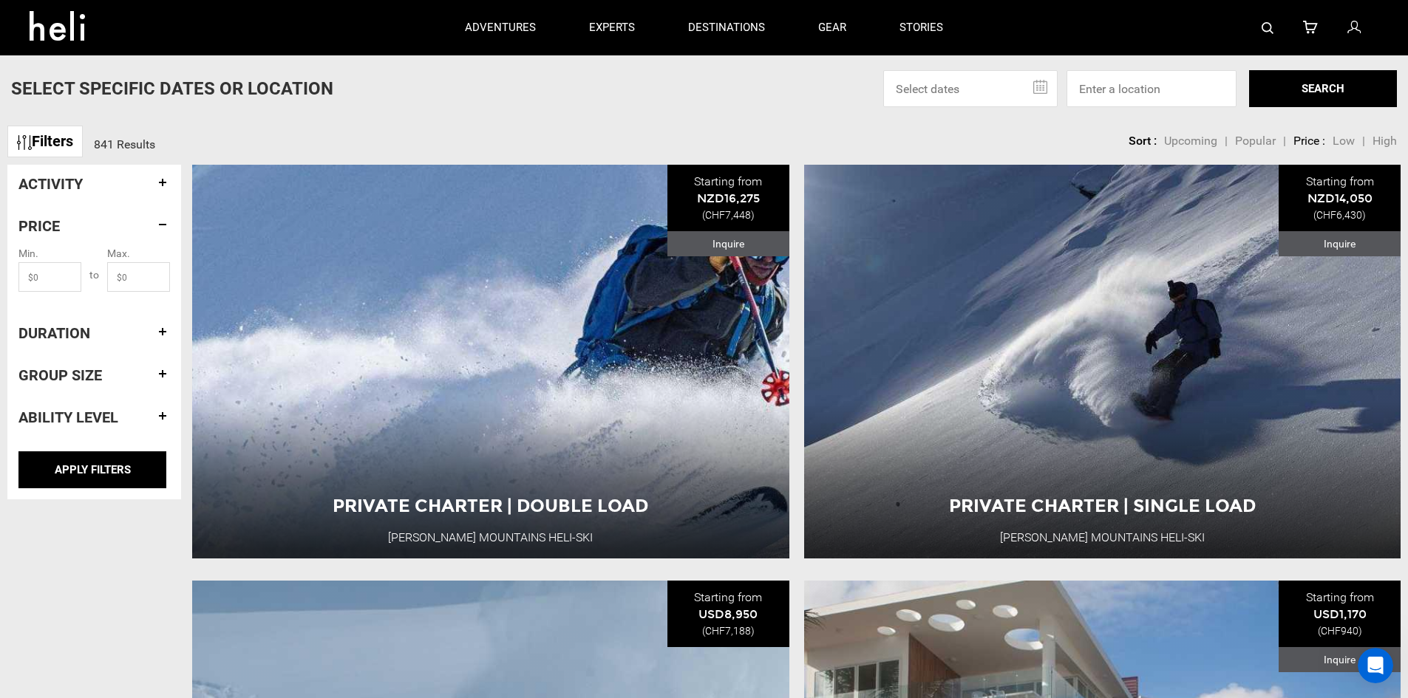
click at [72, 338] on h4 "Duration" at bounding box center [93, 333] width 151 height 16
click at [138, 331] on span "+" at bounding box center [141, 328] width 33 height 30
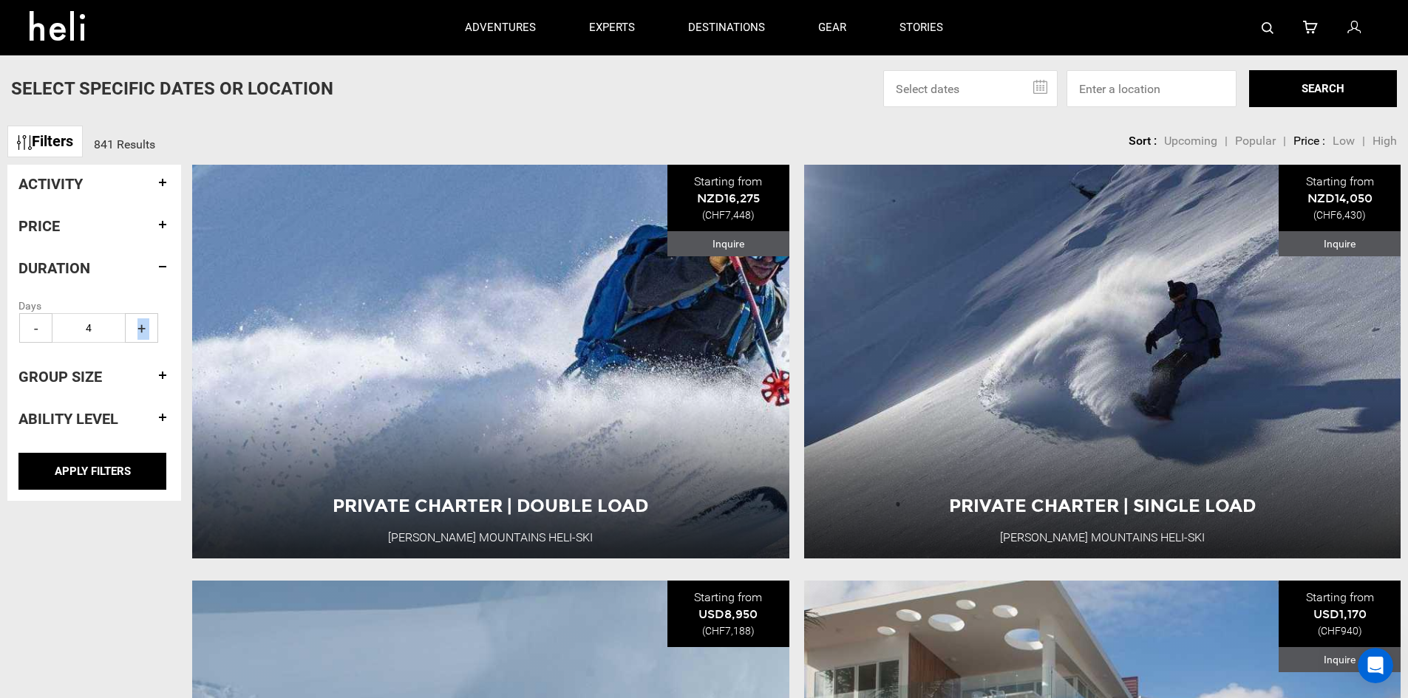
click at [138, 331] on span "+" at bounding box center [141, 328] width 33 height 30
type input "5"
click at [84, 376] on h4 "Group size" at bounding box center [93, 377] width 151 height 16
click at [141, 362] on span "+" at bounding box center [141, 370] width 33 height 30
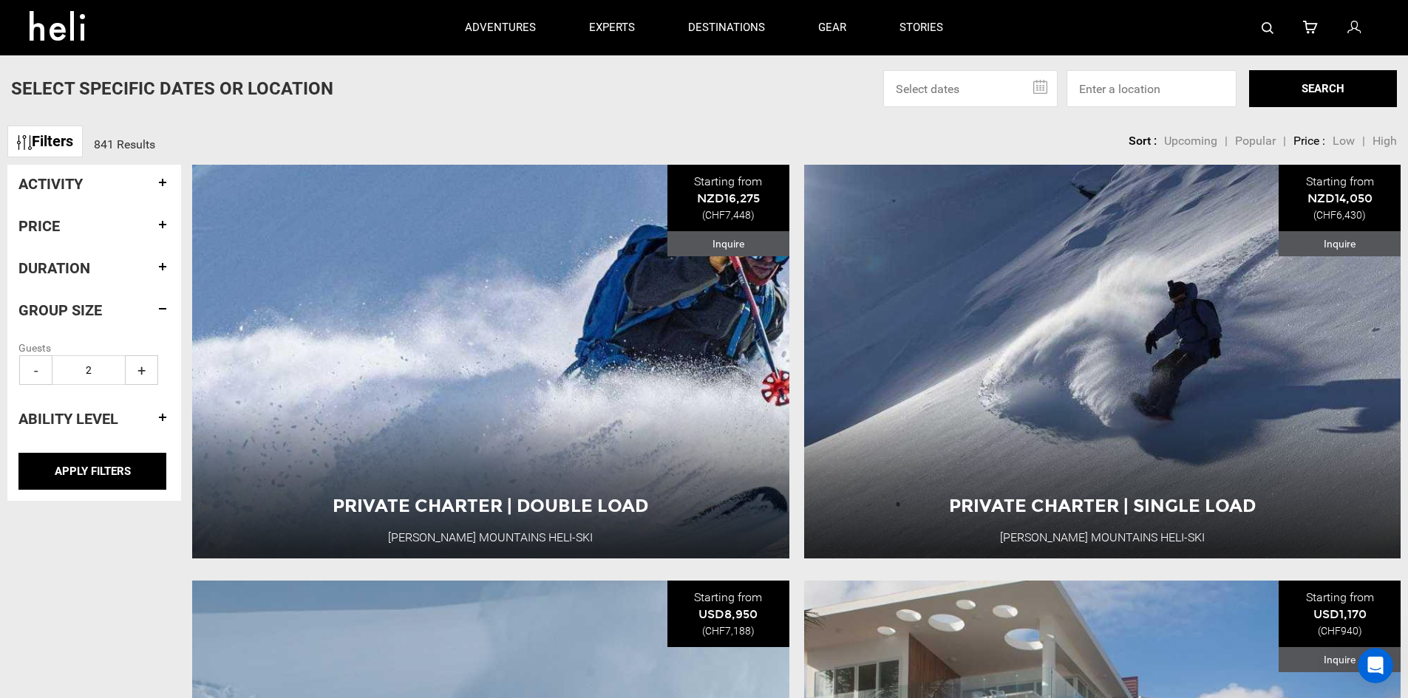
click at [112, 449] on div "Filters Activity ATVing Breath-work Camping Cat Skiing Day Hiking Deep Sea Fish…" at bounding box center [94, 333] width 174 height 336
click at [112, 469] on input "APPLY FILTERS" at bounding box center [92, 471] width 148 height 37
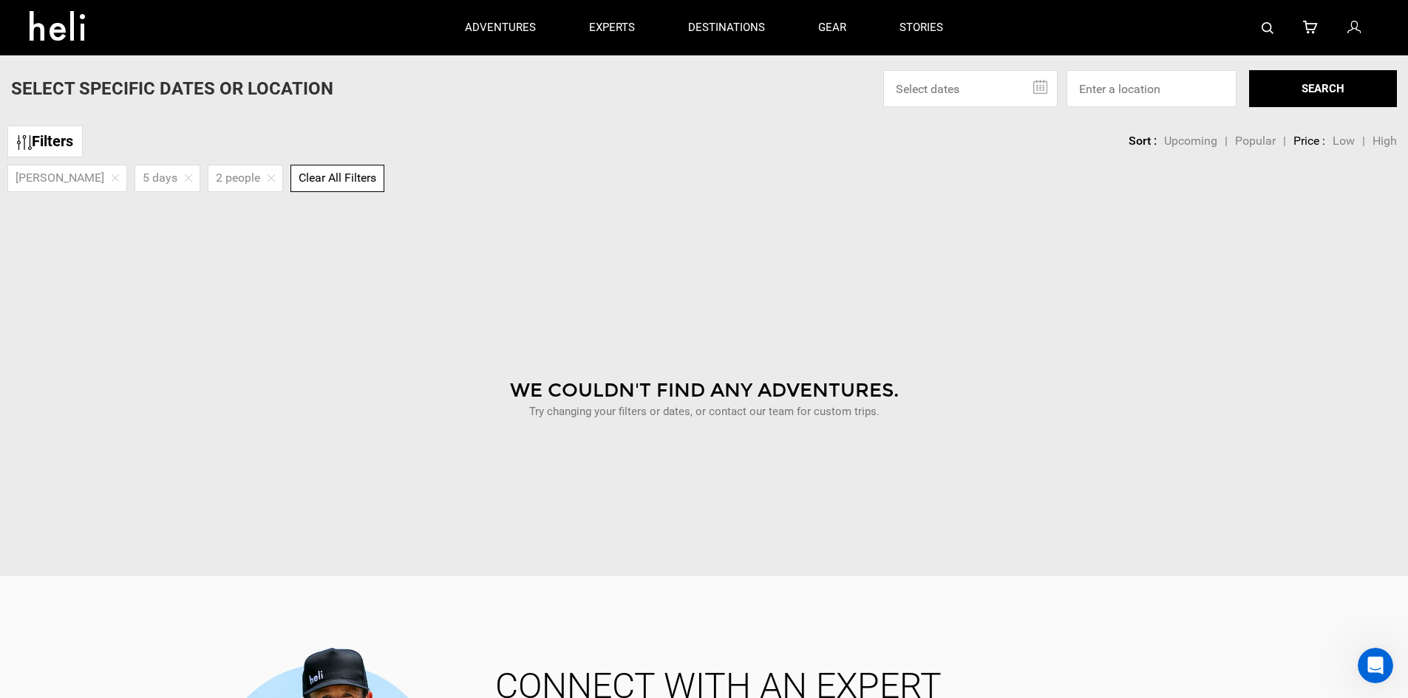
click at [268, 180] on img at bounding box center [271, 177] width 7 height 7
type input "0"
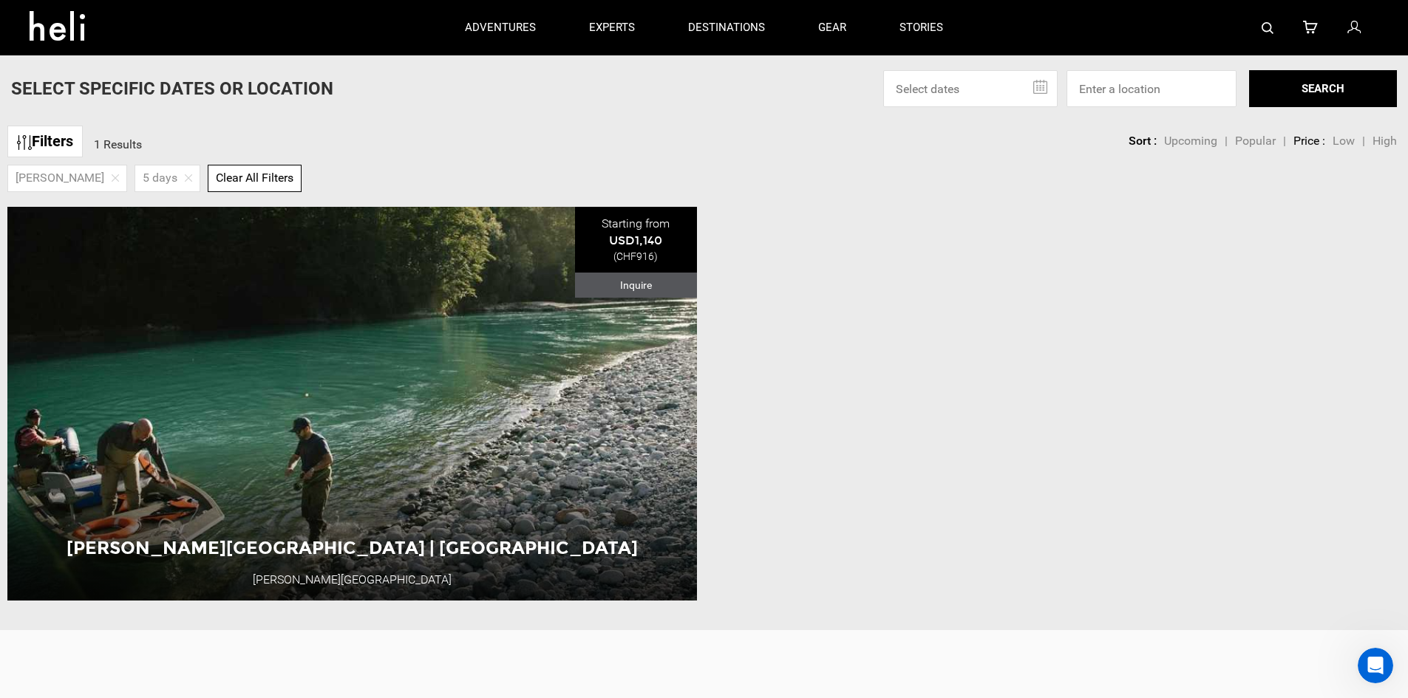
click at [78, 148] on link "Filters" at bounding box center [44, 142] width 75 height 32
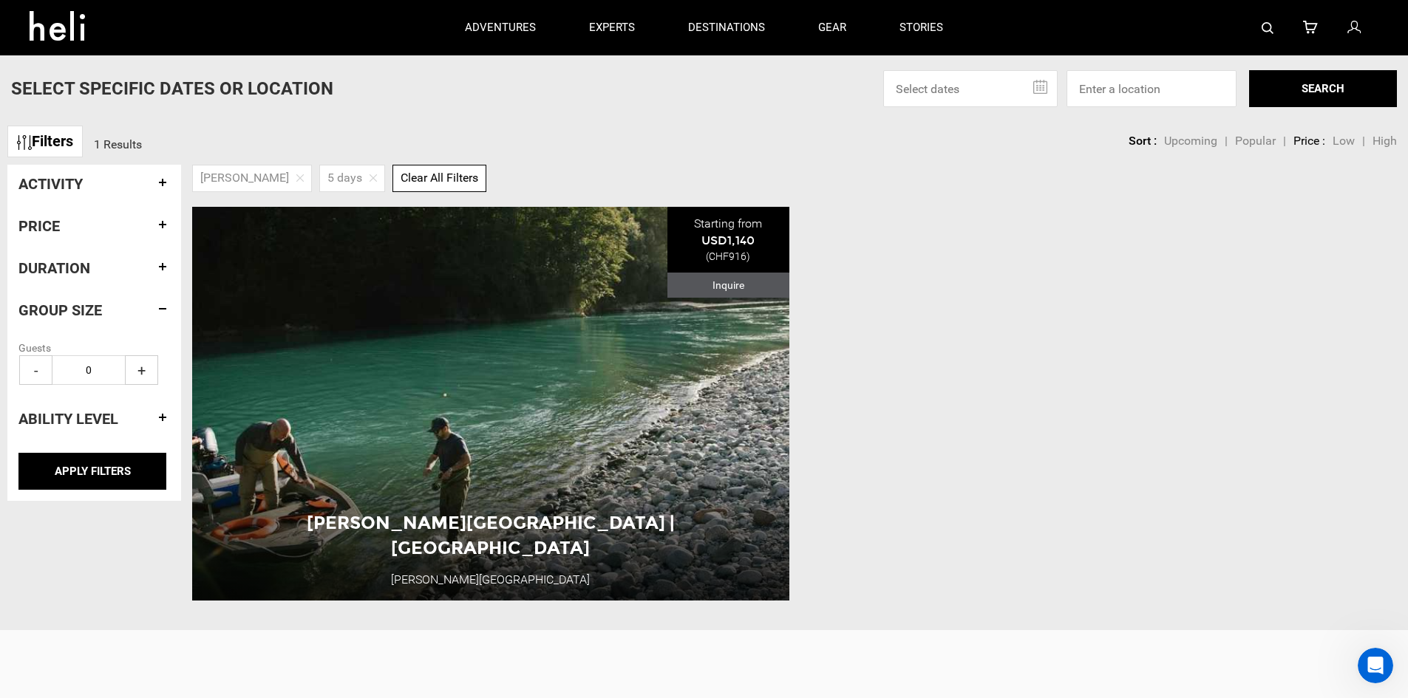
click at [88, 191] on h4 "Activity" at bounding box center [93, 184] width 151 height 16
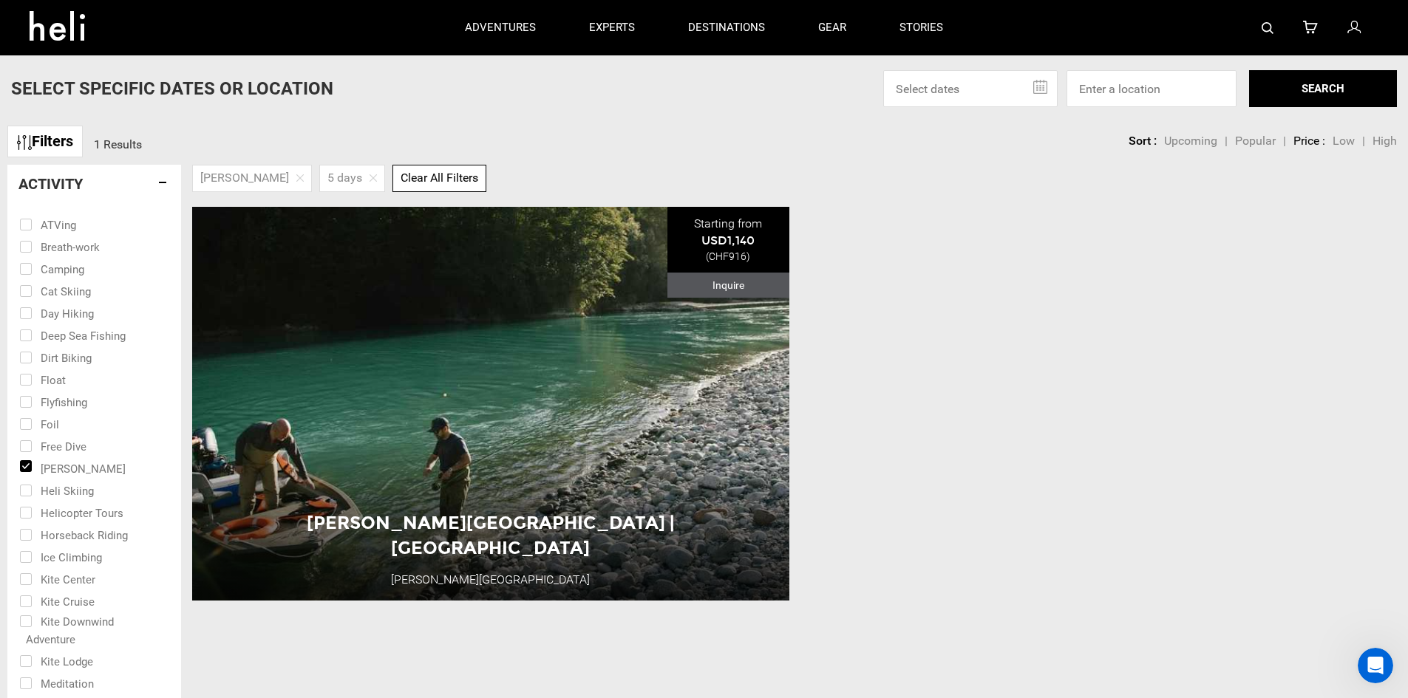
click at [89, 467] on input "checkbox" at bounding box center [83, 468] width 129 height 22
checkbox input "false"
click at [68, 493] on input "checkbox" at bounding box center [83, 490] width 129 height 22
checkbox input "true"
click at [168, 185] on h4 "Activity" at bounding box center [93, 184] width 151 height 16
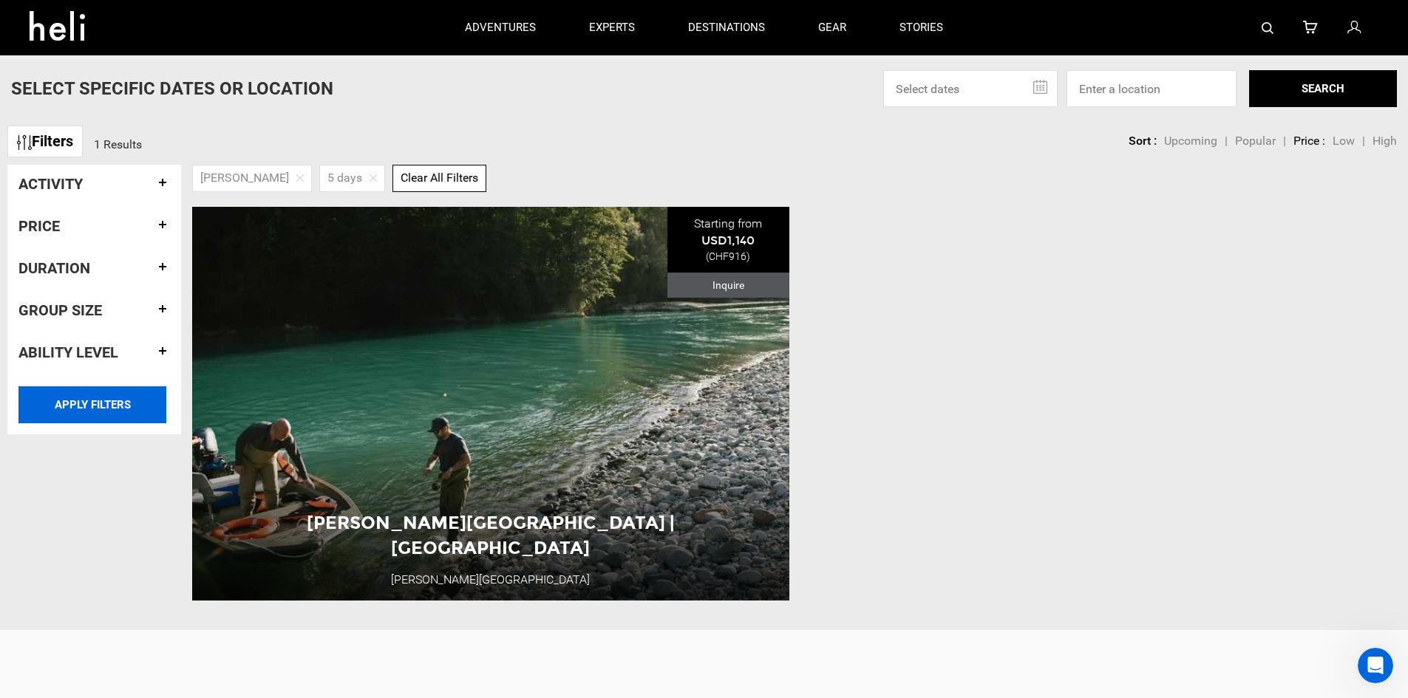
click at [111, 405] on input "APPLY FILTERS" at bounding box center [92, 404] width 148 height 37
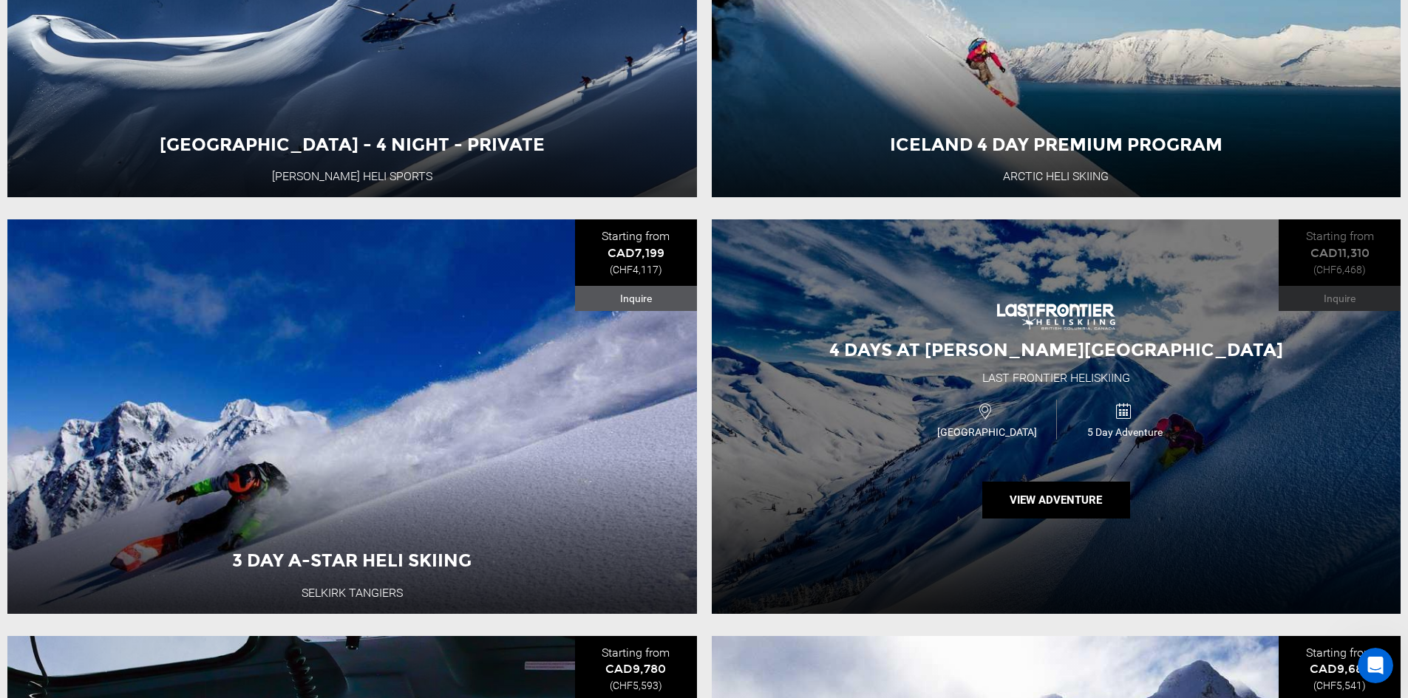
scroll to position [3843, 0]
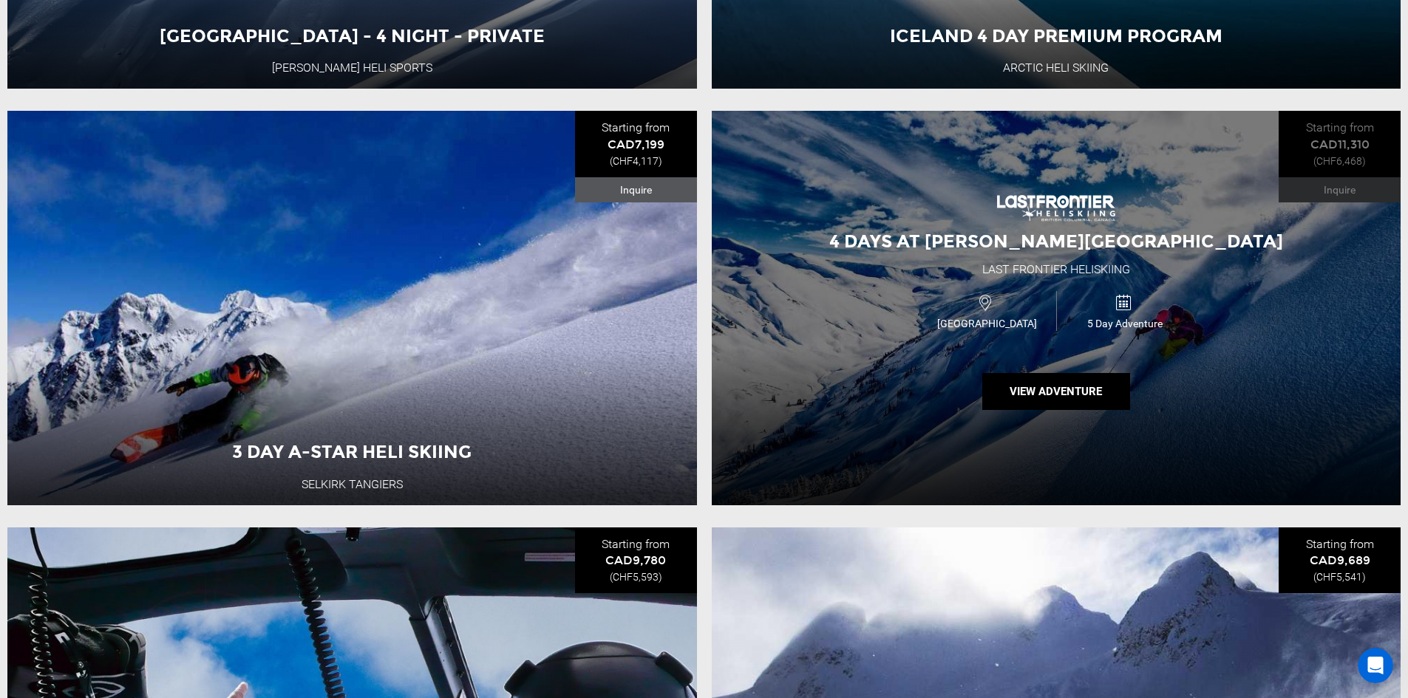
click at [1145, 454] on div "4 Days at [PERSON_NAME][GEOGRAPHIC_DATA] Last Frontier [GEOGRAPHIC_DATA] [GEOGR…" at bounding box center [1056, 308] width 689 height 394
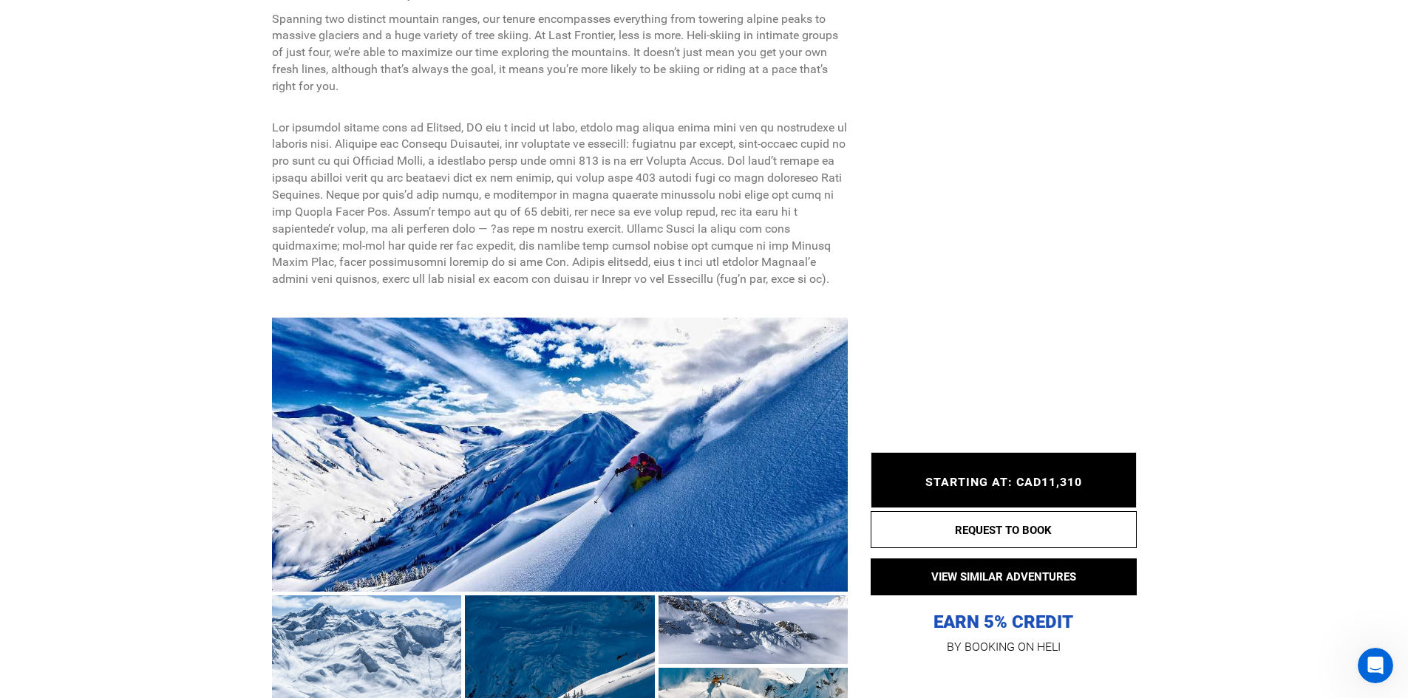
scroll to position [813, 0]
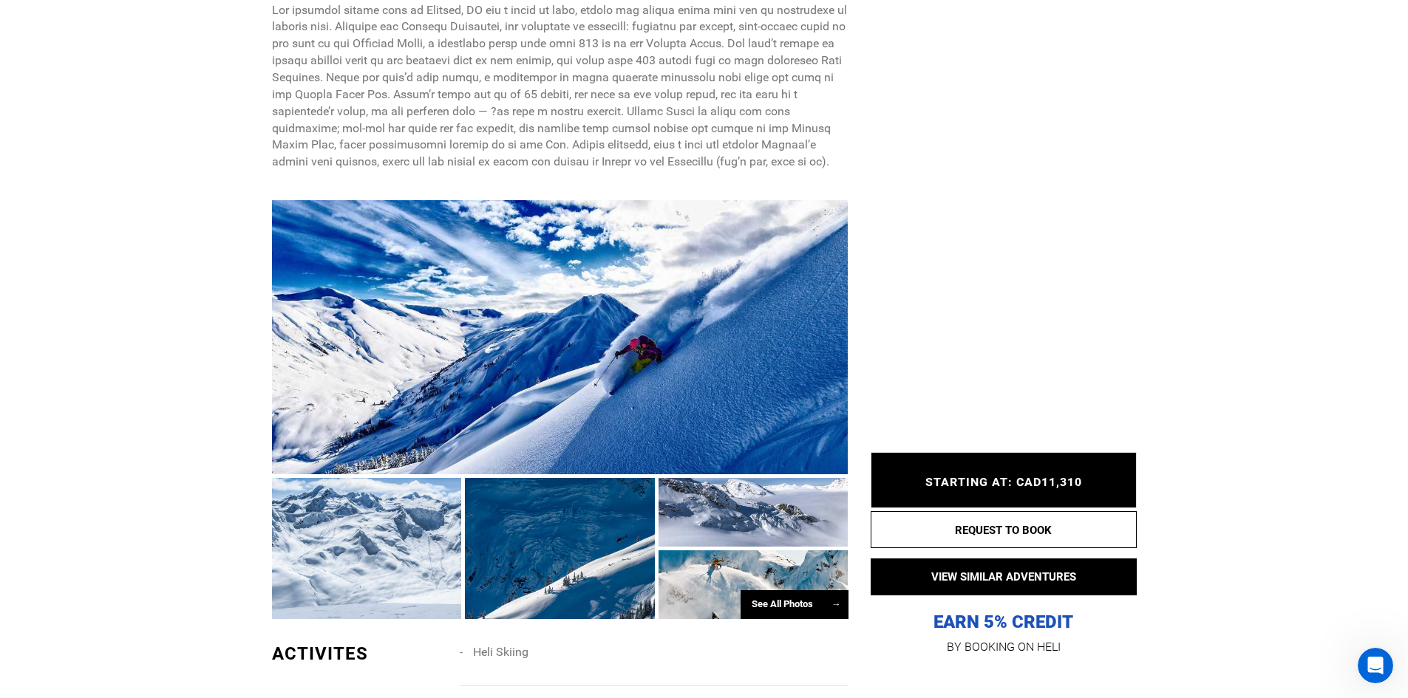
click at [498, 355] on div at bounding box center [560, 337] width 576 height 274
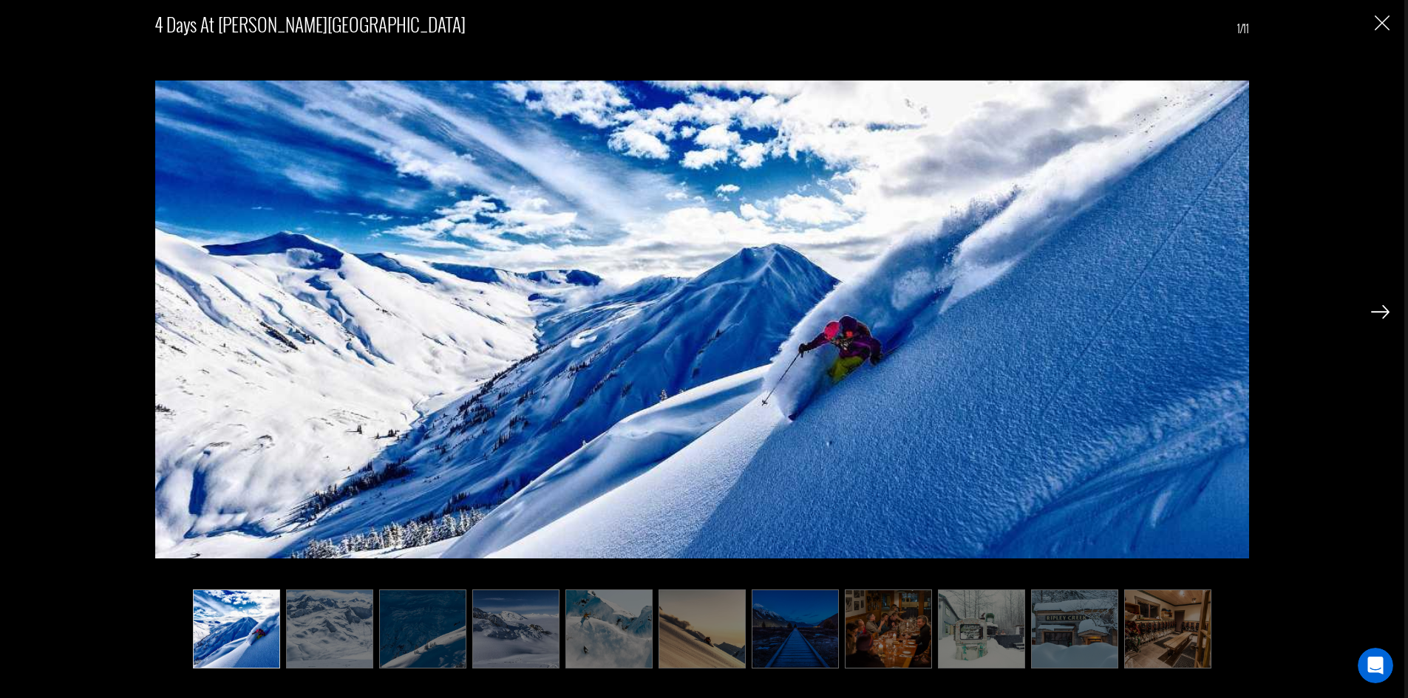
click at [1380, 313] on img at bounding box center [1380, 311] width 18 height 13
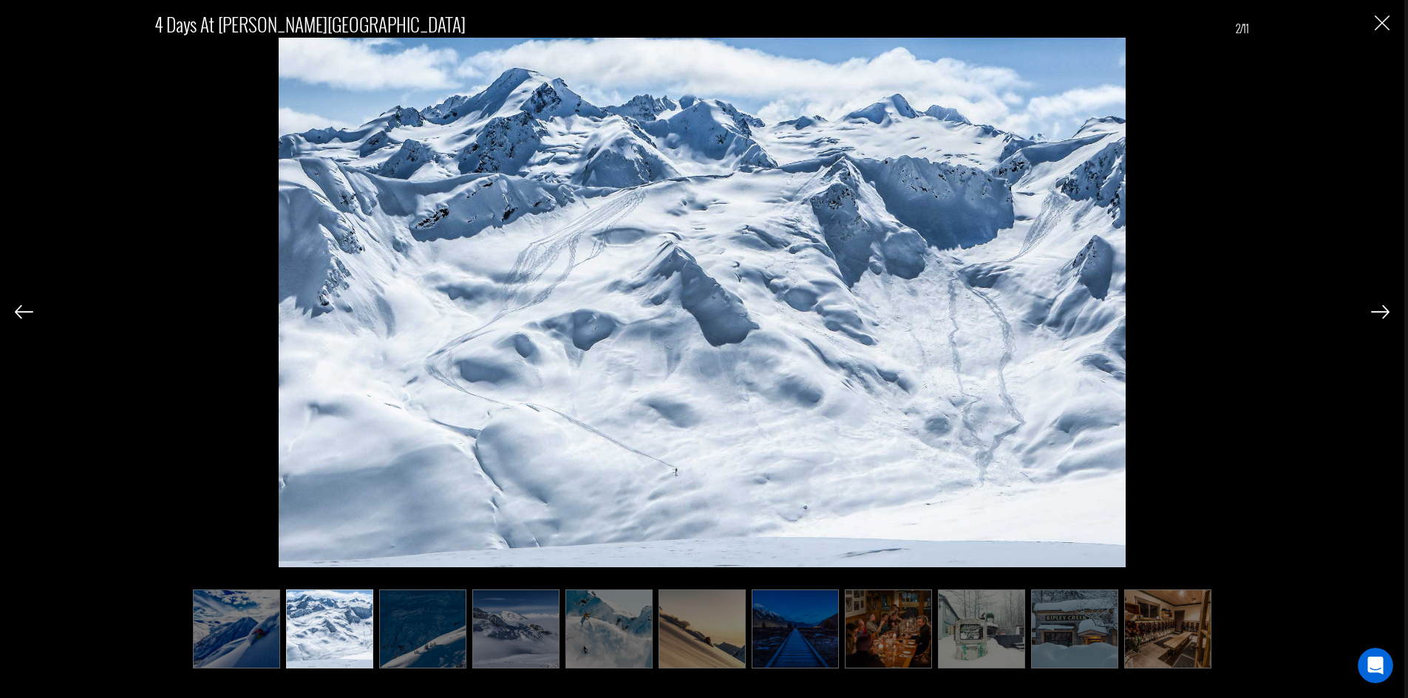
click at [1380, 313] on img at bounding box center [1380, 311] width 18 height 13
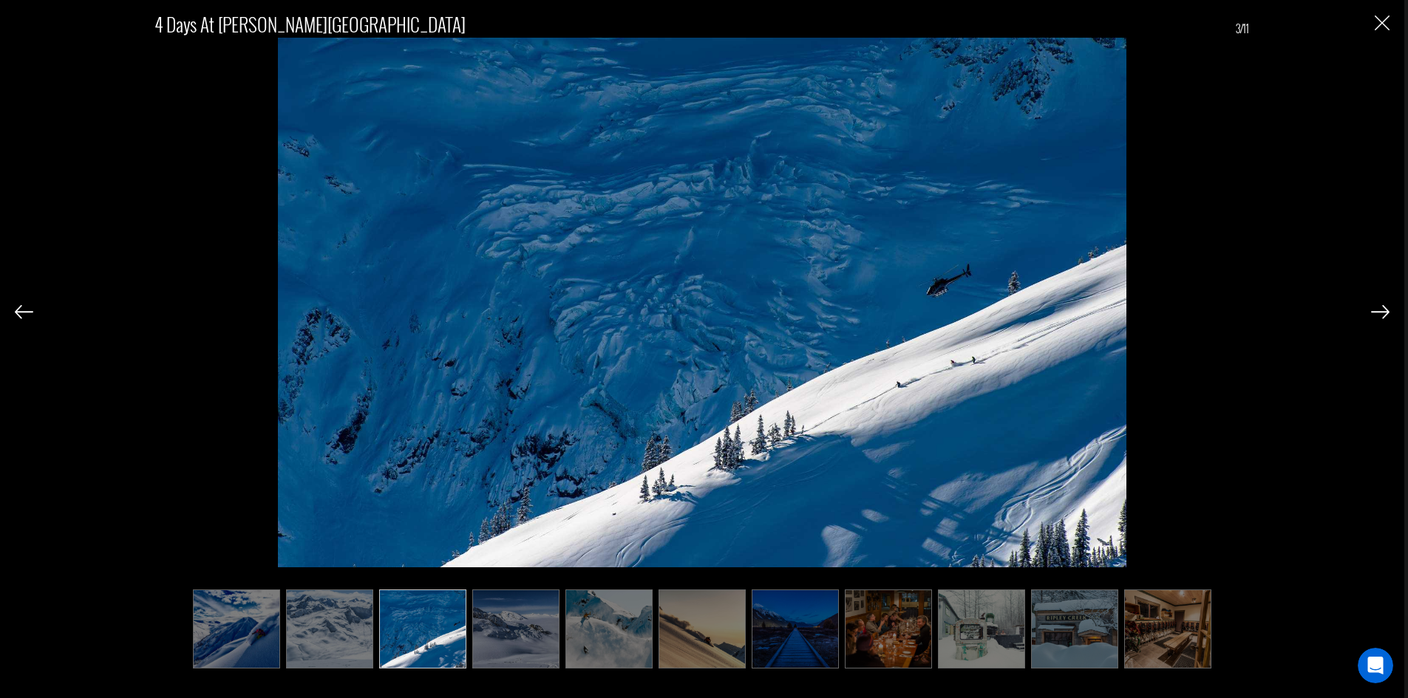
click at [1380, 313] on img at bounding box center [1380, 311] width 18 height 13
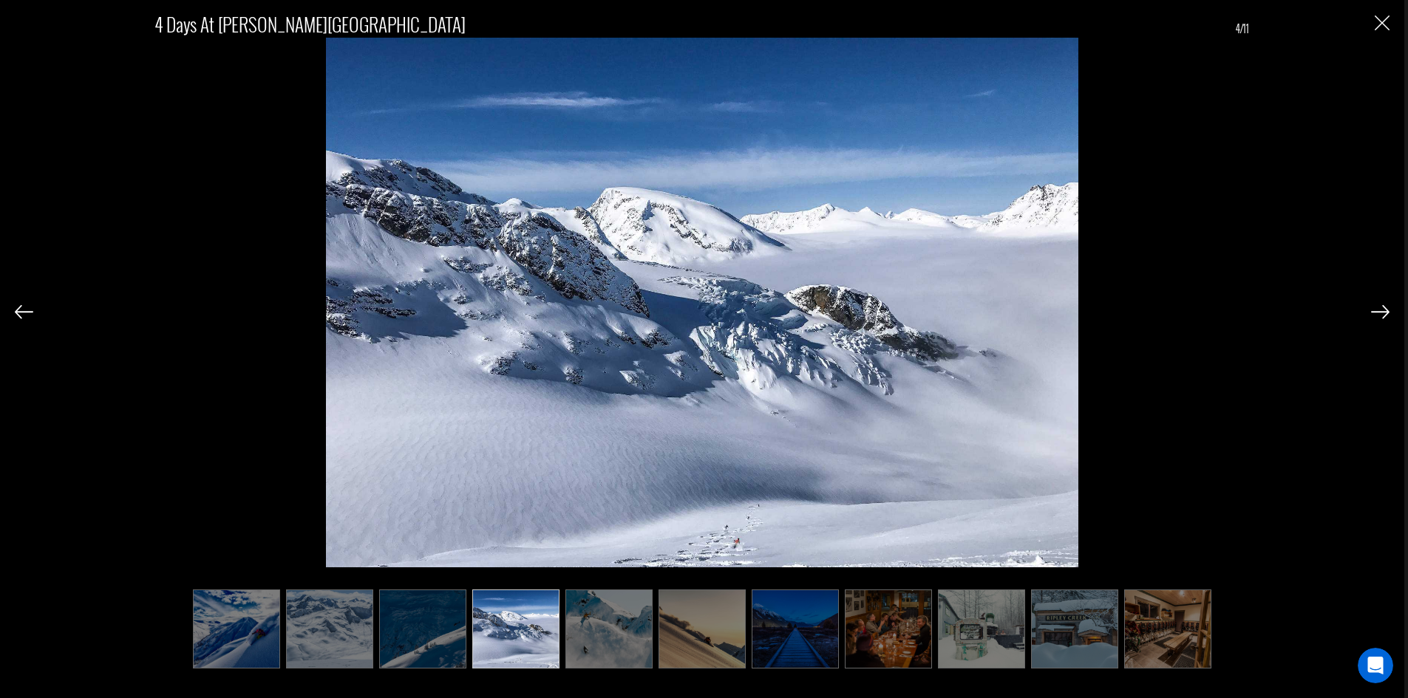
click at [1380, 313] on img at bounding box center [1380, 311] width 18 height 13
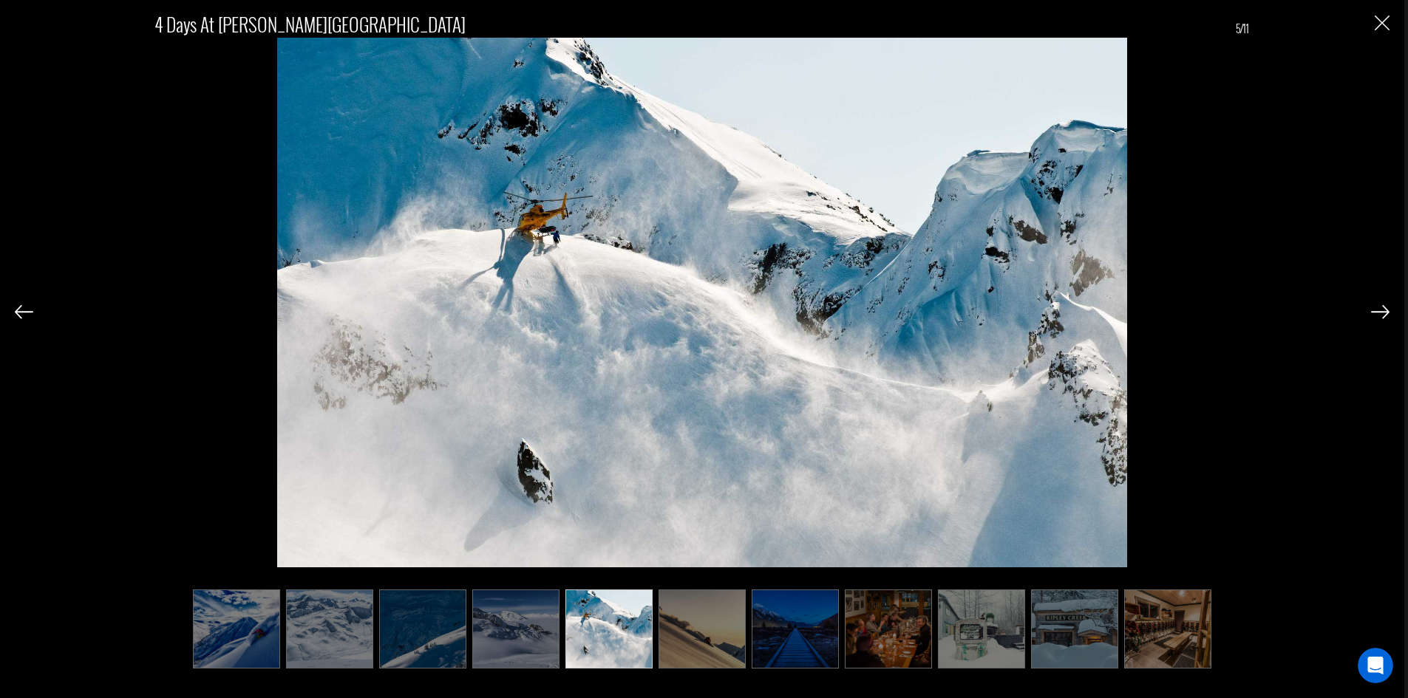
click at [1380, 313] on img at bounding box center [1380, 311] width 18 height 13
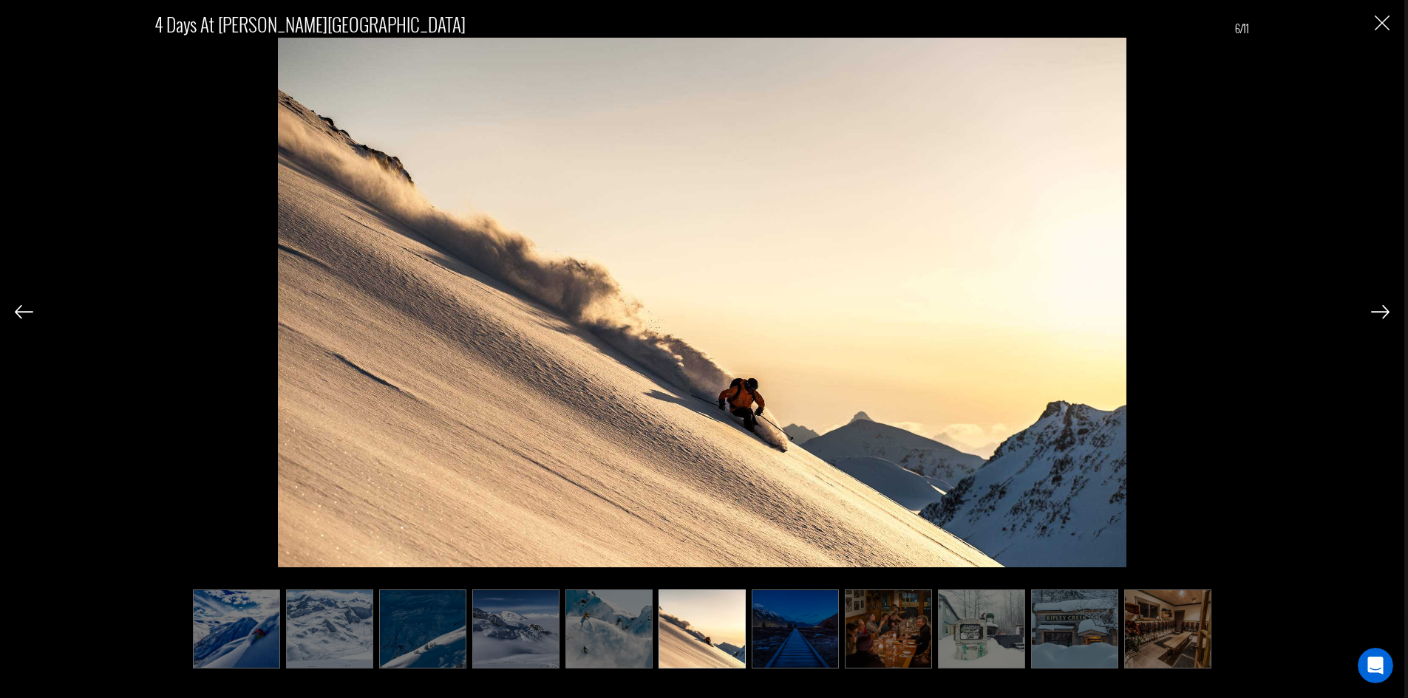
click at [1380, 313] on img at bounding box center [1380, 311] width 18 height 13
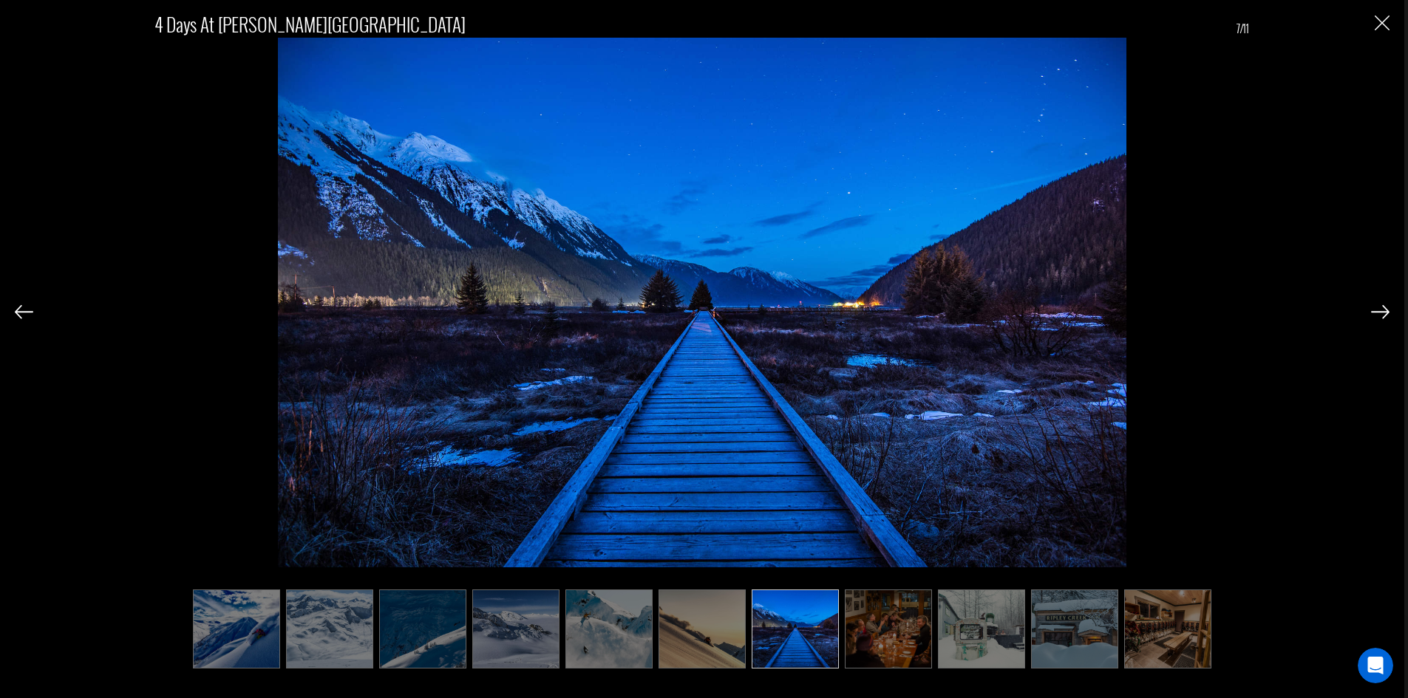
click at [1380, 313] on img at bounding box center [1380, 311] width 18 height 13
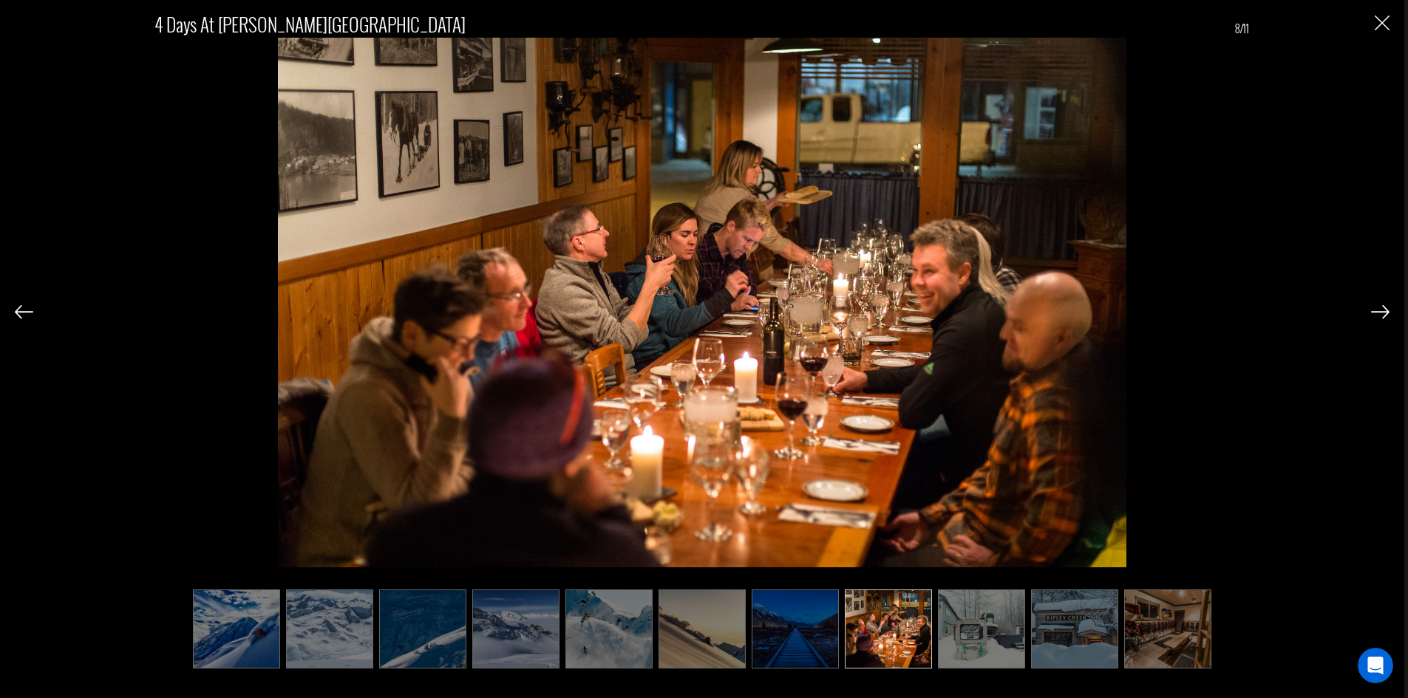
click at [1380, 313] on img at bounding box center [1380, 311] width 18 height 13
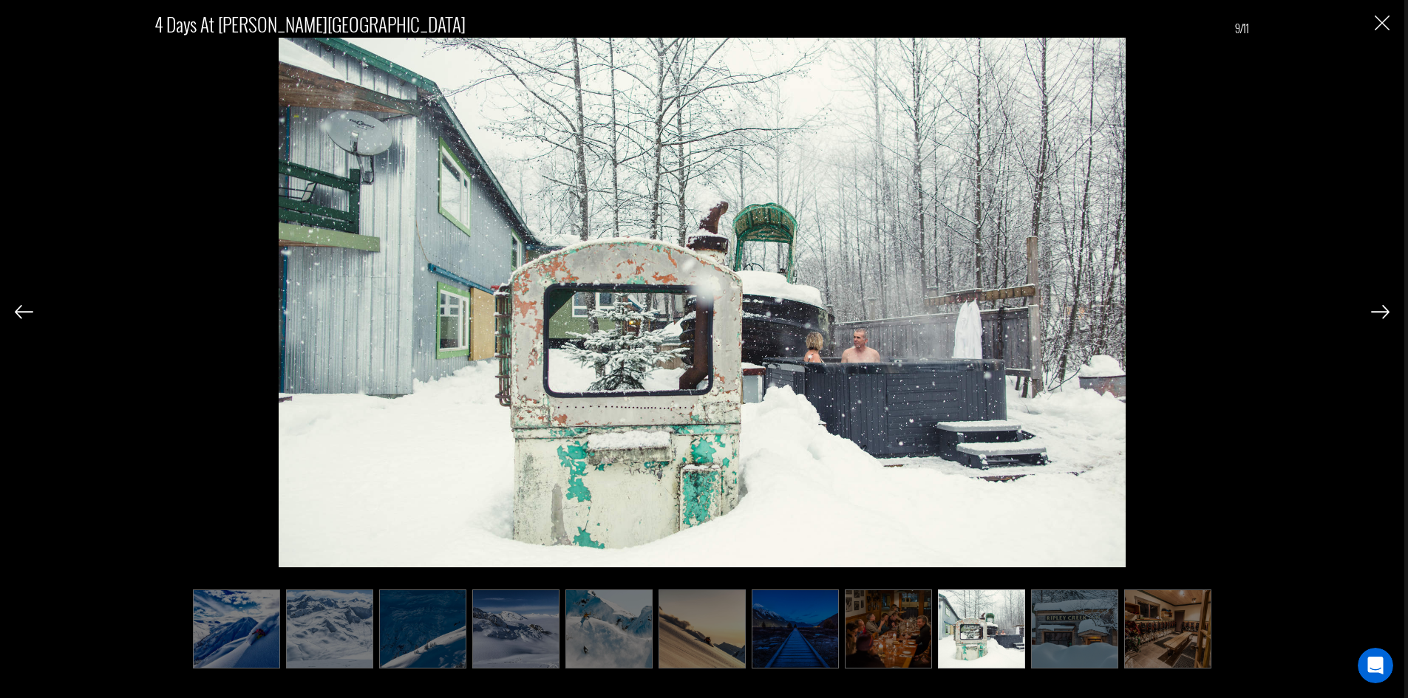
click at [1380, 313] on img at bounding box center [1380, 311] width 18 height 13
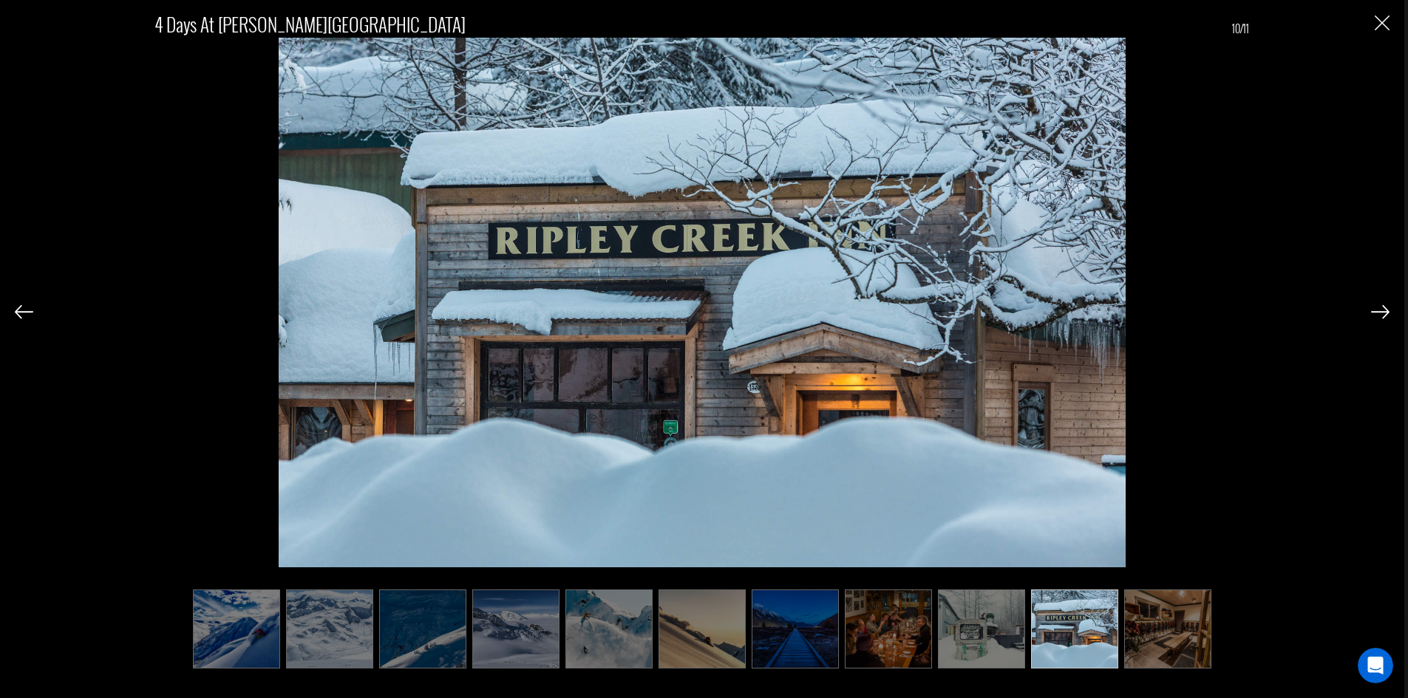
click at [1380, 313] on img at bounding box center [1380, 311] width 18 height 13
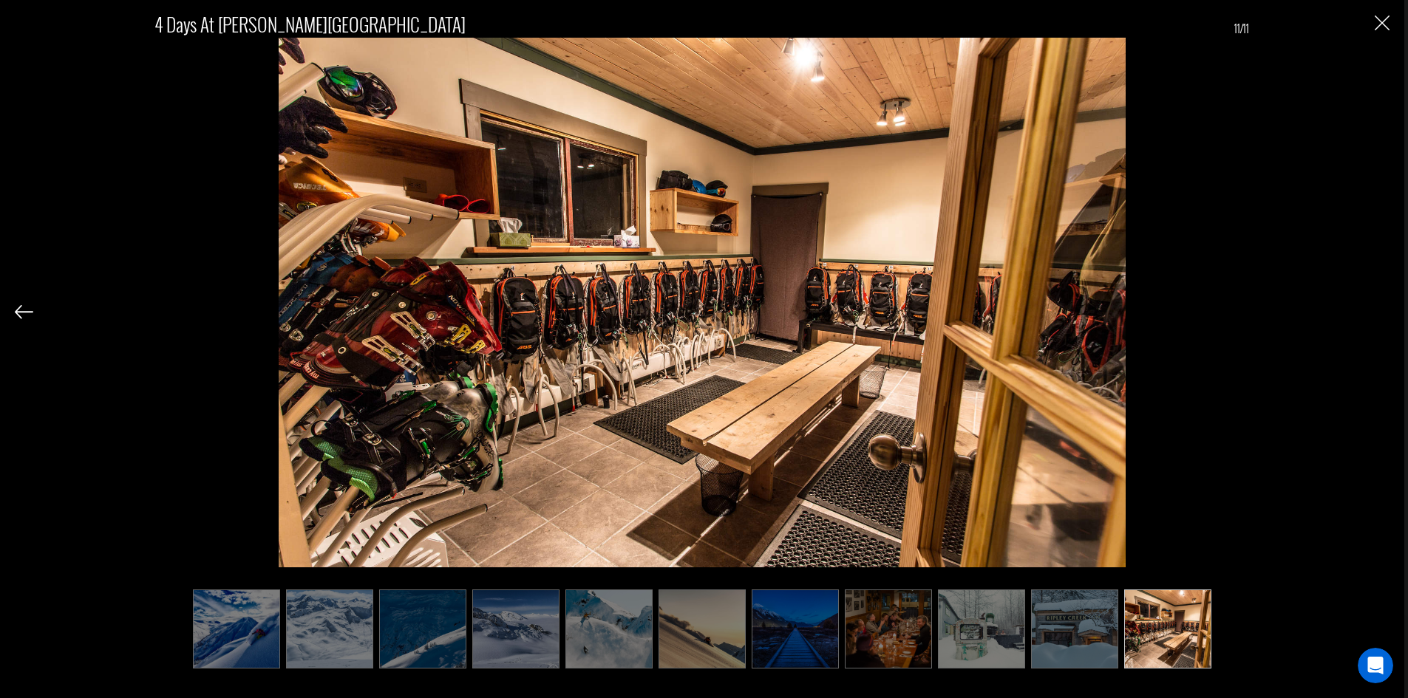
click at [1380, 313] on div "4 Days at [PERSON_NAME][GEOGRAPHIC_DATA] 11/11" at bounding box center [702, 332] width 1374 height 664
click at [1387, 21] on img "Close" at bounding box center [1381, 23] width 15 height 15
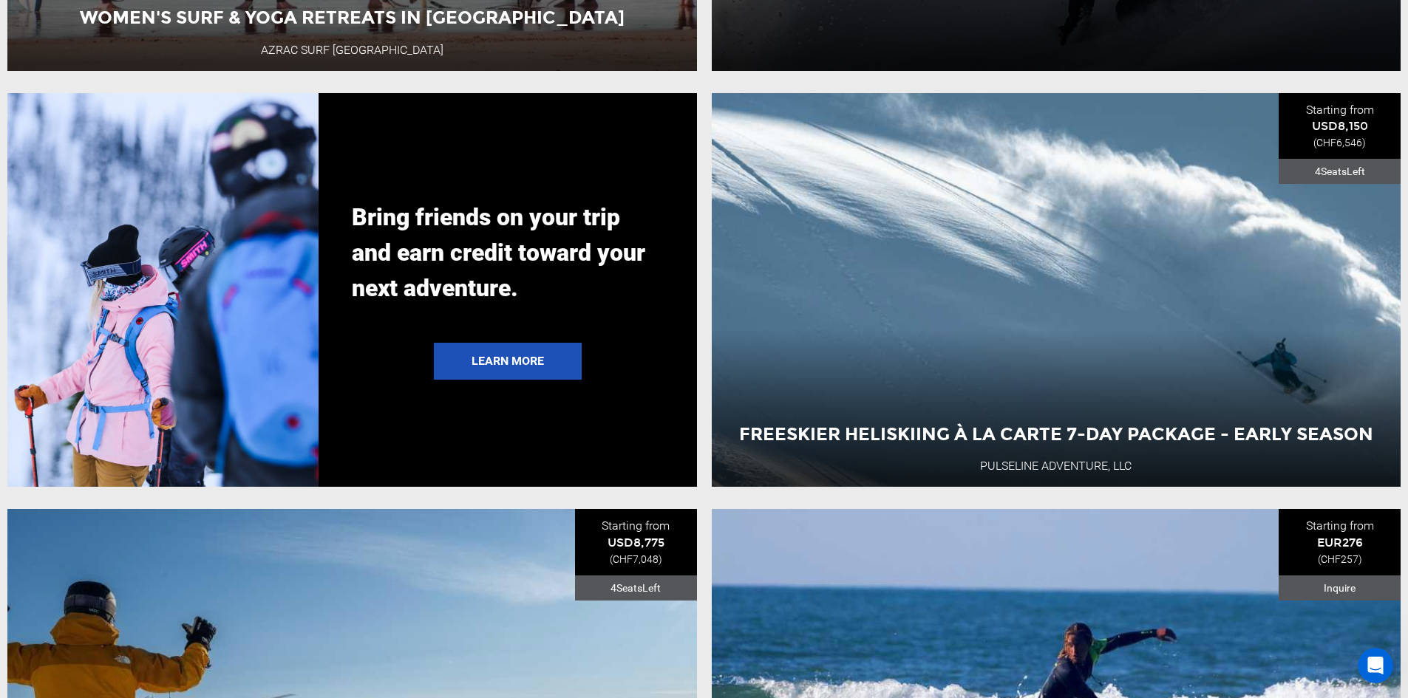
scroll to position [2988, 0]
